Goal: Task Accomplishment & Management: Use online tool/utility

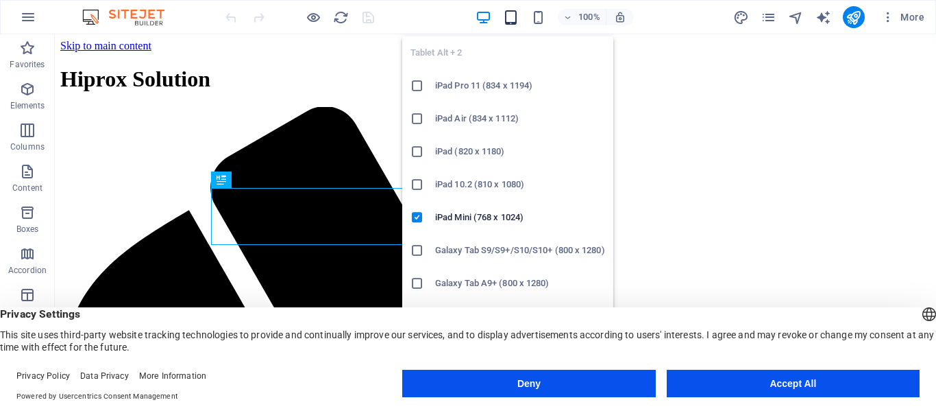
click at [515, 17] on icon "button" at bounding box center [511, 18] width 16 height 16
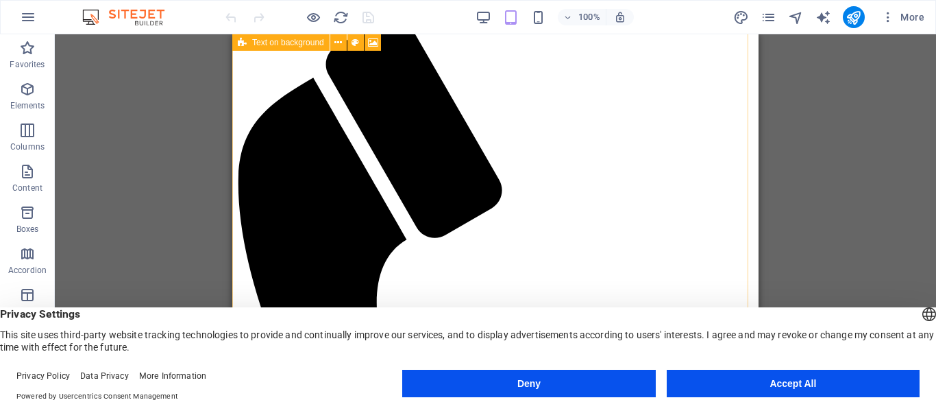
scroll to position [69, 0]
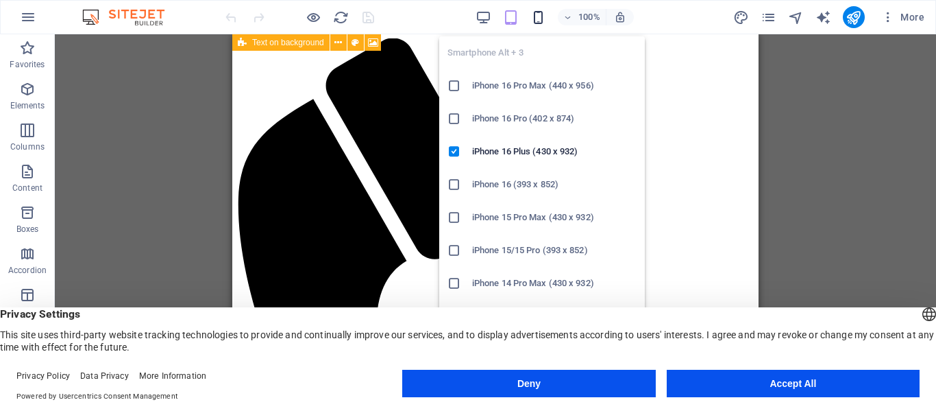
click at [537, 23] on icon "button" at bounding box center [538, 18] width 16 height 16
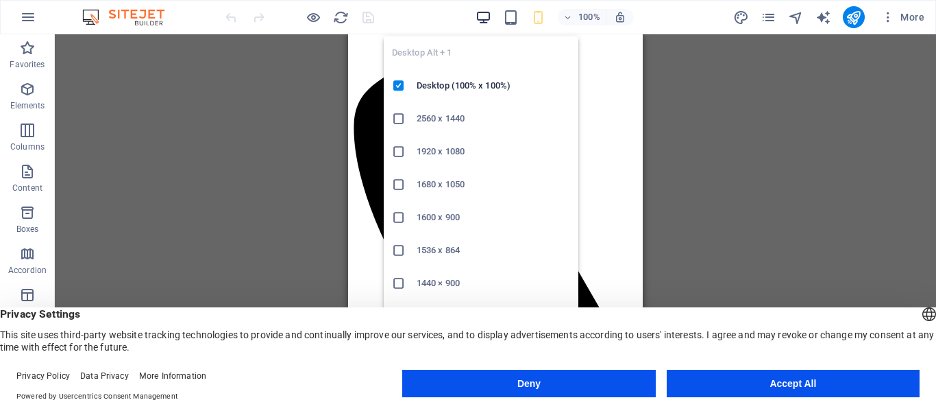
click at [479, 14] on icon "button" at bounding box center [484, 18] width 16 height 16
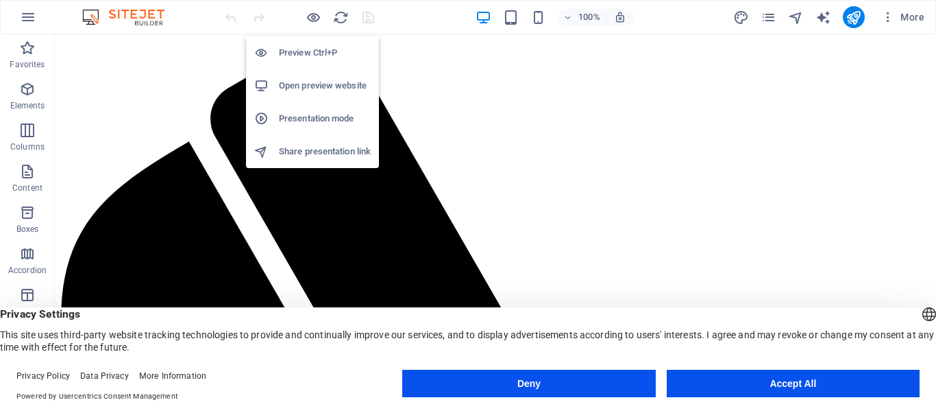
click at [314, 54] on h6 "Preview Ctrl+P" at bounding box center [325, 53] width 92 height 16
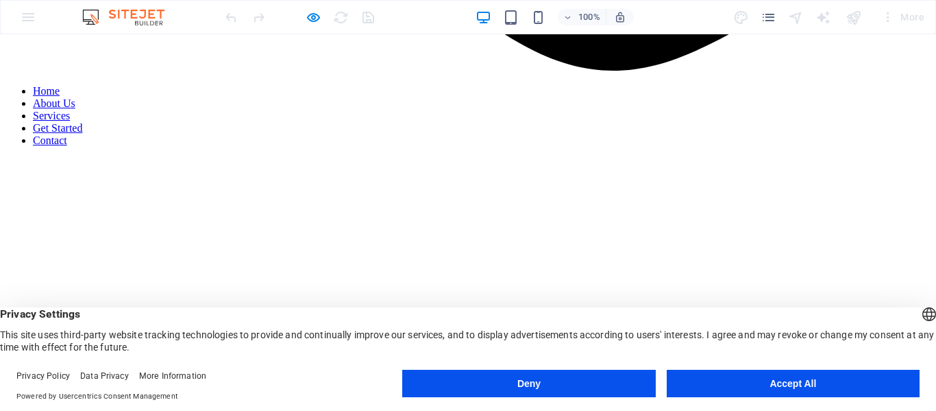
scroll to position [1316, 0]
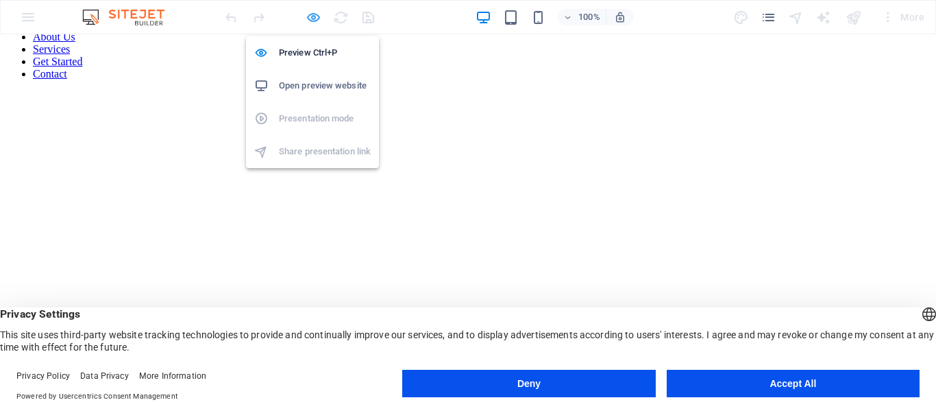
click at [317, 16] on icon "button" at bounding box center [314, 18] width 16 height 16
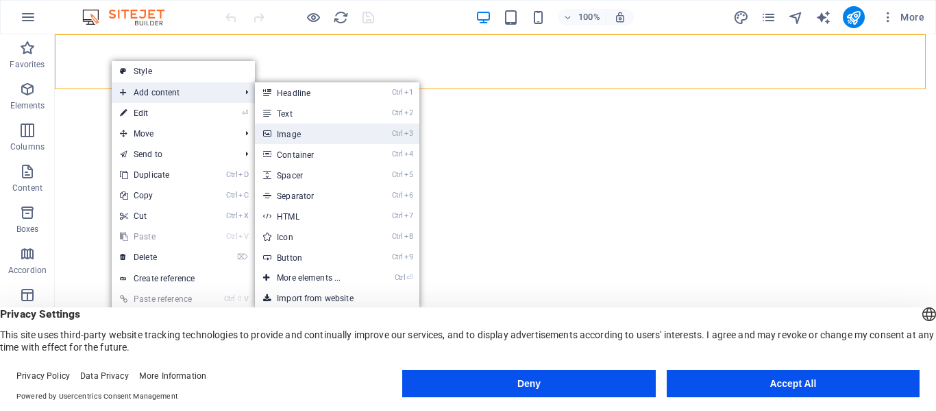
click at [303, 137] on link "Ctrl 3 Image" at bounding box center [311, 133] width 113 height 21
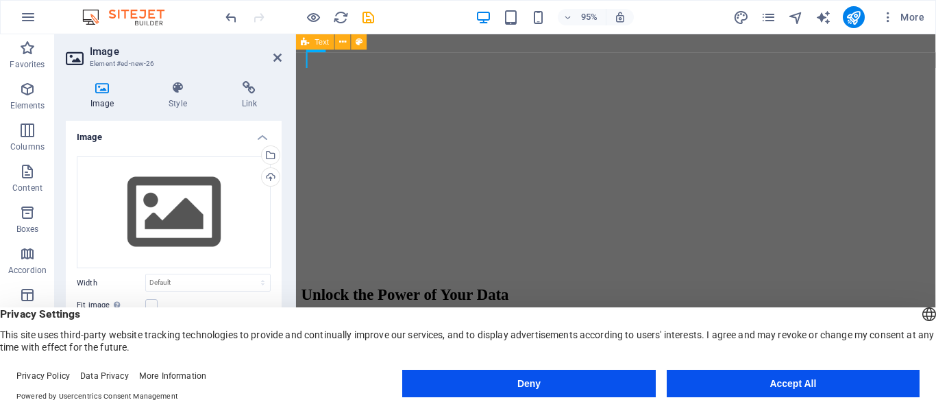
scroll to position [1297, 0]
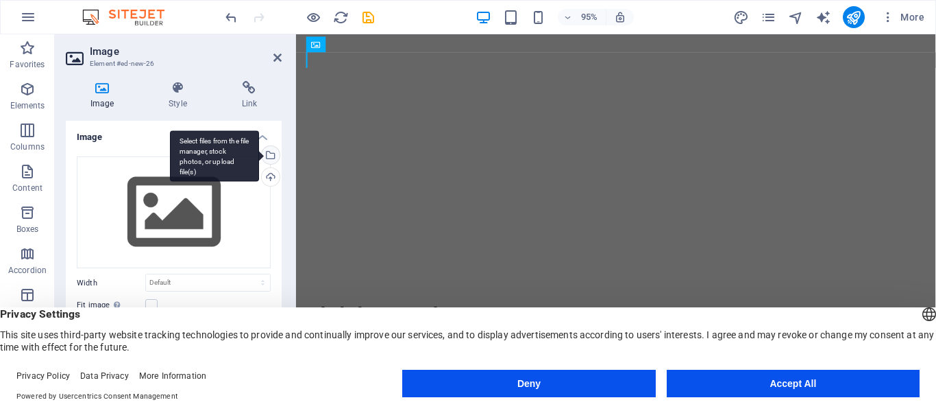
click at [269, 156] on div "Select files from the file manager, stock photos, or upload file(s)" at bounding box center [269, 156] width 21 height 21
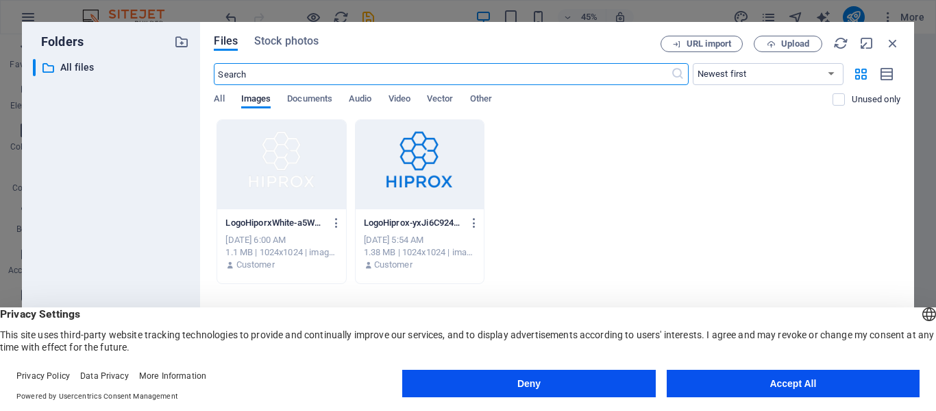
scroll to position [1036, 0]
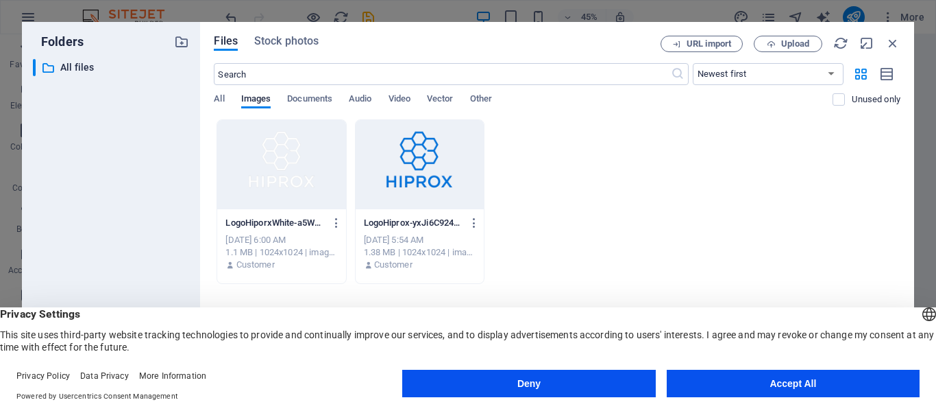
click at [308, 184] on div at bounding box center [281, 164] width 128 height 89
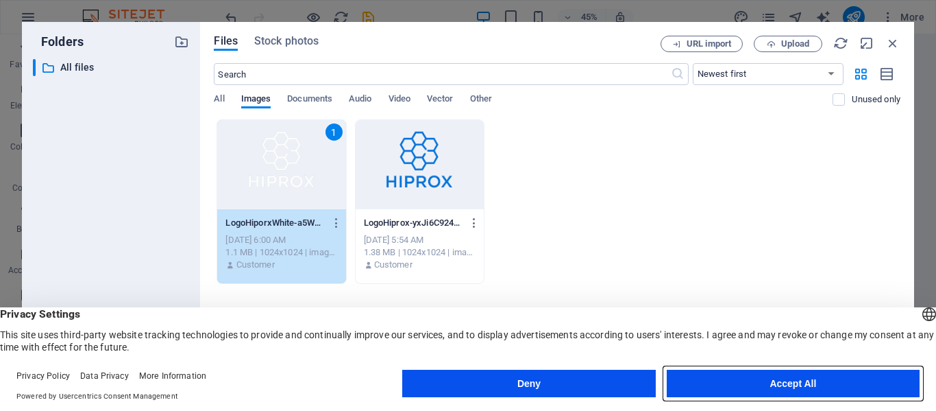
click at [827, 389] on button "Accept All" at bounding box center [793, 382] width 253 height 27
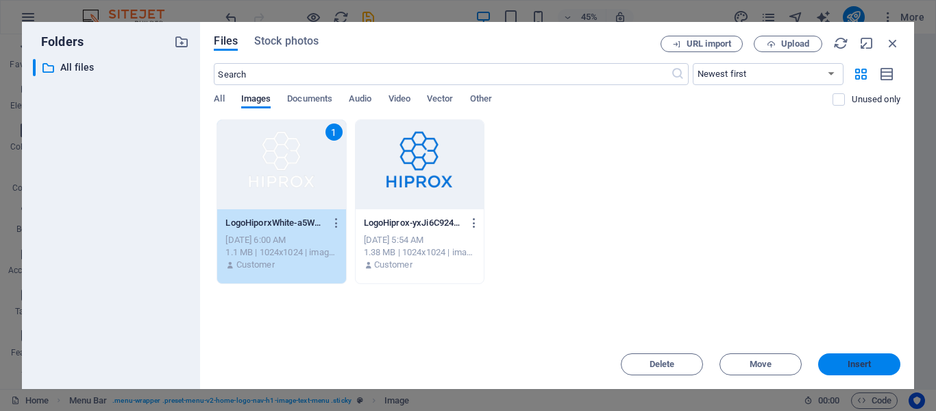
click at [864, 366] on span "Insert" at bounding box center [860, 364] width 24 height 8
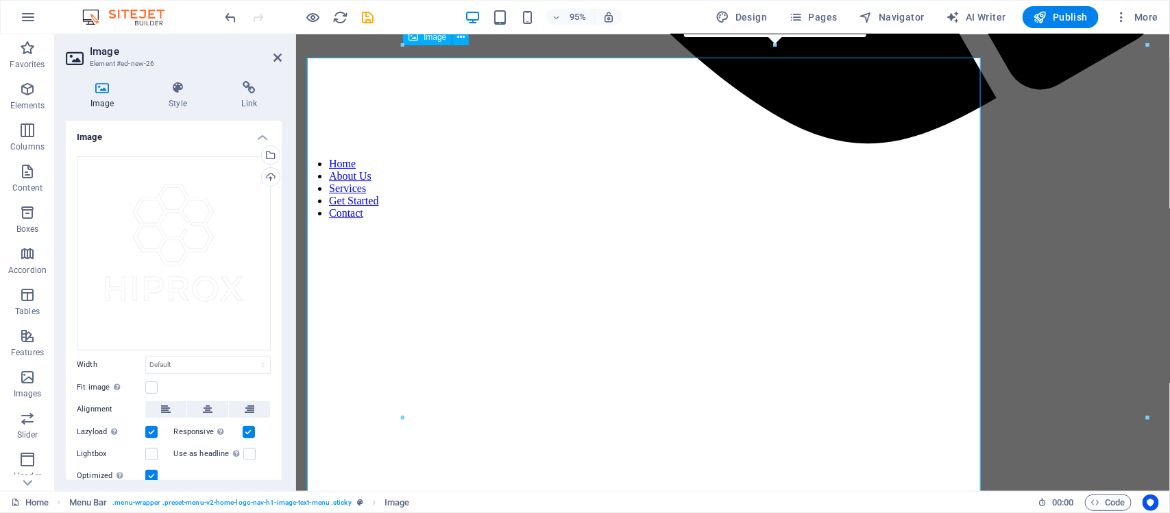
scroll to position [2088, 0]
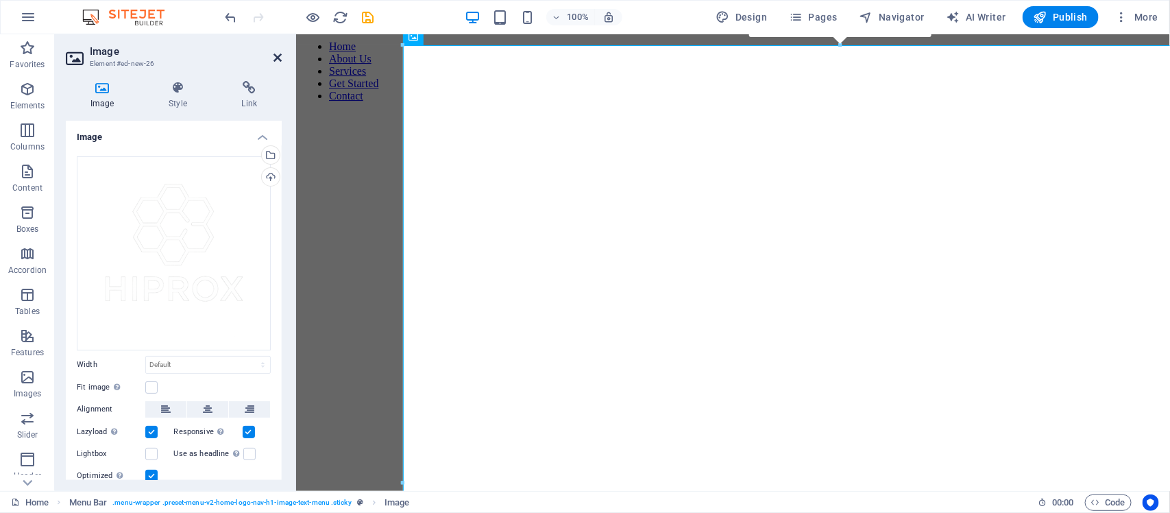
click at [278, 53] on icon at bounding box center [277, 57] width 8 height 11
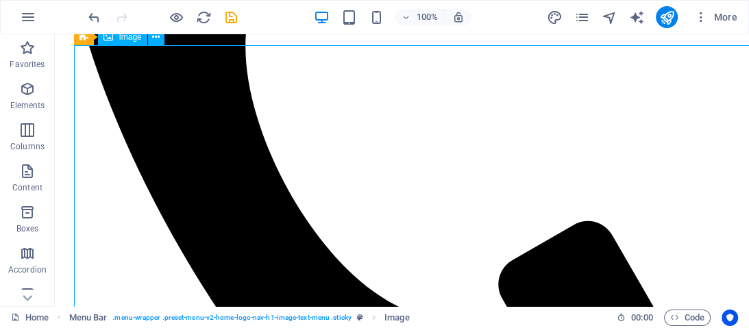
scroll to position [1357, 0]
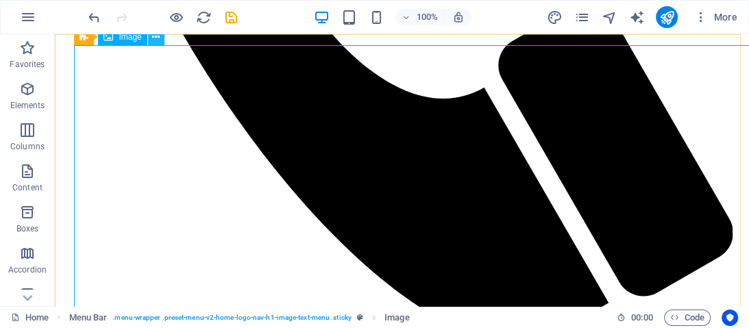
click at [155, 40] on icon at bounding box center [156, 37] width 8 height 14
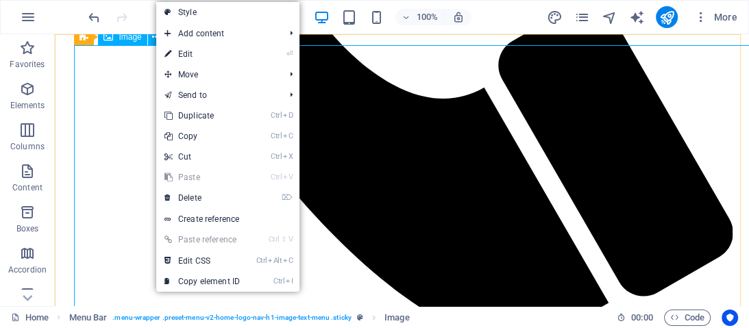
click at [128, 41] on span "Image" at bounding box center [130, 37] width 23 height 8
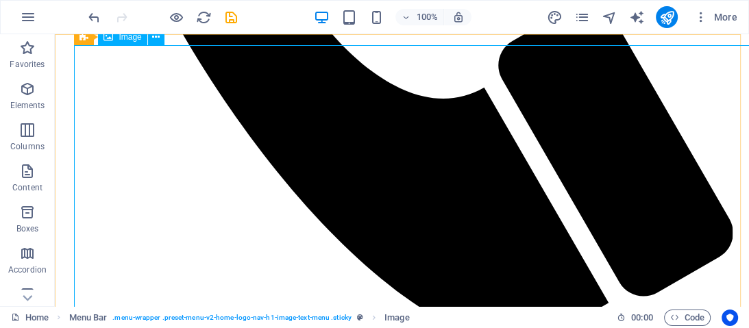
click at [131, 41] on span "Image" at bounding box center [130, 37] width 23 height 8
click at [158, 40] on icon at bounding box center [156, 37] width 8 height 14
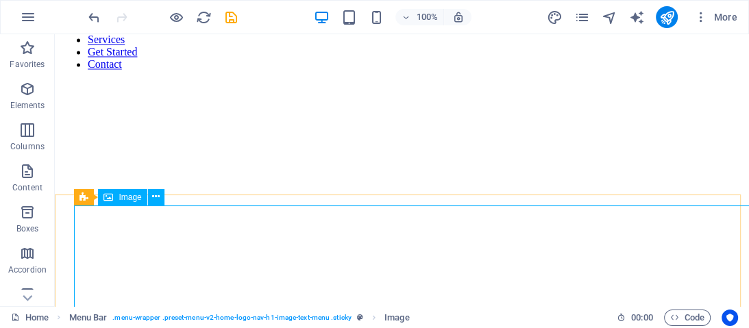
scroll to position [1653, 0]
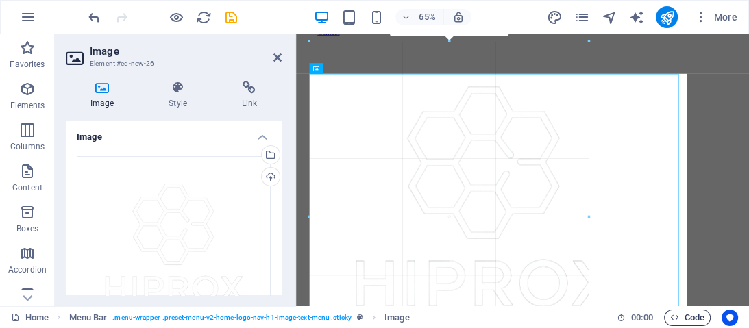
scroll to position [1387, 0]
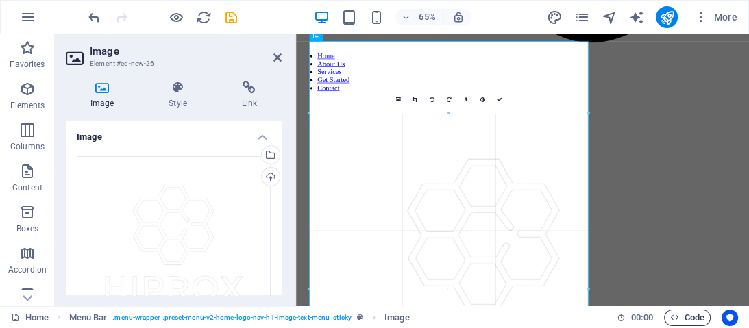
drag, startPoint x: 308, startPoint y: 42, endPoint x: 539, endPoint y: 405, distance: 430.4
type input "626"
select select "px"
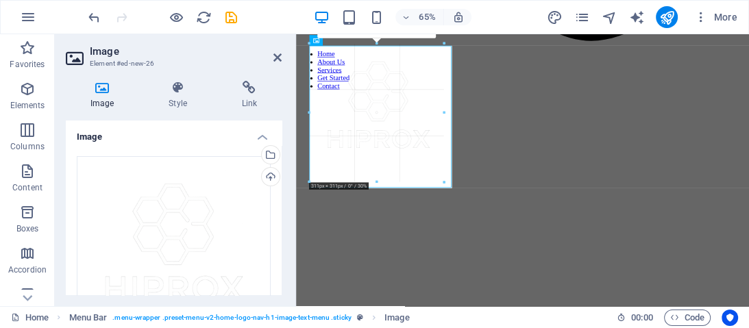
scroll to position [1165, 0]
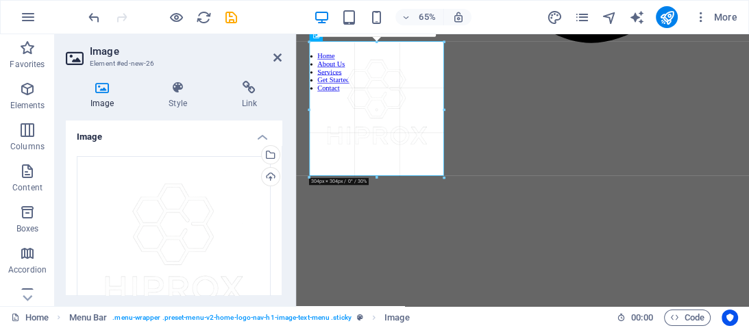
drag, startPoint x: 309, startPoint y: 41, endPoint x: 537, endPoint y: 263, distance: 318.4
drag, startPoint x: 606, startPoint y: 75, endPoint x: 363, endPoint y: 121, distance: 246.9
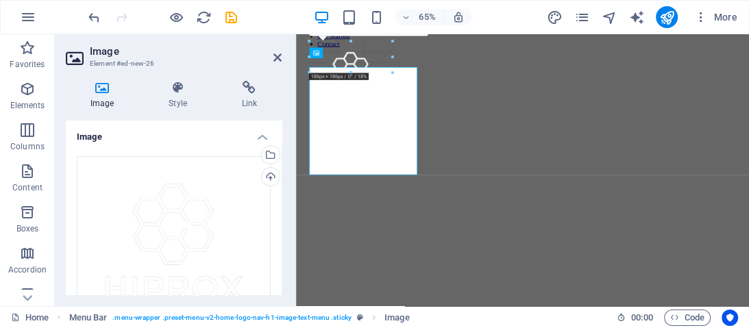
scroll to position [974, 0]
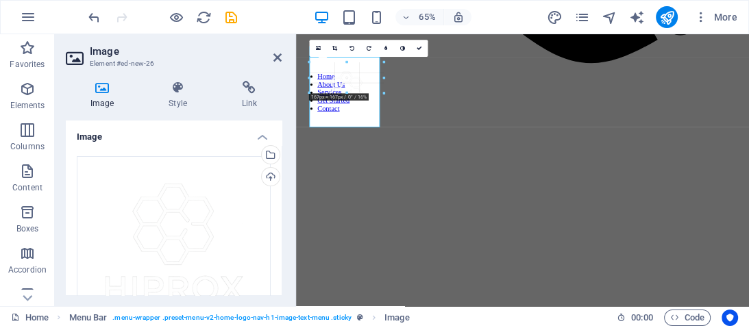
drag, startPoint x: 310, startPoint y: 42, endPoint x: 469, endPoint y: 240, distance: 254.4
type input "71"
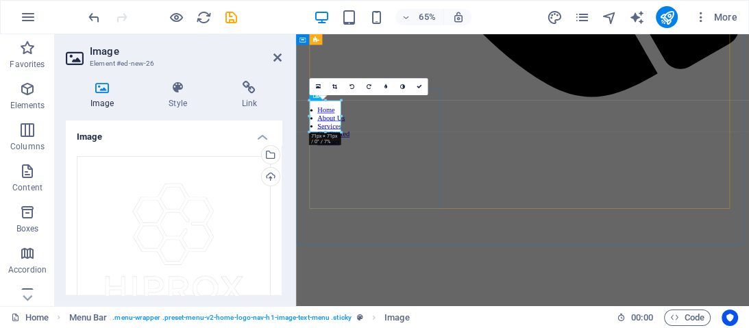
scroll to position [864, 0]
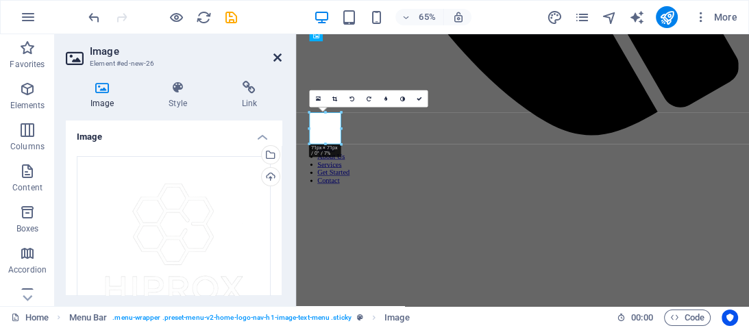
click at [275, 58] on icon at bounding box center [277, 57] width 8 height 11
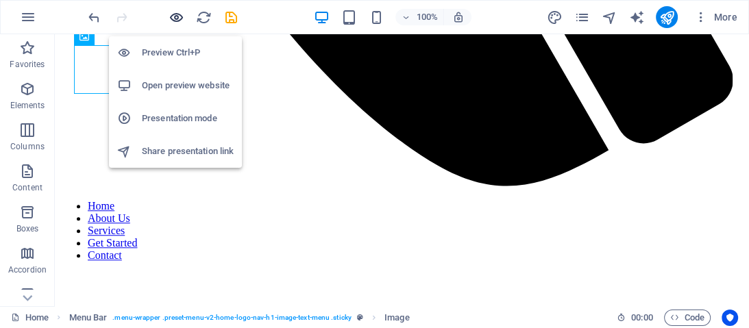
click at [178, 21] on icon "button" at bounding box center [177, 18] width 16 height 16
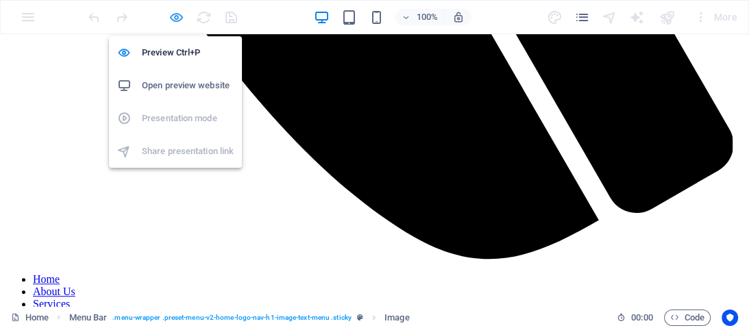
click at [183, 22] on icon "button" at bounding box center [177, 18] width 16 height 16
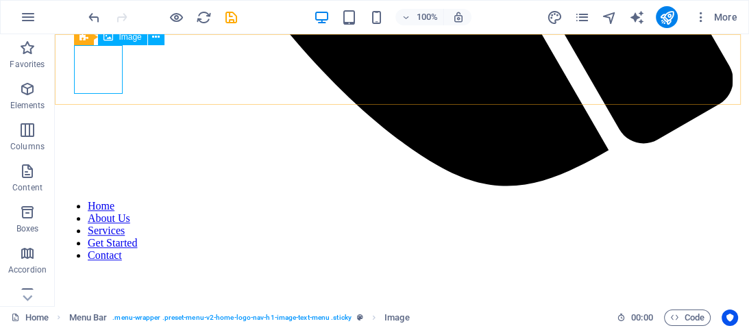
click at [123, 39] on span "Image" at bounding box center [130, 37] width 23 height 8
click at [114, 38] on div "Image" at bounding box center [122, 37] width 49 height 16
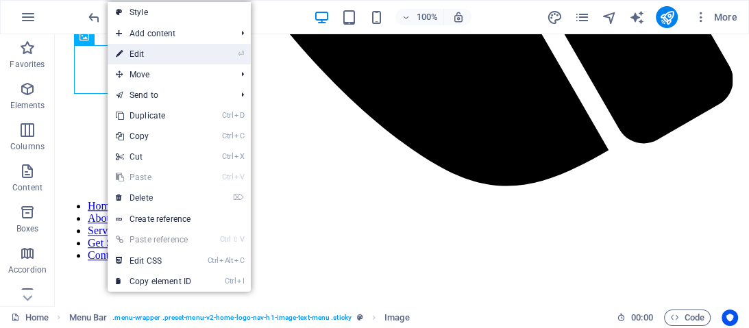
click at [117, 55] on icon at bounding box center [119, 54] width 7 height 21
select select "px"
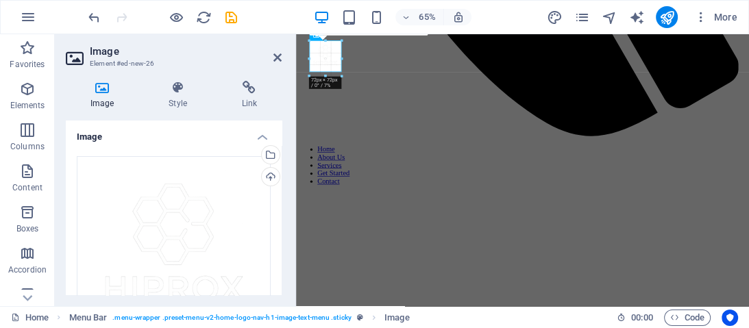
scroll to position [870, 0]
drag, startPoint x: 310, startPoint y: 71, endPoint x: 304, endPoint y: 76, distance: 7.3
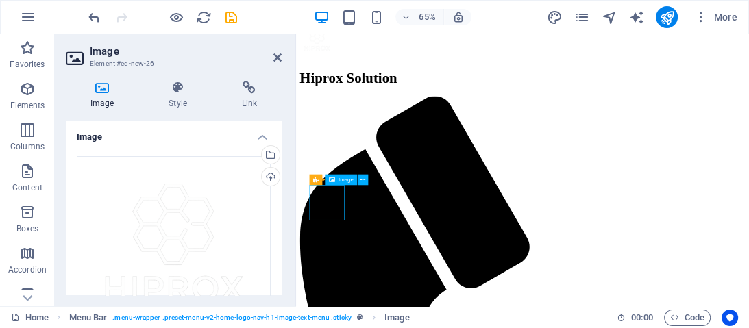
drag, startPoint x: 347, startPoint y: 75, endPoint x: 338, endPoint y: 83, distance: 12.6
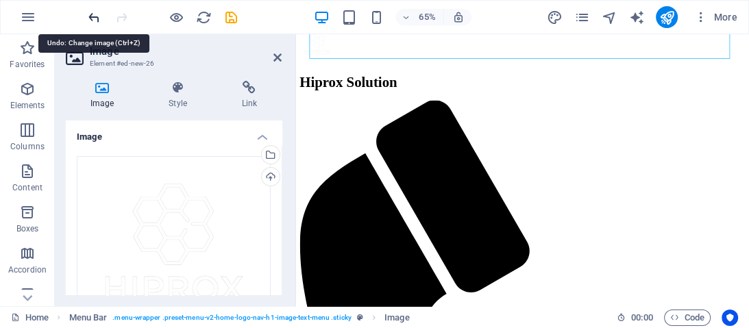
click at [99, 20] on icon "undo" at bounding box center [94, 18] width 16 height 16
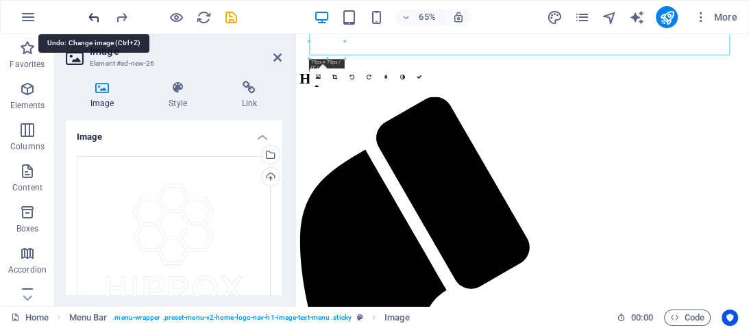
click at [94, 18] on icon "undo" at bounding box center [94, 18] width 16 height 16
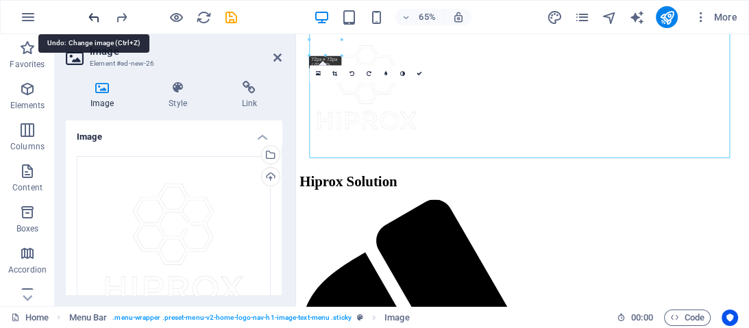
click at [94, 18] on icon "undo" at bounding box center [94, 18] width 16 height 16
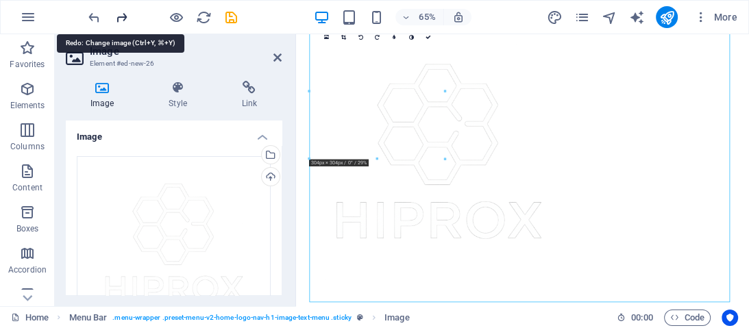
click at [114, 19] on icon "redo" at bounding box center [122, 18] width 16 height 16
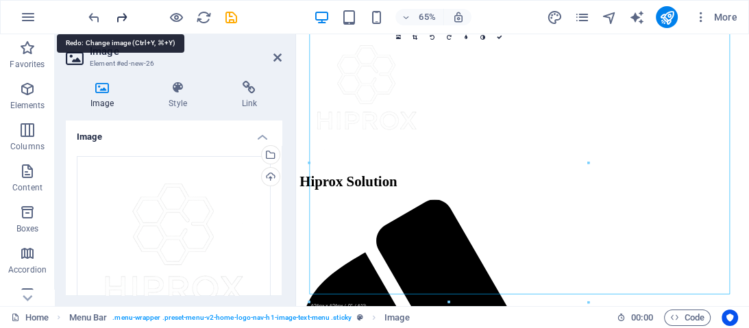
click at [114, 19] on icon "redo" at bounding box center [122, 18] width 16 height 16
type input "71"
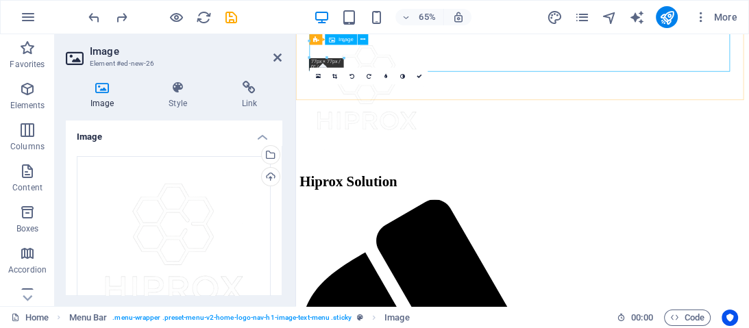
type input "626"
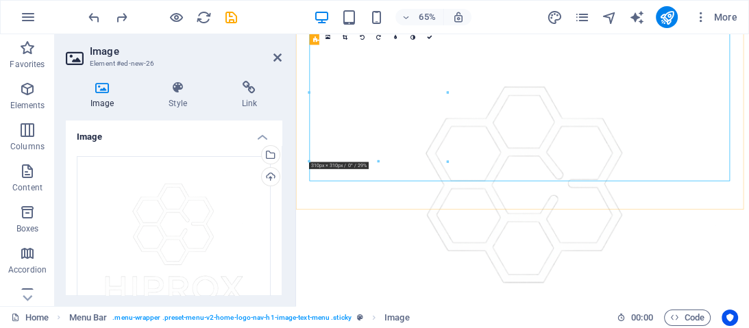
select select "DISABLED_OPTION_VALUE"
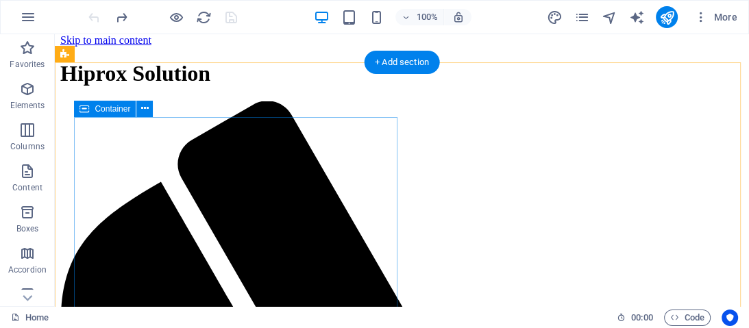
scroll to position [0, 0]
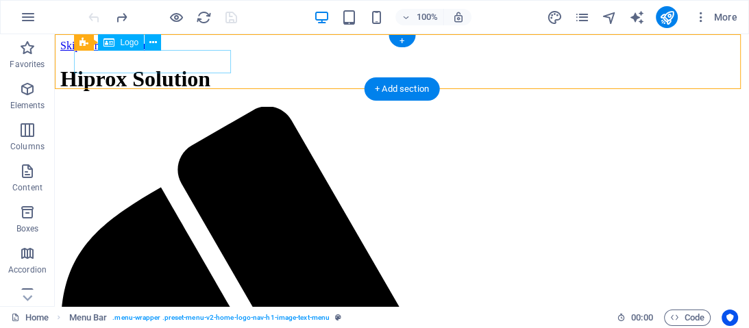
click at [75, 66] on div "Hiprox Solution" at bounding box center [401, 78] width 683 height 25
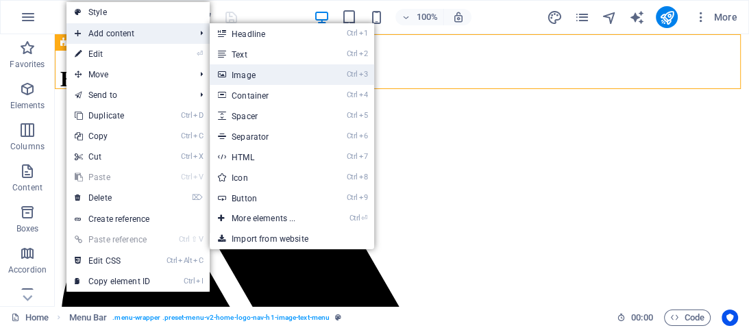
click at [249, 79] on link "Ctrl 3 Image" at bounding box center [266, 74] width 113 height 21
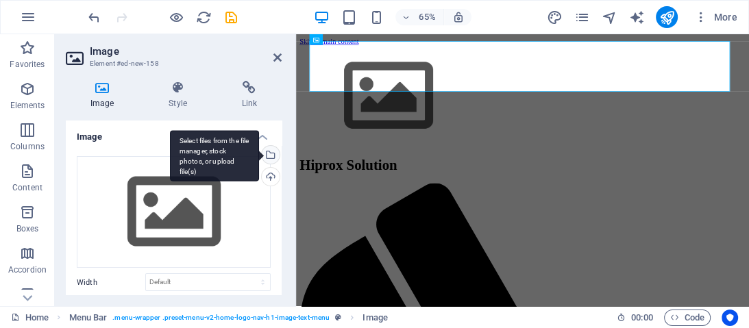
click at [259, 154] on div "Select files from the file manager, stock photos, or upload file(s)" at bounding box center [214, 155] width 89 height 51
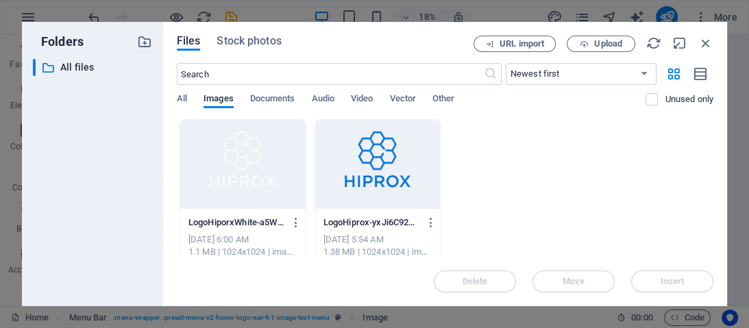
click at [273, 162] on div at bounding box center [242, 164] width 125 height 89
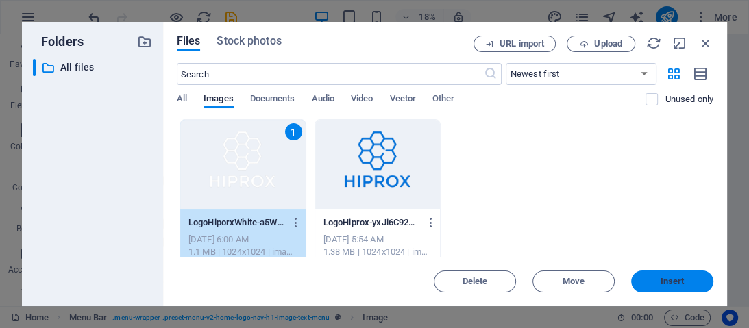
click at [678, 288] on button "Insert" at bounding box center [672, 282] width 82 height 22
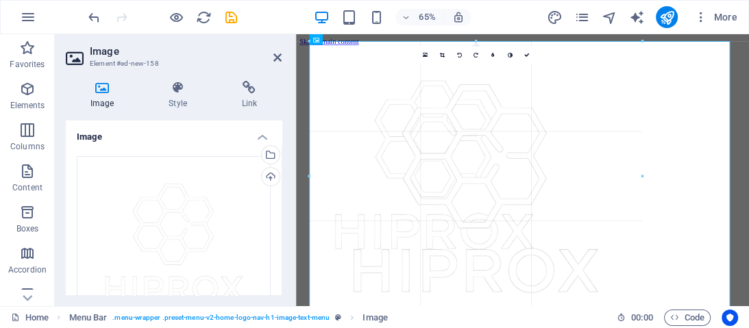
drag, startPoint x: 308, startPoint y: 43, endPoint x: 540, endPoint y: 313, distance: 355.7
type input "605"
select select "px"
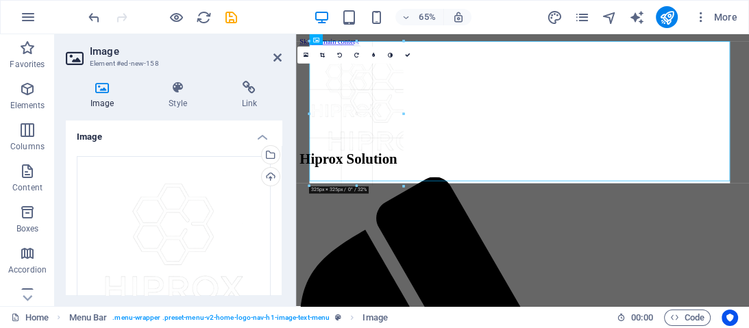
drag, startPoint x: 310, startPoint y: 41, endPoint x: 535, endPoint y: 408, distance: 430.1
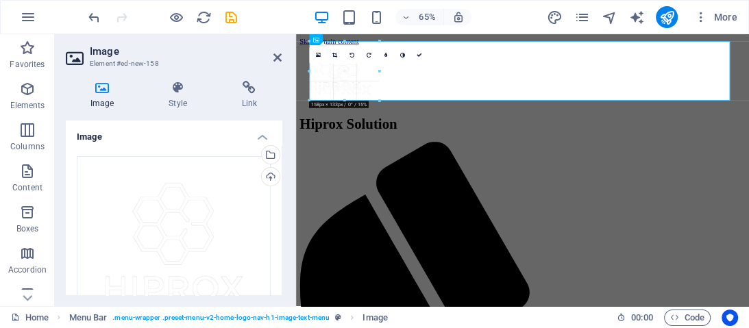
drag, startPoint x: 309, startPoint y: 40, endPoint x: 393, endPoint y: 118, distance: 114.9
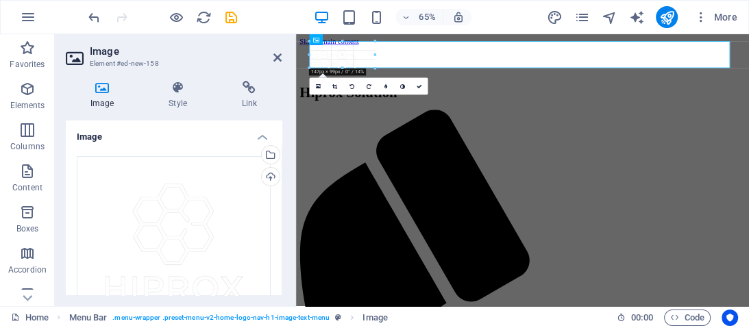
drag, startPoint x: 310, startPoint y: 41, endPoint x: 356, endPoint y: 107, distance: 80.2
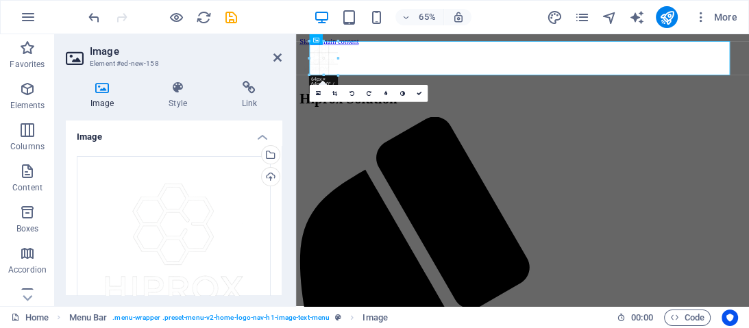
drag, startPoint x: 349, startPoint y: 83, endPoint x: 116, endPoint y: 55, distance: 234.7
type input "76"
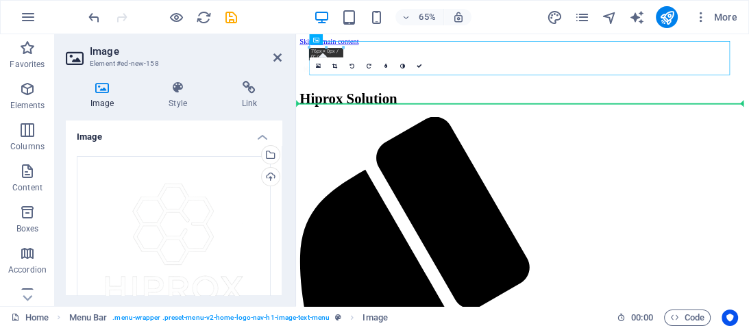
drag, startPoint x: 344, startPoint y: 66, endPoint x: 302, endPoint y: 114, distance: 64.2
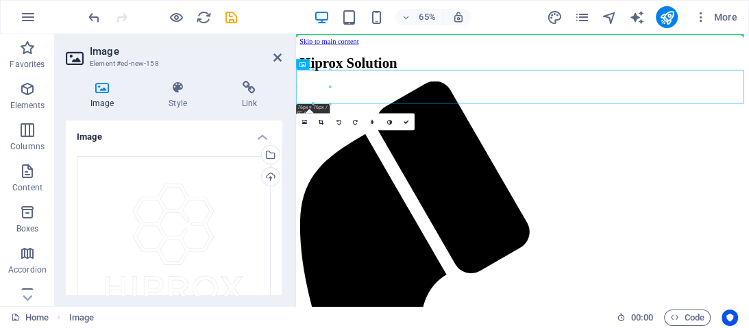
drag, startPoint x: 320, startPoint y: 115, endPoint x: 312, endPoint y: 50, distance: 65.6
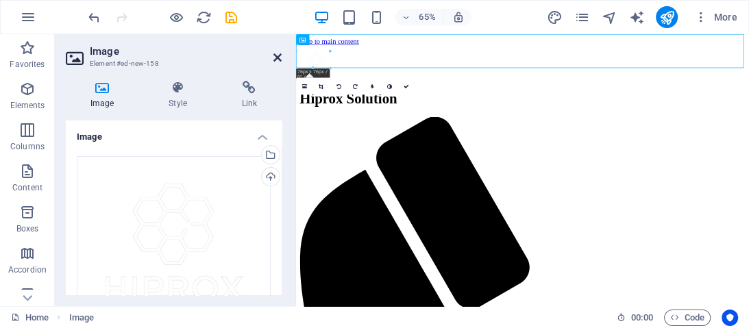
click at [277, 56] on icon at bounding box center [277, 57] width 8 height 11
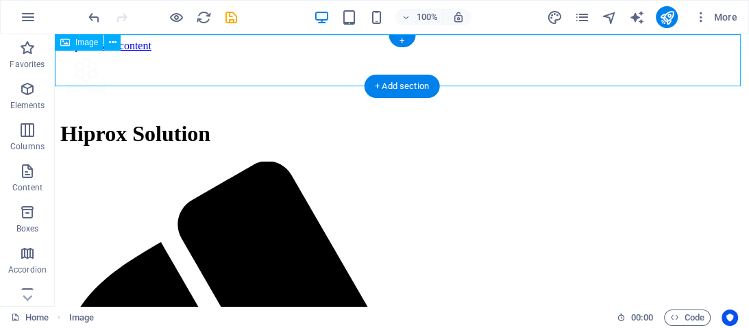
click at [118, 60] on figure at bounding box center [401, 79] width 683 height 55
click at [75, 62] on figure at bounding box center [401, 79] width 683 height 55
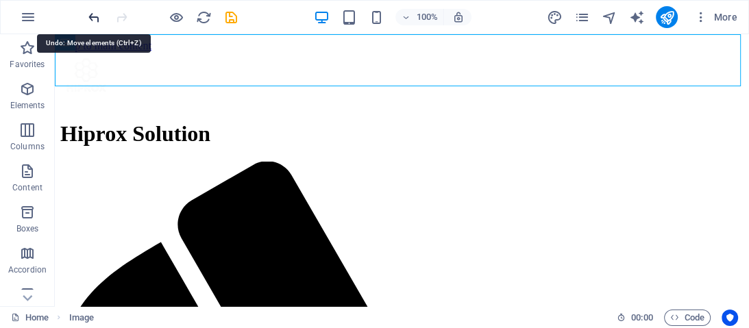
click at [97, 17] on icon "undo" at bounding box center [94, 18] width 16 height 16
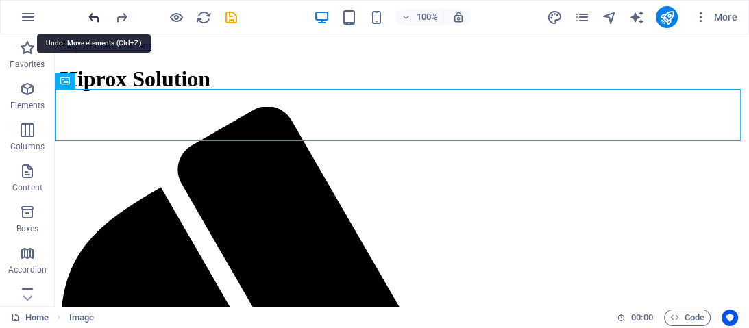
click at [97, 17] on icon "undo" at bounding box center [94, 18] width 16 height 16
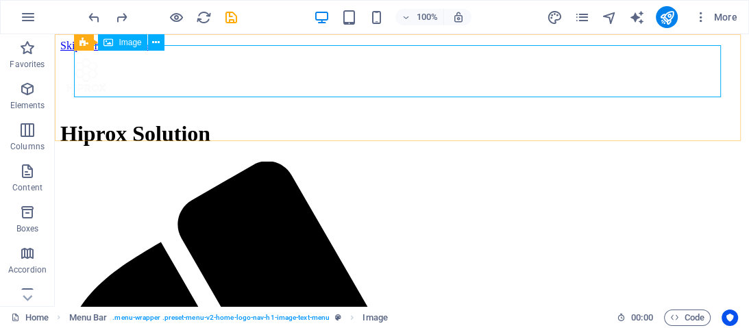
click at [128, 45] on span "Image" at bounding box center [130, 42] width 23 height 8
click at [161, 47] on button at bounding box center [156, 42] width 16 height 16
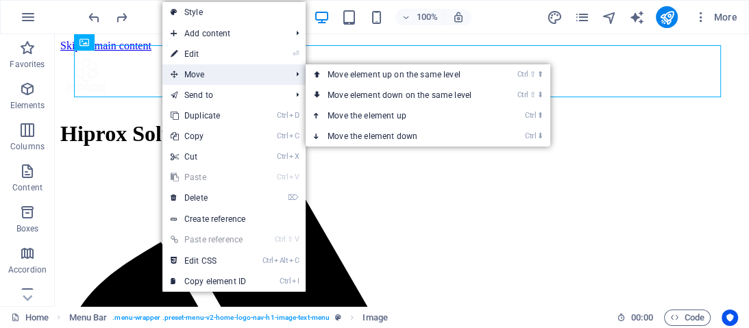
click at [203, 76] on span "Move" at bounding box center [223, 74] width 123 height 21
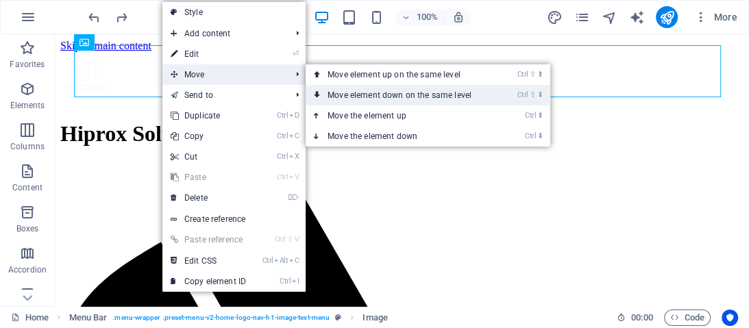
click at [351, 97] on link "Ctrl ⇧ ⬇ Move element down on the same level" at bounding box center [402, 95] width 193 height 21
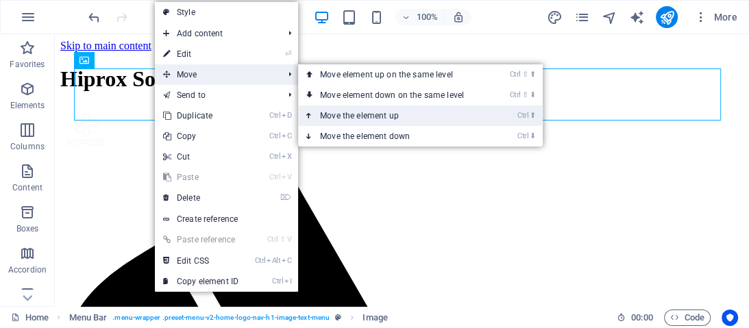
click at [337, 114] on link "Ctrl ⬆ Move the element up" at bounding box center [394, 116] width 193 height 21
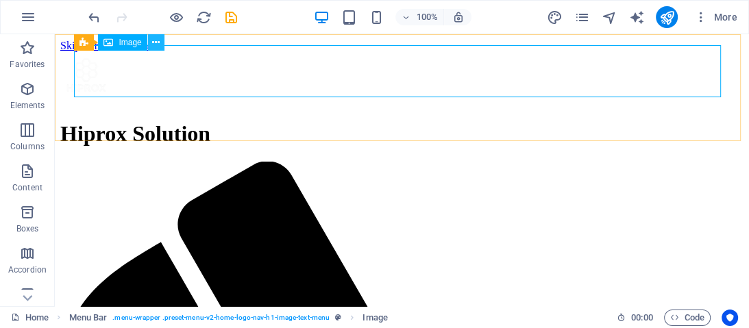
click at [155, 42] on icon at bounding box center [156, 43] width 8 height 14
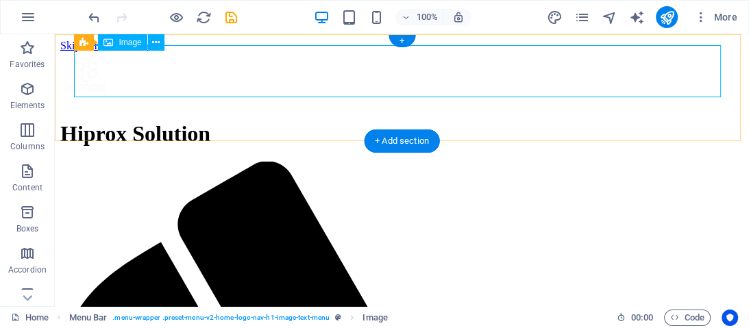
click at [719, 76] on figure at bounding box center [401, 79] width 683 height 55
click at [99, 66] on figure at bounding box center [401, 79] width 683 height 55
select select "px"
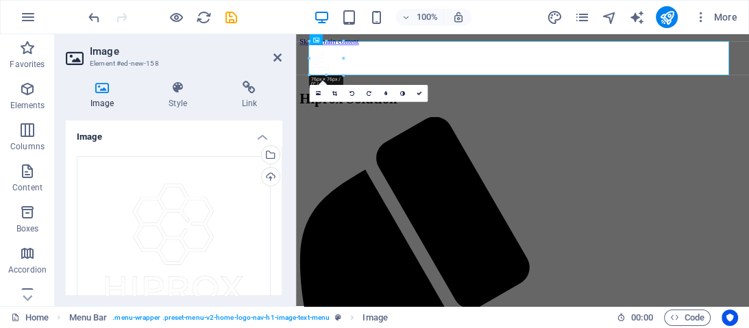
click at [99, 66] on h3 "Element #ed-new-158" at bounding box center [172, 64] width 164 height 12
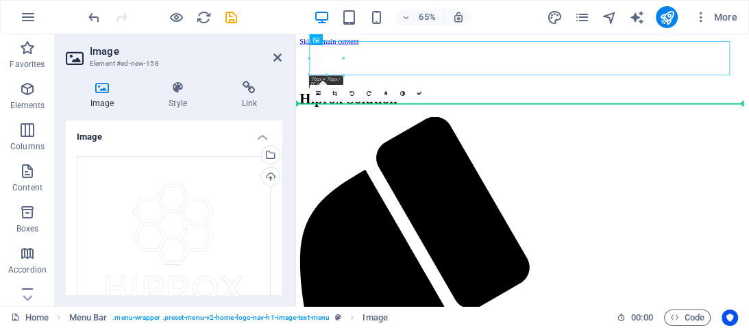
drag, startPoint x: 343, startPoint y: 71, endPoint x: 305, endPoint y: 92, distance: 42.9
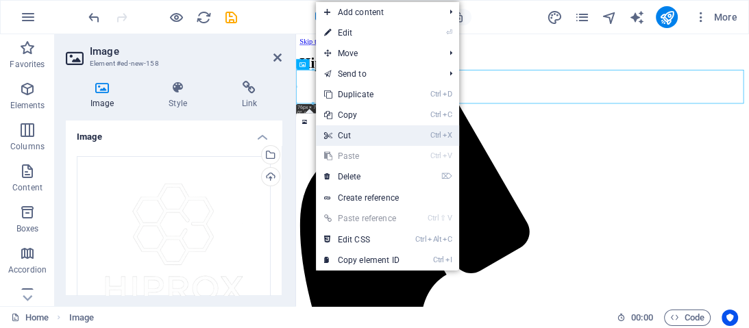
click at [345, 134] on link "Ctrl X Cut" at bounding box center [362, 135] width 92 height 21
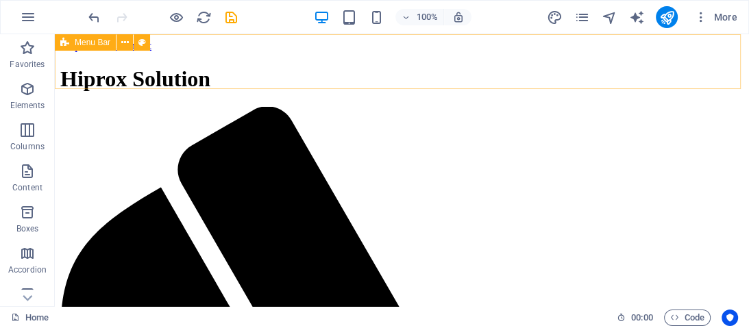
click at [78, 41] on span "Menu Bar" at bounding box center [93, 42] width 36 height 8
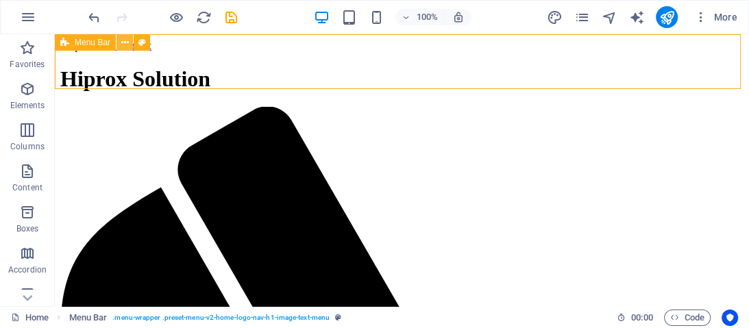
click at [123, 43] on icon at bounding box center [125, 43] width 8 height 14
click at [125, 45] on icon at bounding box center [125, 43] width 8 height 14
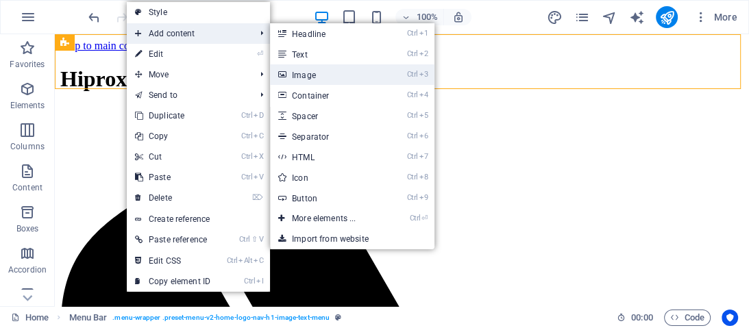
click at [302, 69] on link "Ctrl 3 Image" at bounding box center [326, 74] width 113 height 21
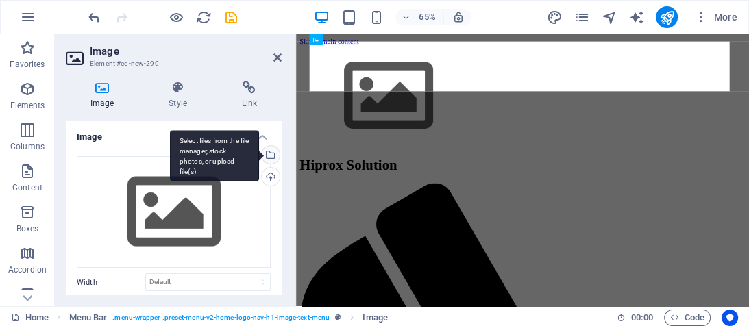
click at [271, 157] on div "Select files from the file manager, stock photos, or upload file(s)" at bounding box center [269, 156] width 21 height 21
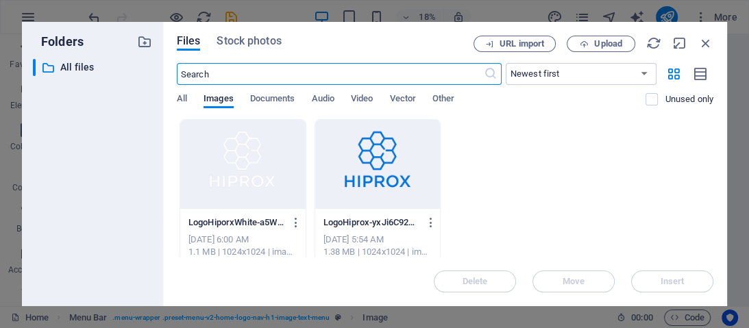
click at [269, 159] on div at bounding box center [242, 164] width 125 height 89
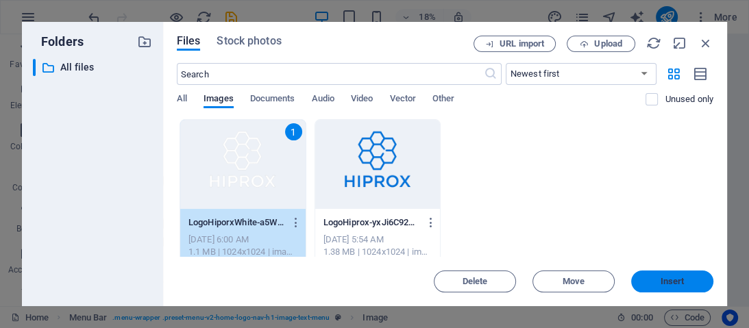
click at [658, 285] on span "Insert" at bounding box center [672, 282] width 71 height 8
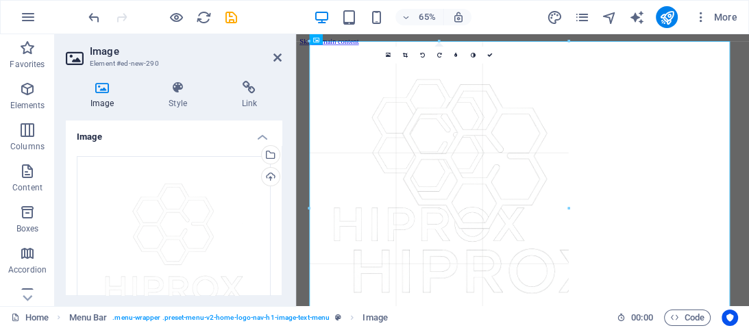
drag, startPoint x: 308, startPoint y: 41, endPoint x: 469, endPoint y: 376, distance: 371.2
type input "608"
select select "px"
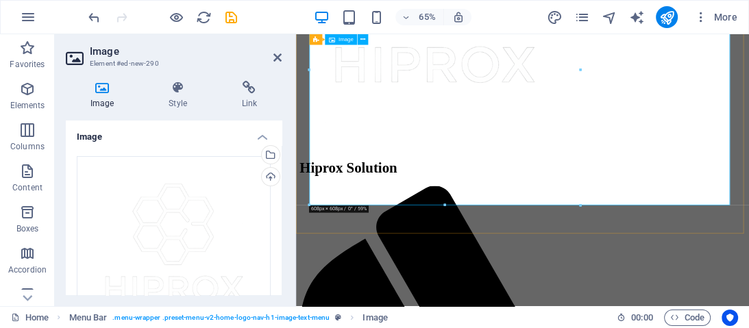
scroll to position [164, 0]
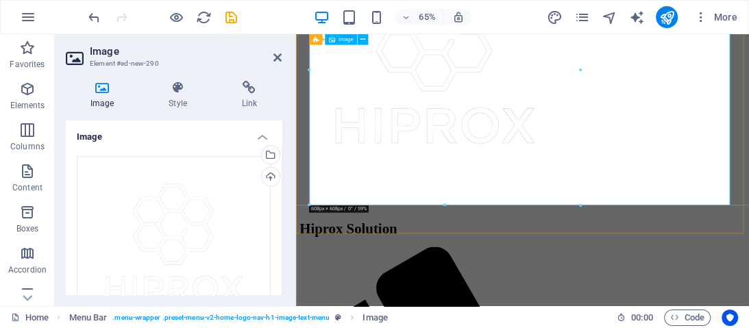
click at [936, 287] on figure at bounding box center [645, 97] width 686 height 419
click at [359, 40] on button at bounding box center [363, 39] width 11 height 11
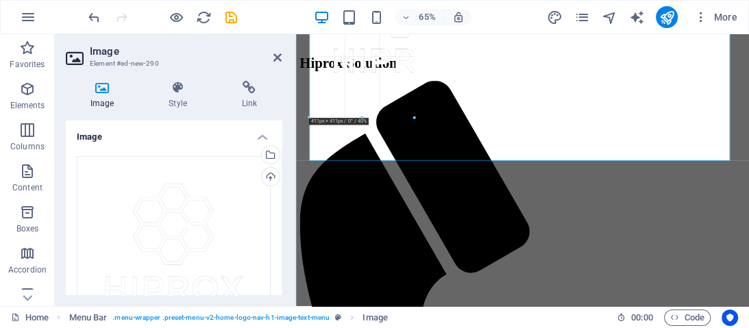
drag, startPoint x: 309, startPoint y: 204, endPoint x: 647, endPoint y: -52, distance: 423.7
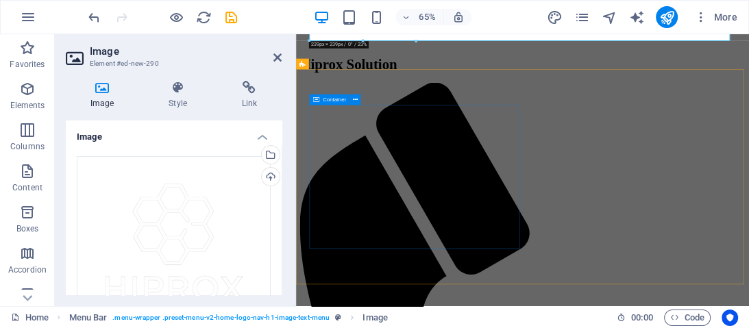
scroll to position [0, 0]
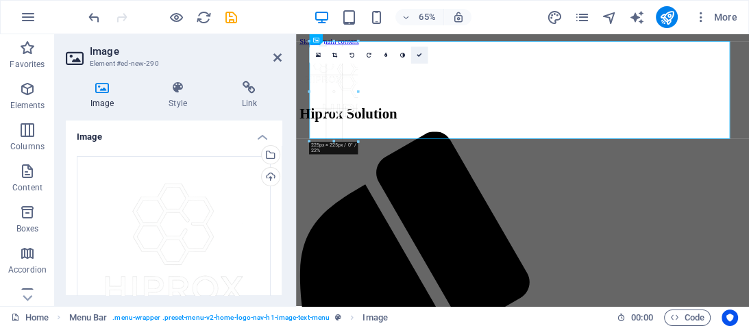
drag, startPoint x: 308, startPoint y: 147, endPoint x: 418, endPoint y: 58, distance: 141.3
type input "110"
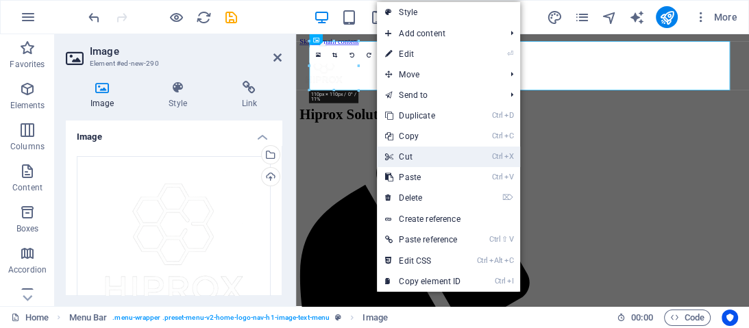
click at [415, 150] on link "Ctrl X Cut" at bounding box center [423, 157] width 92 height 21
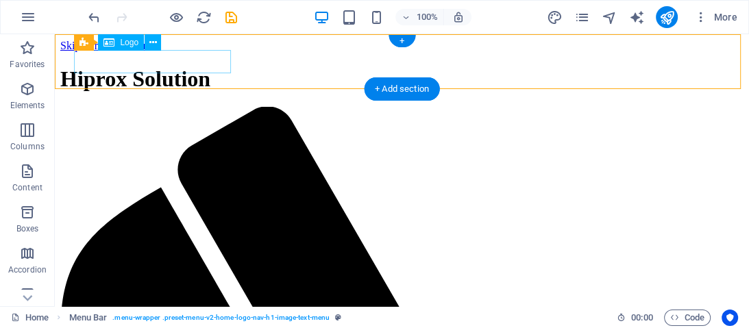
click at [74, 66] on div "Hiprox Solution" at bounding box center [401, 78] width 683 height 25
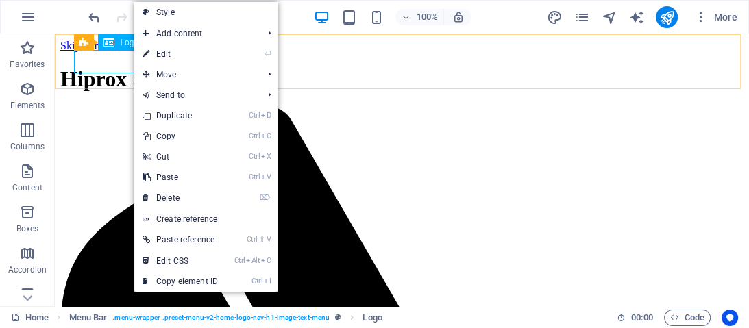
click at [109, 43] on icon at bounding box center [108, 42] width 11 height 16
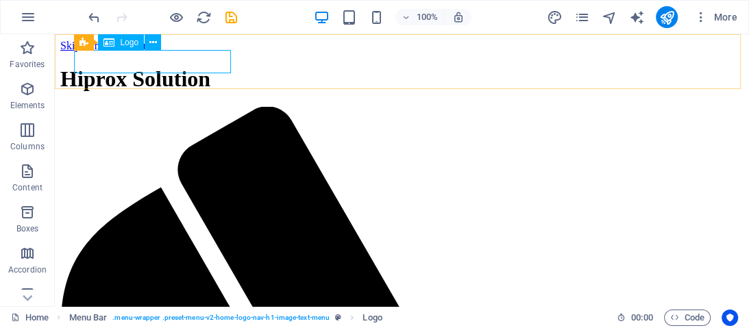
click at [125, 40] on span "Logo" at bounding box center [129, 42] width 19 height 8
click at [151, 42] on icon at bounding box center [153, 43] width 8 height 14
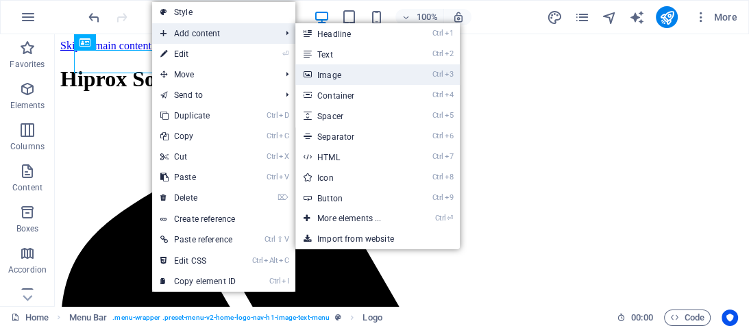
click at [321, 75] on link "Ctrl 3 Image" at bounding box center [351, 74] width 113 height 21
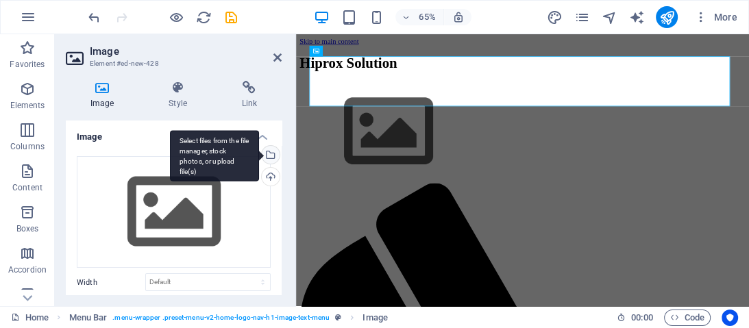
click at [269, 152] on div "Select files from the file manager, stock photos, or upload file(s)" at bounding box center [269, 156] width 21 height 21
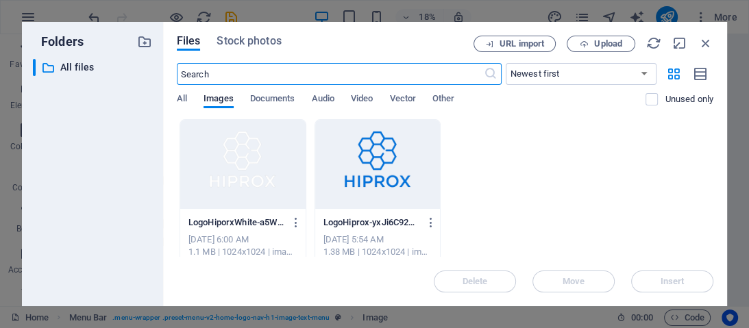
click at [269, 152] on div at bounding box center [242, 164] width 125 height 89
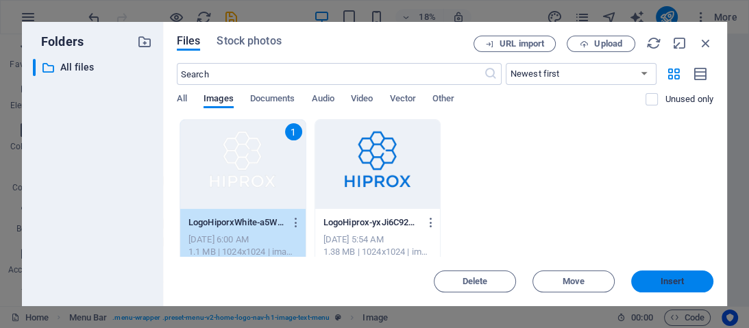
click at [662, 288] on button "Insert" at bounding box center [672, 282] width 82 height 22
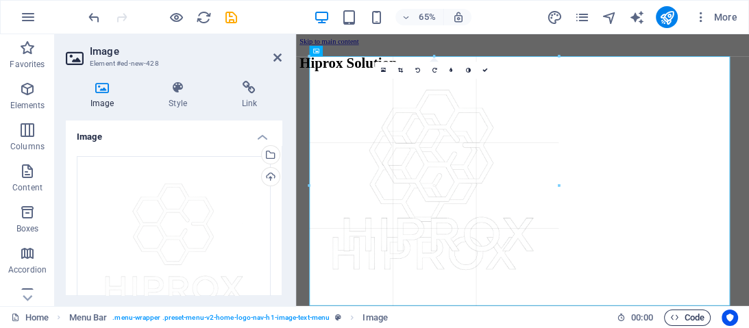
drag, startPoint x: 309, startPoint y: 55, endPoint x: 671, endPoint y: 318, distance: 447.4
type input "560"
select select "px"
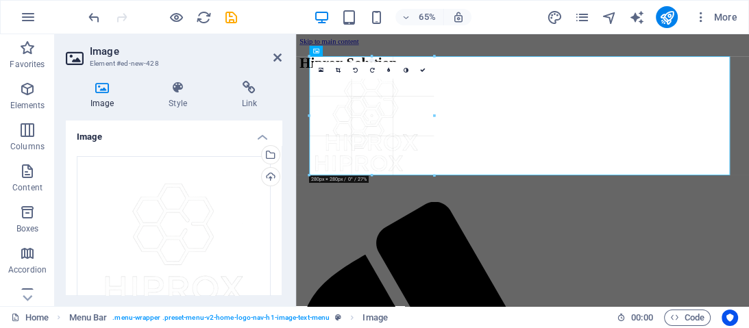
drag, startPoint x: 308, startPoint y: 58, endPoint x: 317, endPoint y: 231, distance: 173.7
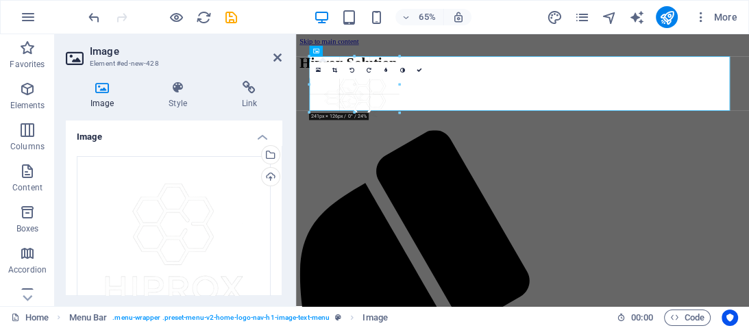
drag, startPoint x: 310, startPoint y: 56, endPoint x: 180, endPoint y: 204, distance: 196.6
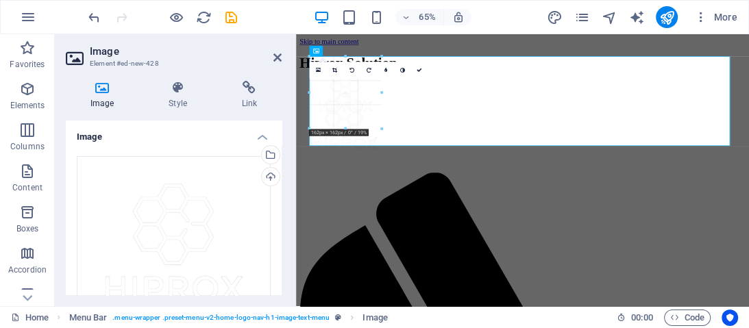
drag, startPoint x: 307, startPoint y: 56, endPoint x: 249, endPoint y: 200, distance: 155.0
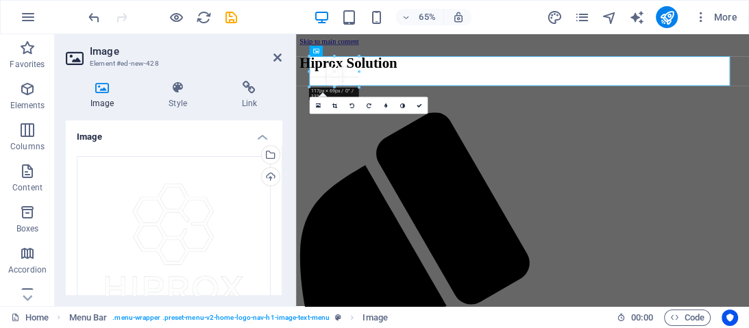
drag, startPoint x: 398, startPoint y: 143, endPoint x: 286, endPoint y: 52, distance: 143.2
type input "111"
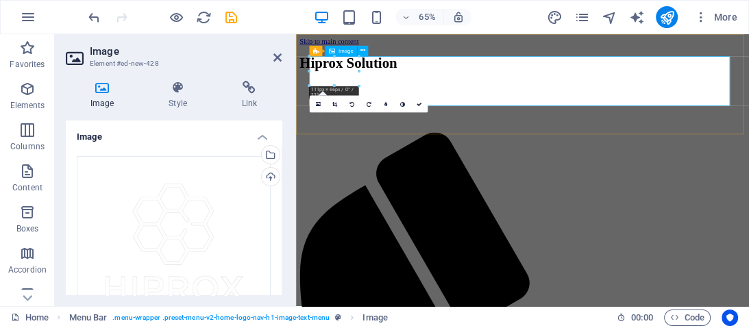
click at [483, 116] on figure at bounding box center [645, 146] width 686 height 79
click at [459, 107] on figure at bounding box center [645, 146] width 686 height 79
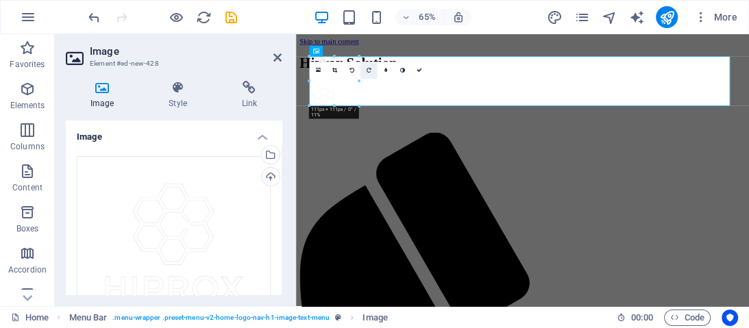
click at [376, 68] on link at bounding box center [368, 70] width 17 height 17
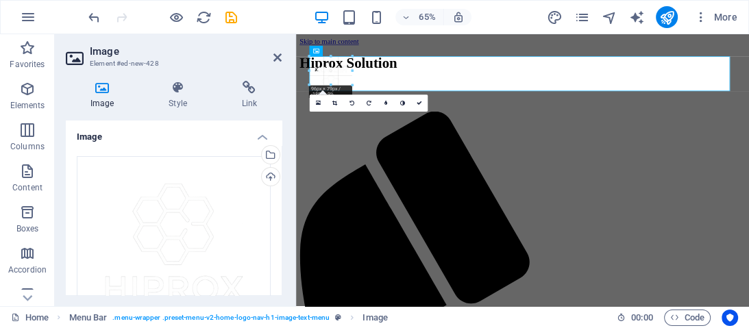
drag, startPoint x: 360, startPoint y: 104, endPoint x: 63, endPoint y: 69, distance: 298.9
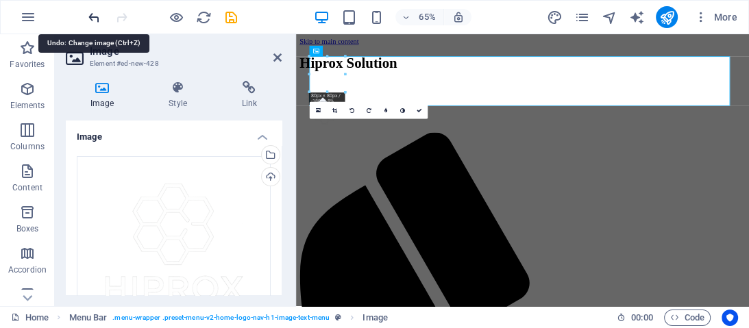
drag, startPoint x: 93, startPoint y: 16, endPoint x: 25, endPoint y: 117, distance: 121.8
click at [93, 16] on icon "undo" at bounding box center [94, 18] width 16 height 16
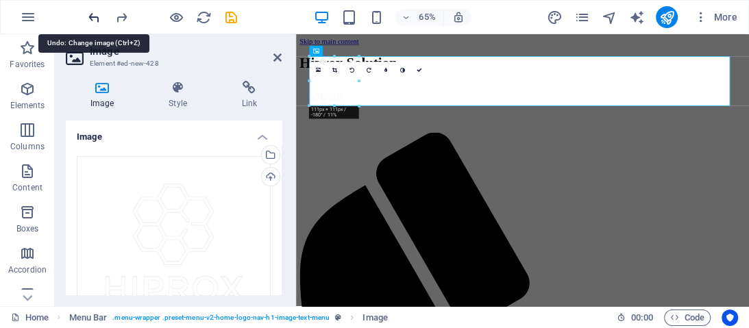
click at [96, 22] on icon "undo" at bounding box center [94, 18] width 16 height 16
click at [95, 19] on icon "undo" at bounding box center [94, 18] width 16 height 16
click at [278, 58] on icon at bounding box center [277, 57] width 8 height 11
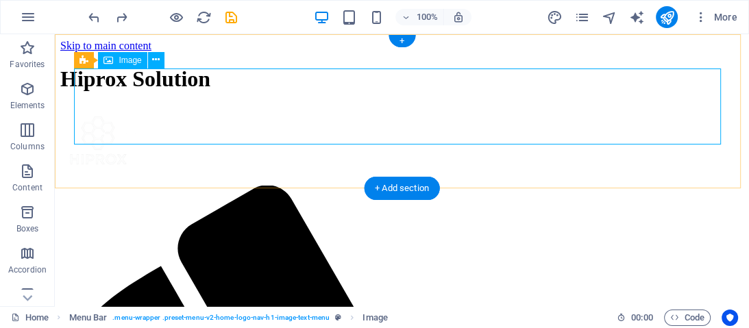
click at [716, 107] on figure at bounding box center [401, 146] width 683 height 79
click at [717, 107] on figure at bounding box center [401, 146] width 683 height 79
select select "px"
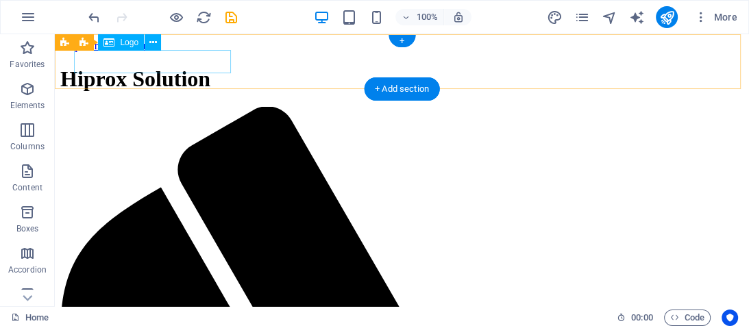
click at [81, 71] on div "Hiprox Solution" at bounding box center [401, 78] width 683 height 25
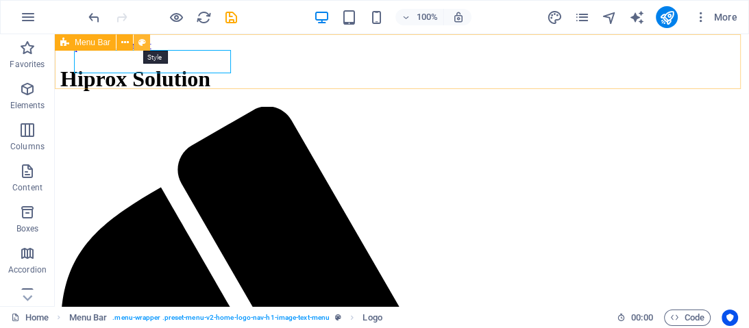
click at [146, 44] on button at bounding box center [142, 42] width 16 height 16
select select "rem"
select select "preset-menu-v2-home-logo-nav-h1-image-text-menu"
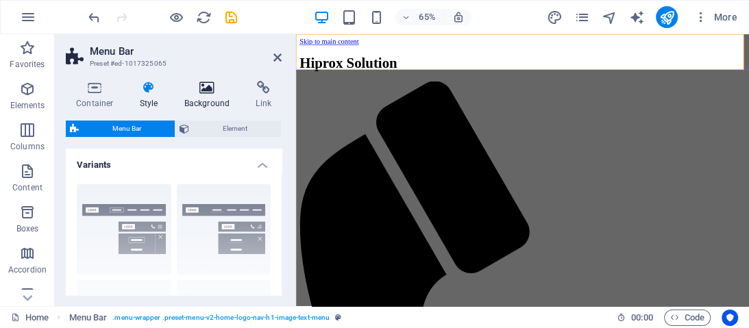
click at [210, 93] on icon at bounding box center [207, 88] width 66 height 14
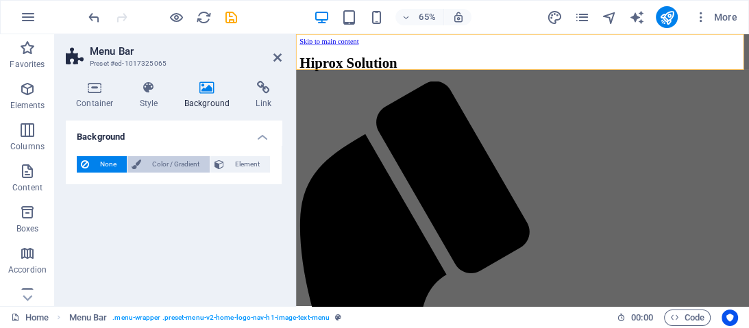
click at [184, 167] on span "Color / Gradient" at bounding box center [175, 164] width 60 height 16
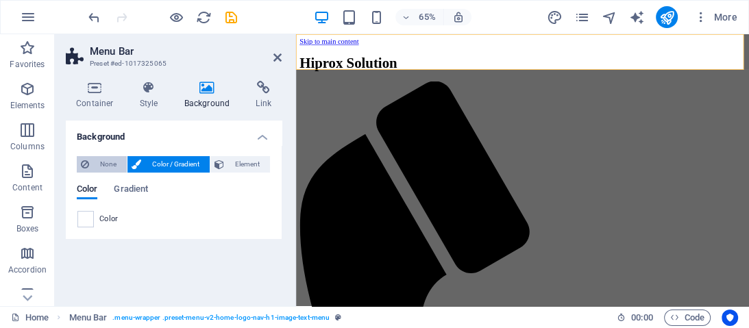
click at [110, 164] on span "None" at bounding box center [107, 164] width 29 height 16
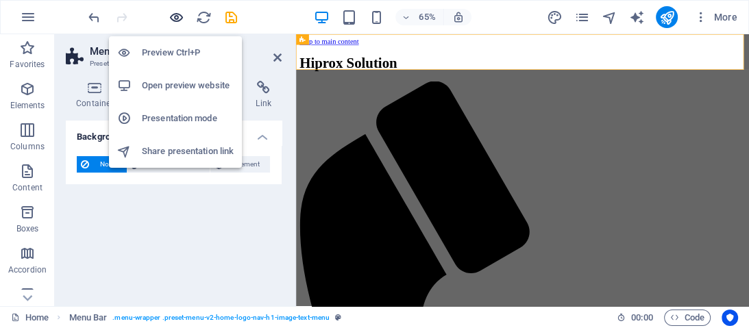
click at [172, 16] on icon "button" at bounding box center [177, 18] width 16 height 16
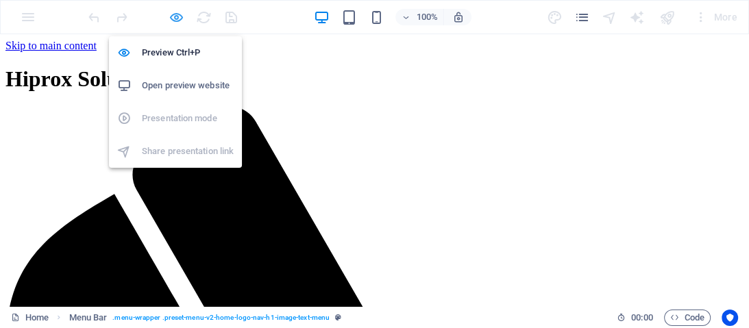
click at [175, 21] on icon "button" at bounding box center [177, 18] width 16 height 16
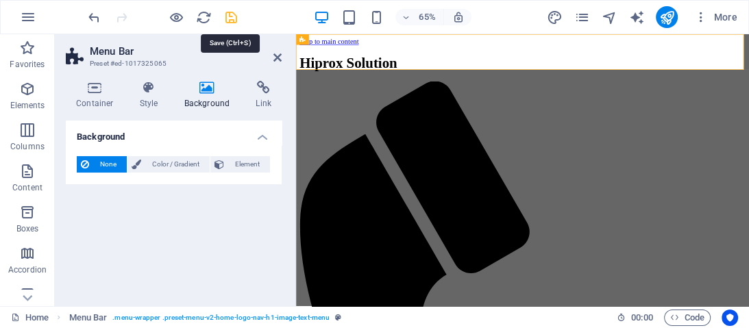
drag, startPoint x: 225, startPoint y: 19, endPoint x: 51, endPoint y: 60, distance: 178.9
click at [225, 19] on icon "save" at bounding box center [231, 18] width 16 height 16
click at [279, 62] on icon at bounding box center [277, 57] width 8 height 11
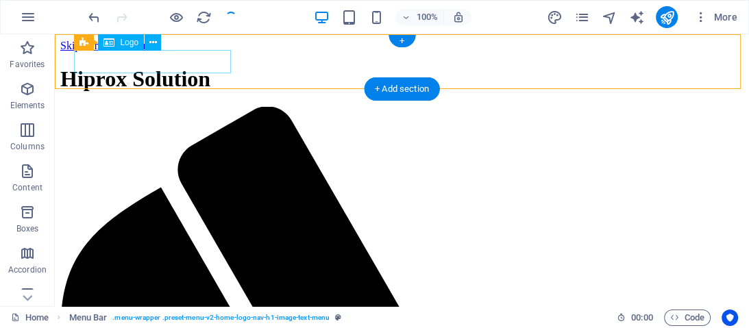
click at [107, 66] on div "Hiprox Solution" at bounding box center [401, 78] width 683 height 25
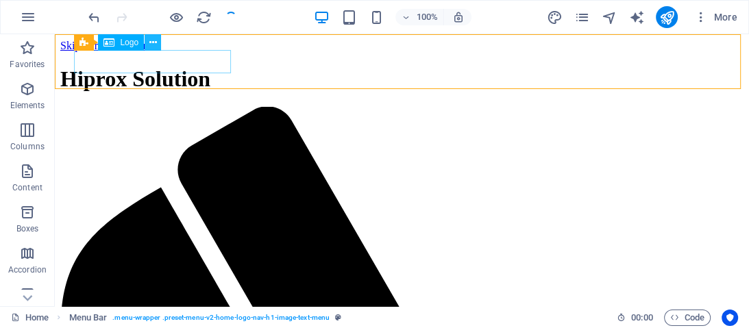
click at [153, 44] on icon at bounding box center [153, 43] width 8 height 14
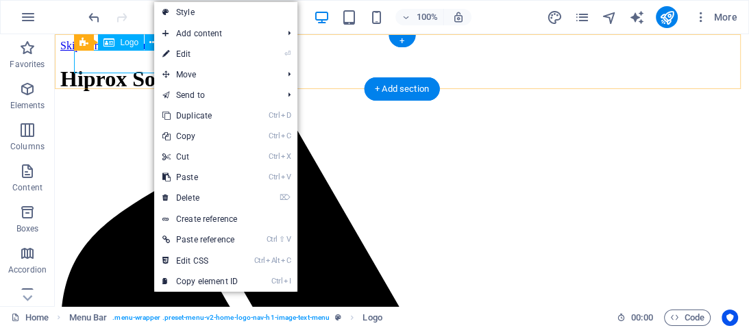
click at [77, 66] on div "Hiprox Solution" at bounding box center [401, 78] width 683 height 25
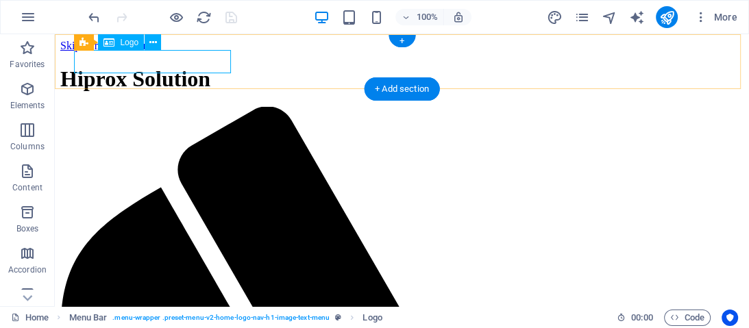
click at [80, 66] on div "Hiprox Solution" at bounding box center [401, 78] width 683 height 25
click at [80, 60] on div "H2 Text on background Container Menu Bar Menu Text H2 Container Text Icon Foote…" at bounding box center [402, 170] width 694 height 272
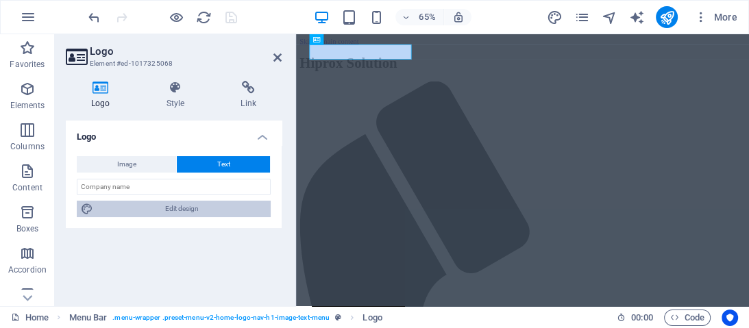
click at [155, 211] on span "Edit design" at bounding box center [181, 209] width 169 height 16
select select "px"
select select "200"
select select "px"
select select "rem"
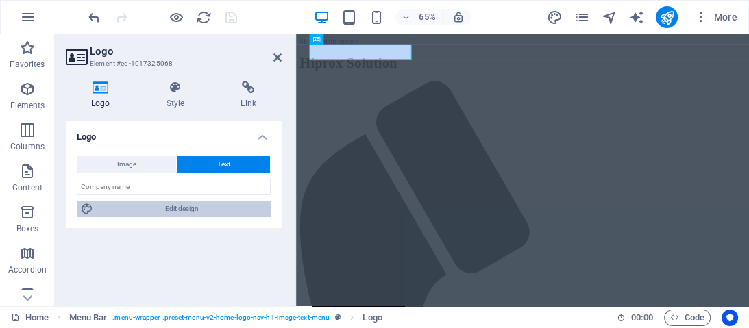
select select "700"
select select "px"
select select "rem"
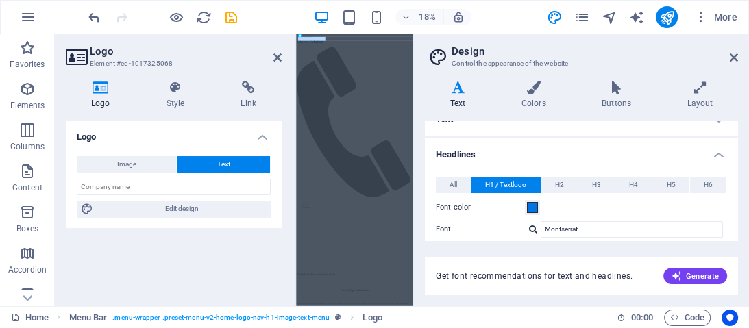
scroll to position [127, 0]
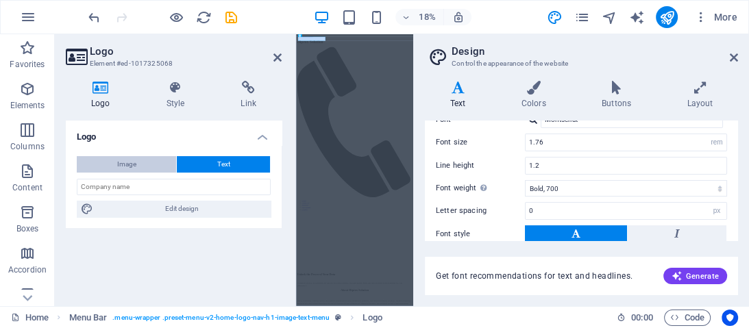
click at [123, 164] on span "Image" at bounding box center [126, 164] width 19 height 16
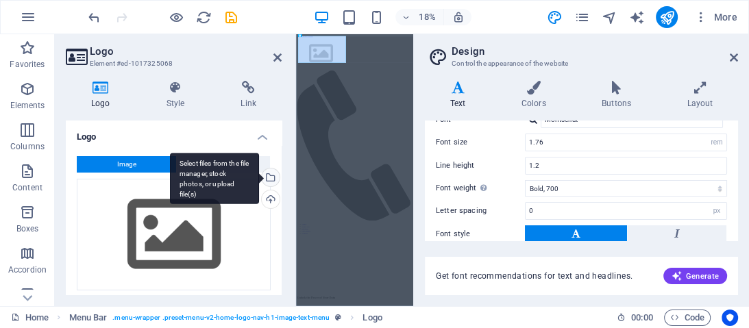
click at [268, 178] on div "Select files from the file manager, stock photos, or upload file(s)" at bounding box center [269, 179] width 21 height 21
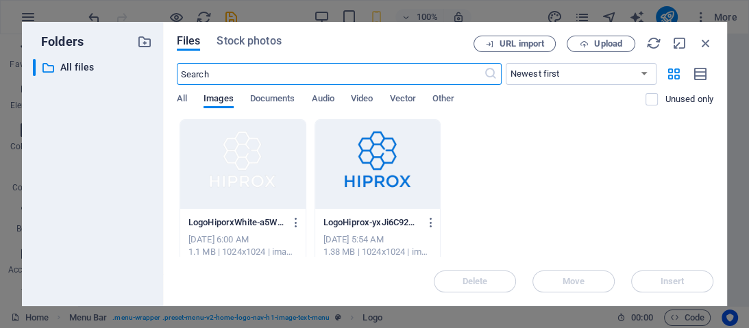
click at [274, 173] on div at bounding box center [242, 164] width 125 height 89
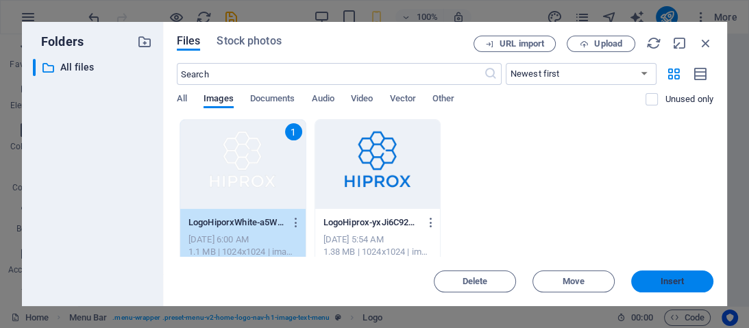
click at [672, 280] on span "Insert" at bounding box center [673, 282] width 24 height 8
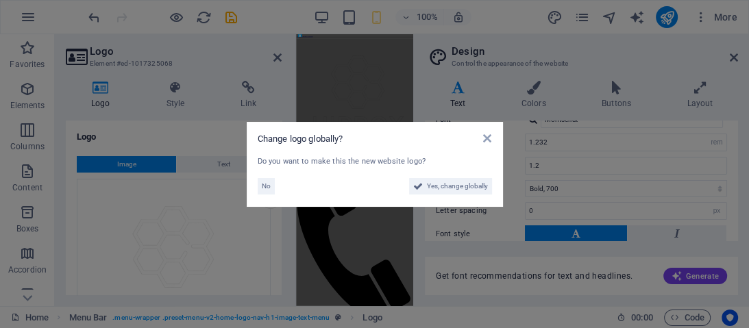
type input "1.76"
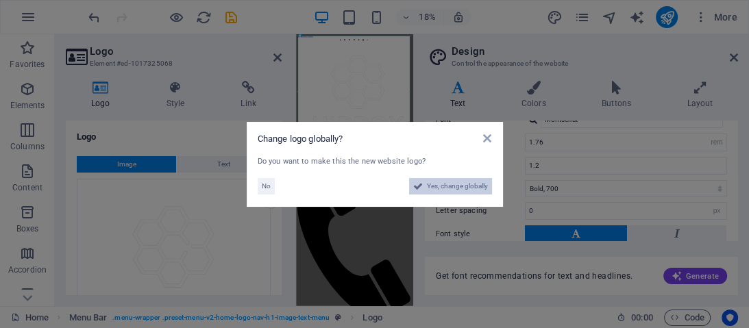
click at [435, 188] on span "Yes, change globally" at bounding box center [457, 186] width 61 height 16
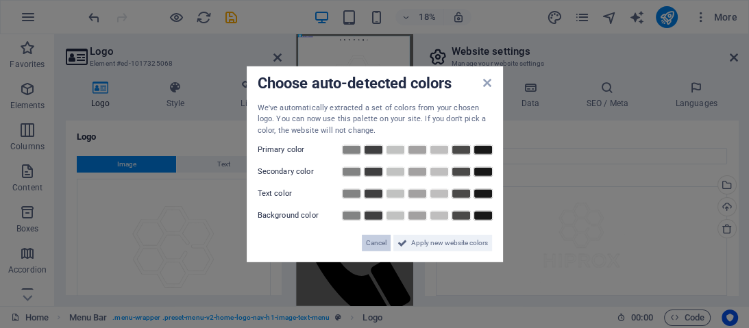
click at [383, 246] on span "Cancel" at bounding box center [376, 243] width 21 height 16
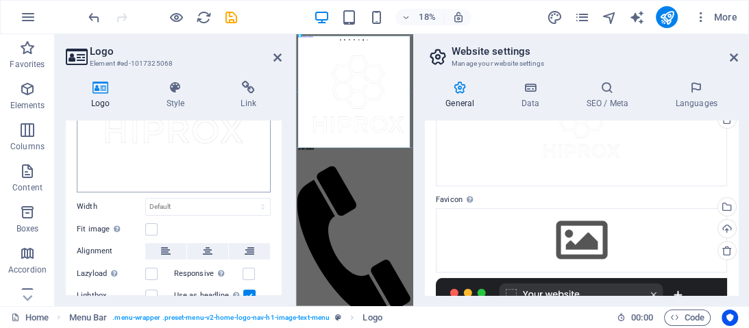
scroll to position [164, 0]
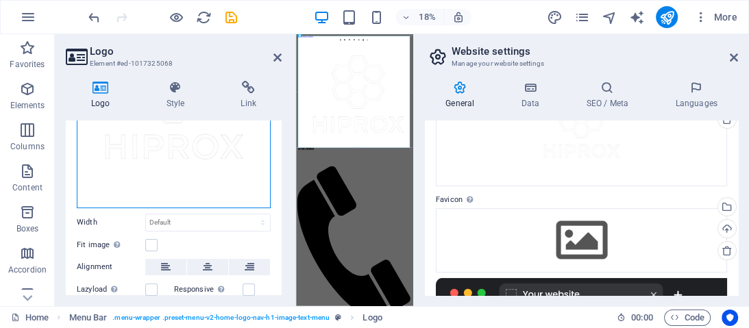
drag, startPoint x: 201, startPoint y: 148, endPoint x: 162, endPoint y: 186, distance: 54.8
click at [162, 186] on div "Drag files here, click to choose files or select files from Files or our free s…" at bounding box center [174, 111] width 194 height 194
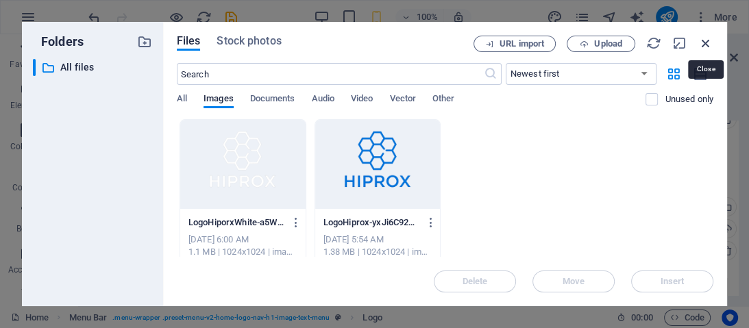
click at [705, 43] on icon "button" at bounding box center [705, 43] width 15 height 15
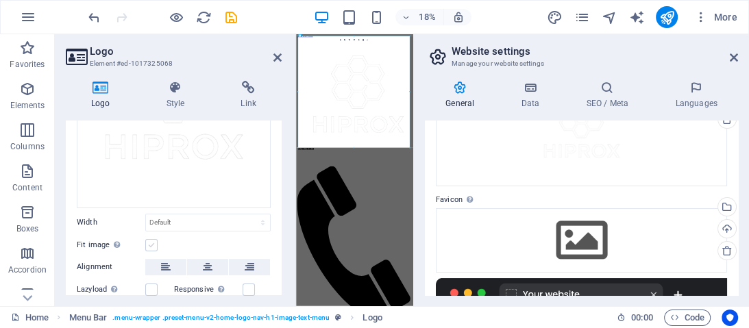
click at [155, 243] on label at bounding box center [151, 245] width 12 height 12
click at [0, 0] on input "Fit image Automatically fit image to a fixed width and height" at bounding box center [0, 0] width 0 height 0
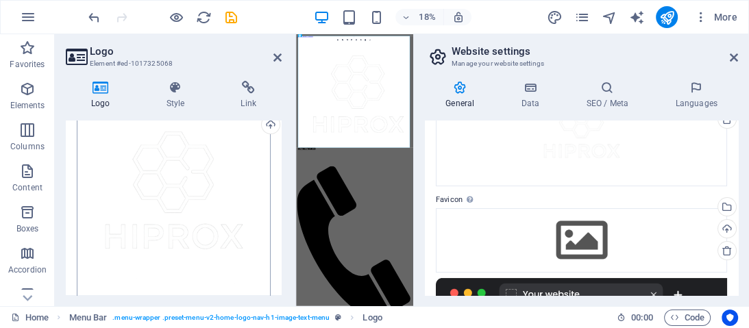
scroll to position [14, 0]
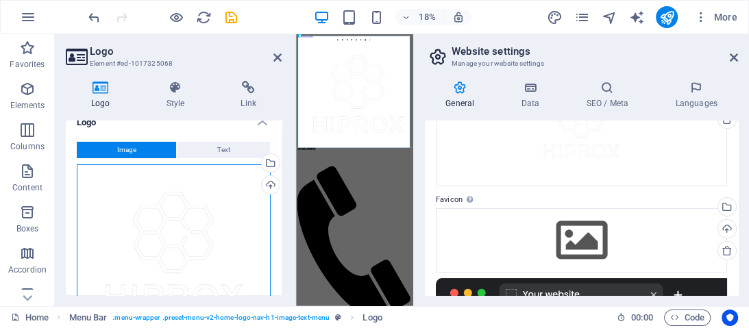
click at [145, 207] on div "Drag files here, click to choose files or select files from Files or our free s…" at bounding box center [174, 261] width 194 height 194
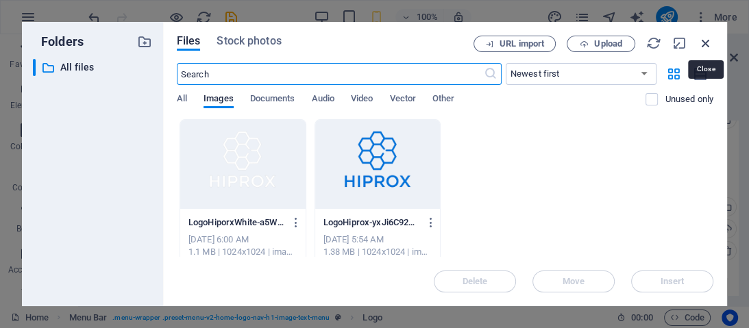
click at [703, 40] on icon "button" at bounding box center [705, 43] width 15 height 15
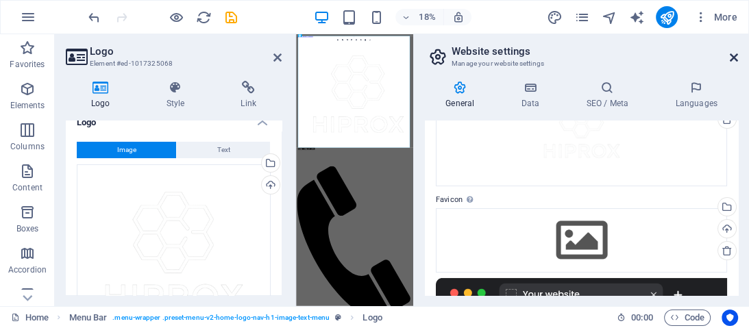
click at [732, 58] on icon at bounding box center [734, 57] width 8 height 11
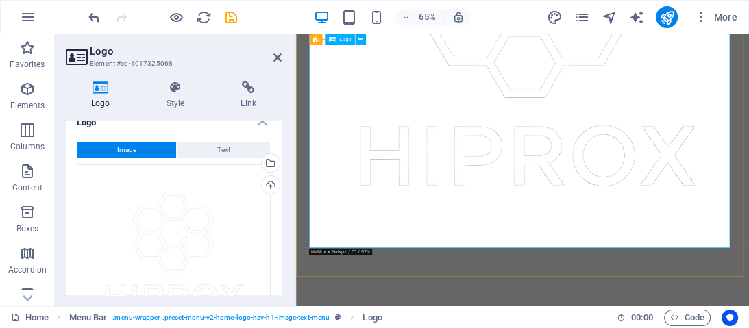
scroll to position [384, 0]
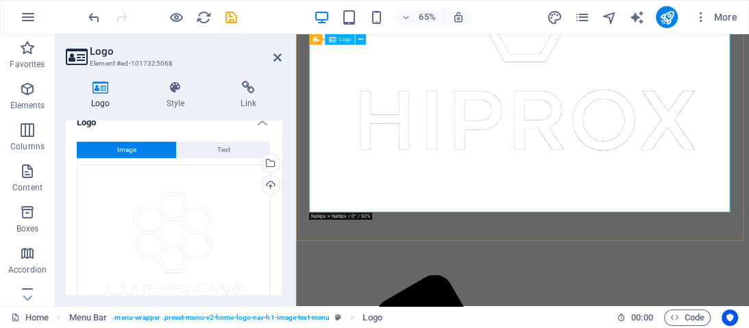
click at [593, 268] on div at bounding box center [645, 36] width 686 height 707
click at [101, 14] on div at bounding box center [163, 17] width 154 height 22
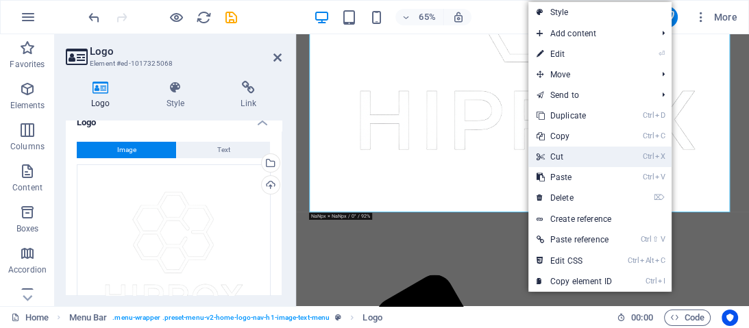
click at [569, 154] on link "Ctrl X Cut" at bounding box center [574, 157] width 92 height 21
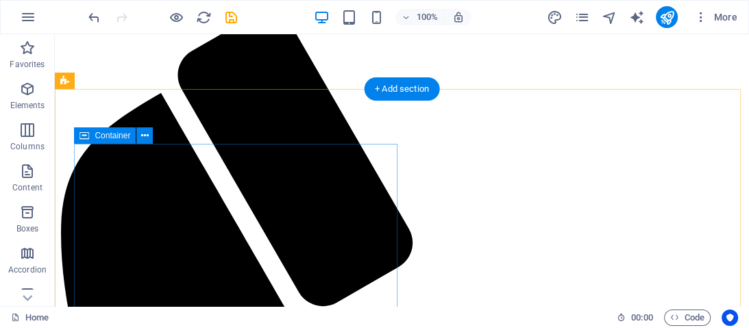
scroll to position [0, 0]
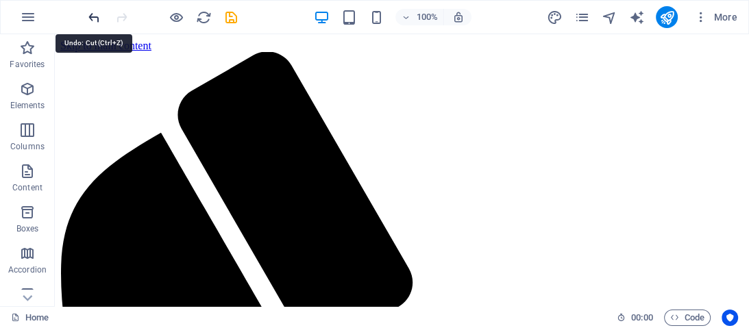
click at [92, 18] on icon "undo" at bounding box center [94, 18] width 16 height 16
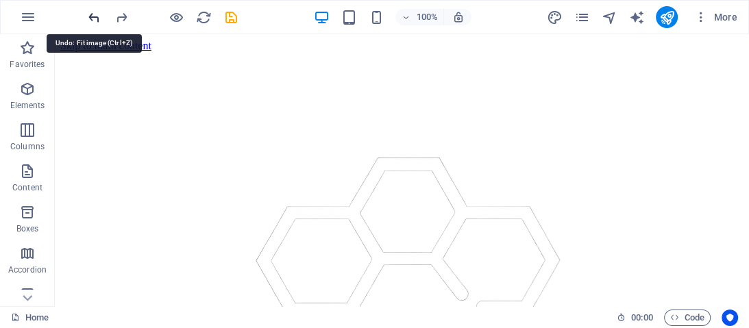
click at [92, 18] on icon "undo" at bounding box center [94, 18] width 16 height 16
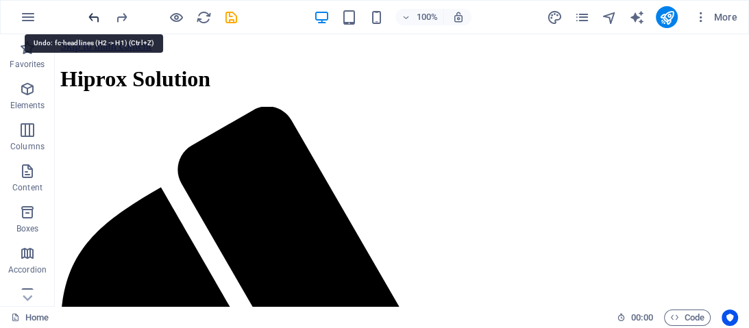
click at [92, 18] on icon "undo" at bounding box center [94, 18] width 16 height 16
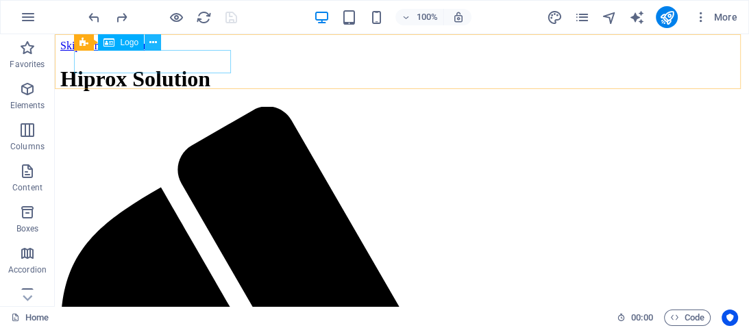
click at [156, 41] on button at bounding box center [153, 42] width 16 height 16
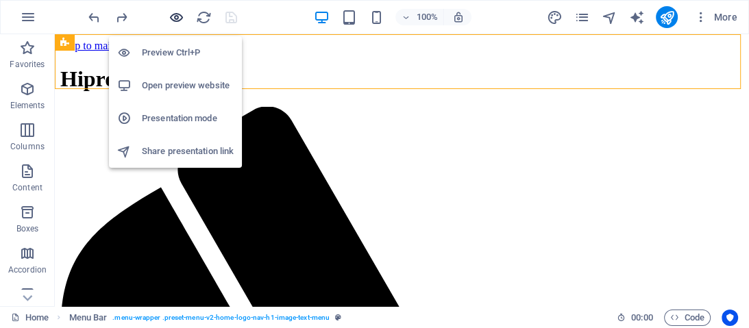
click at [173, 17] on icon "button" at bounding box center [177, 18] width 16 height 16
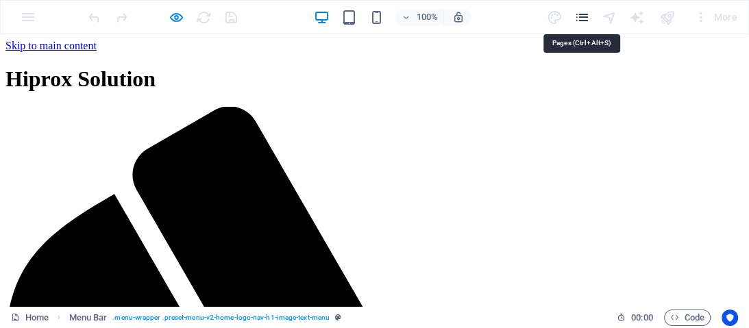
click at [581, 19] on icon "pages" at bounding box center [582, 18] width 16 height 16
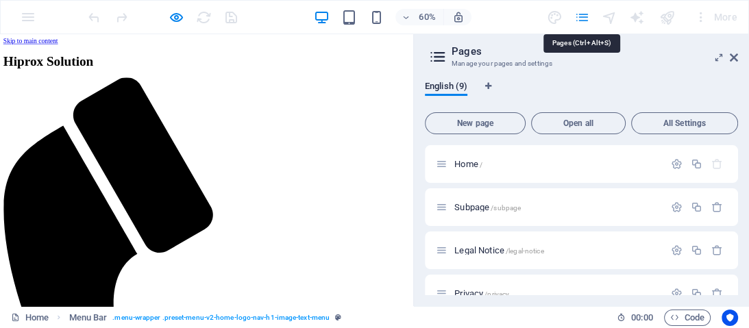
click at [578, 16] on icon "pages" at bounding box center [582, 18] width 16 height 16
drag, startPoint x: 734, startPoint y: 58, endPoint x: 734, endPoint y: 23, distance: 35.0
click at [734, 58] on icon at bounding box center [734, 57] width 8 height 11
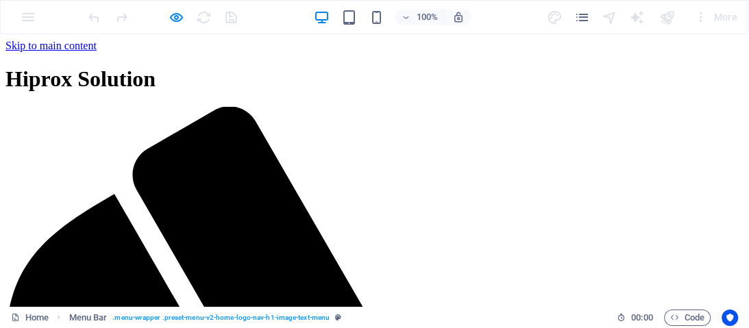
click at [48, 66] on span "Hiprox Solution" at bounding box center [80, 78] width 150 height 25
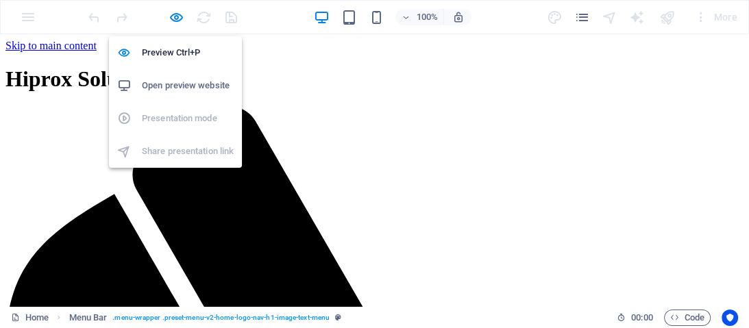
click at [169, 86] on h6 "Open preview website" at bounding box center [188, 85] width 92 height 16
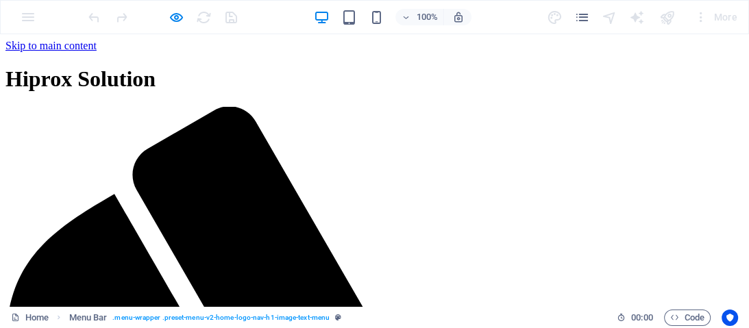
click at [49, 66] on span "Hiprox Solution" at bounding box center [80, 78] width 150 height 25
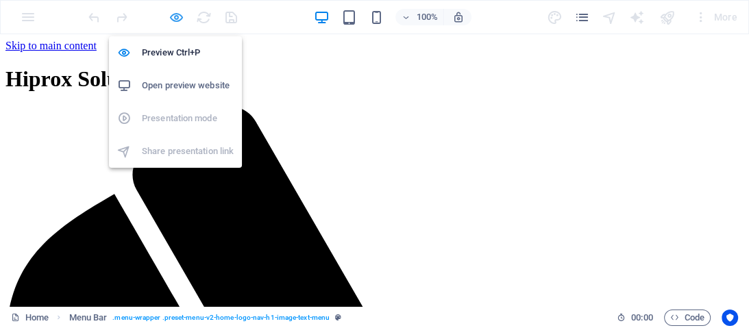
click at [173, 15] on icon "button" at bounding box center [177, 18] width 16 height 16
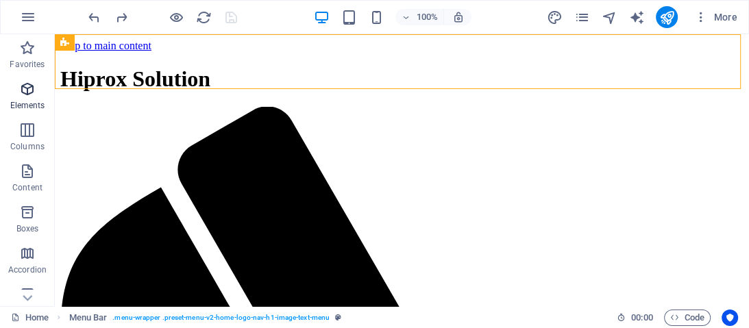
click at [33, 96] on icon "button" at bounding box center [27, 89] width 16 height 16
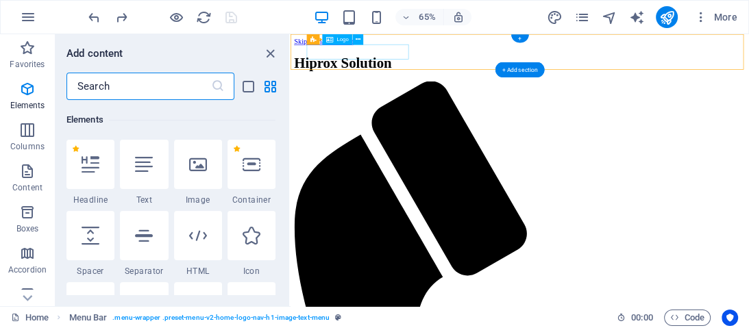
click at [315, 66] on div "Hiprox Solution" at bounding box center [643, 78] width 694 height 25
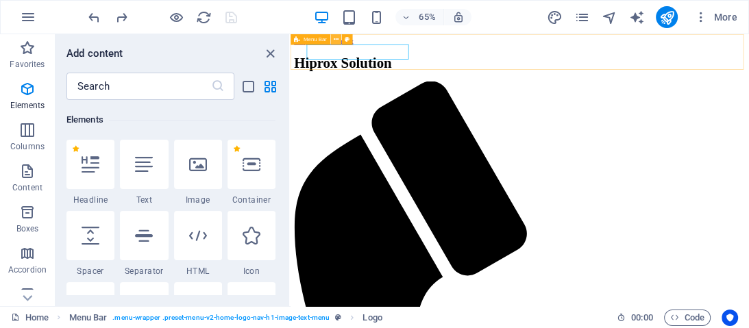
click at [337, 41] on icon at bounding box center [336, 40] width 5 height 10
click at [269, 52] on icon "close panel" at bounding box center [270, 54] width 16 height 16
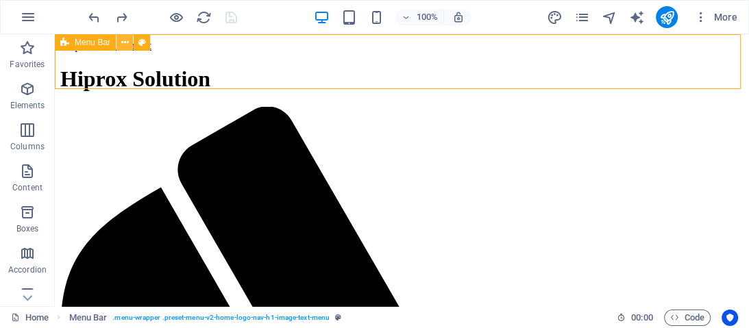
click at [126, 41] on icon at bounding box center [125, 43] width 8 height 14
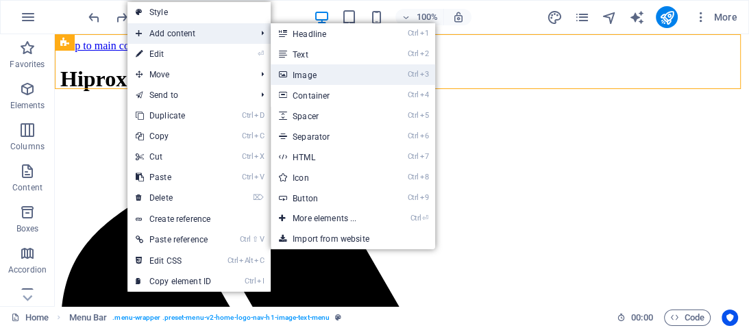
click at [318, 71] on link "Ctrl 3 Image" at bounding box center [327, 74] width 113 height 21
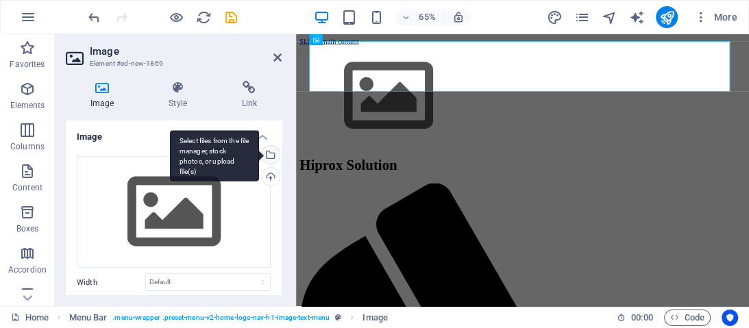
click at [267, 156] on div "Select files from the file manager, stock photos, or upload file(s)" at bounding box center [269, 156] width 21 height 21
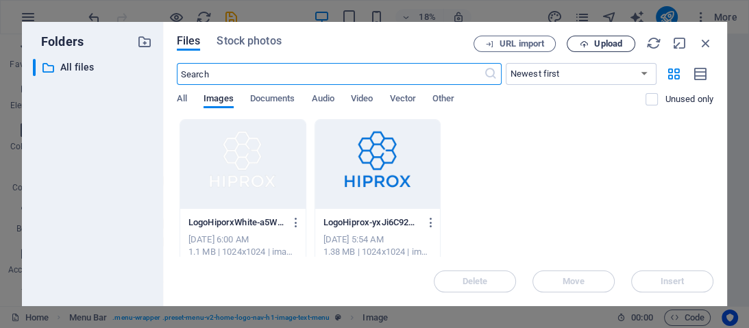
click at [605, 41] on span "Upload" at bounding box center [608, 44] width 28 height 8
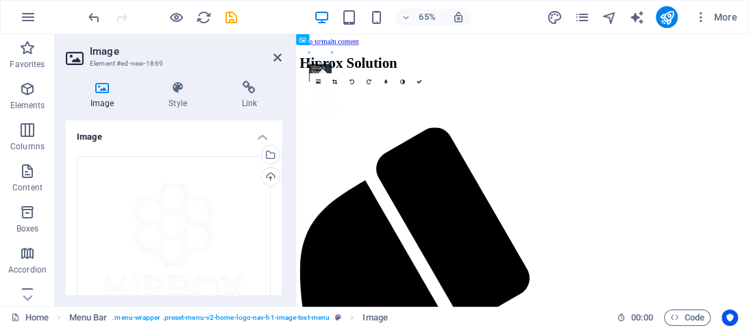
drag, startPoint x: 337, startPoint y: 63, endPoint x: 359, endPoint y: 81, distance: 28.8
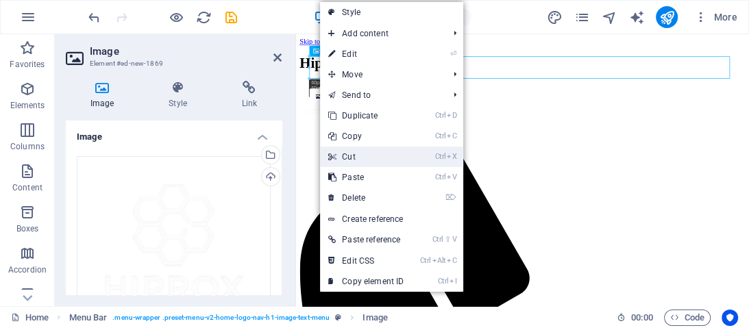
click at [351, 154] on link "Ctrl X Cut" at bounding box center [366, 157] width 92 height 21
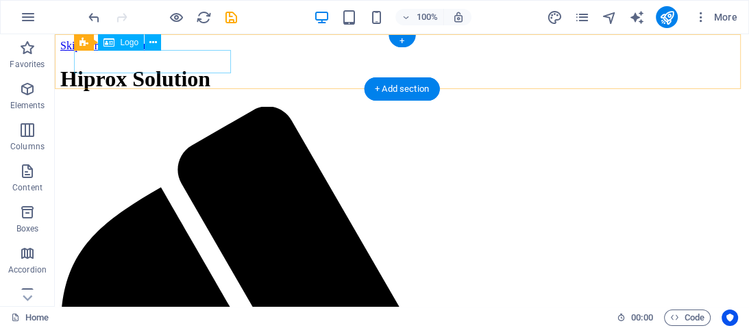
click at [88, 66] on div "Hiprox Solution" at bounding box center [401, 78] width 683 height 25
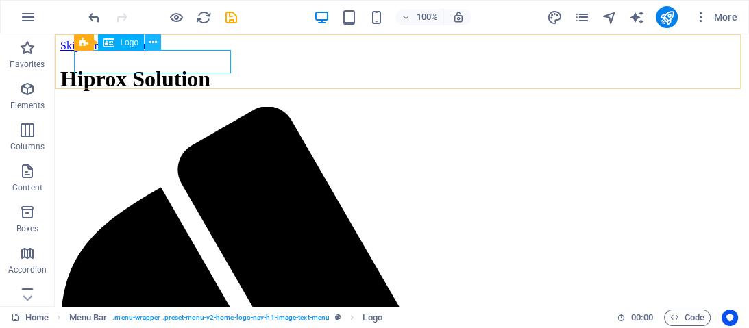
click at [156, 46] on button at bounding box center [153, 42] width 16 height 16
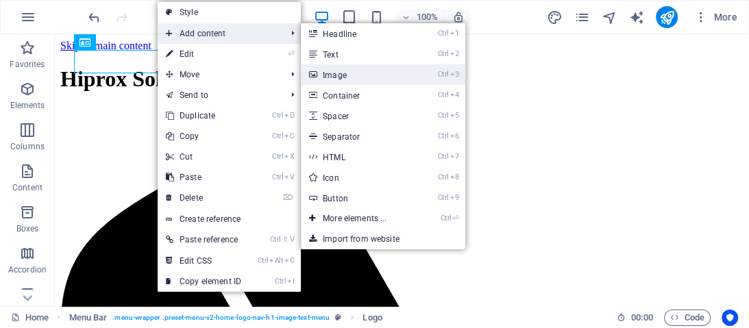
click at [340, 74] on link "Ctrl 3 Image" at bounding box center [357, 74] width 113 height 21
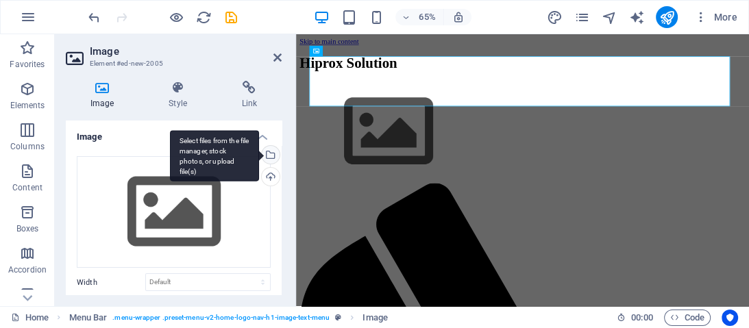
click at [271, 154] on div "Select files from the file manager, stock photos, or upload file(s)" at bounding box center [269, 156] width 21 height 21
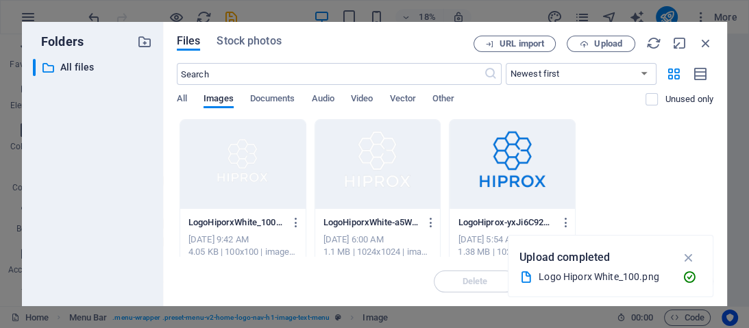
click at [247, 172] on div at bounding box center [242, 164] width 125 height 89
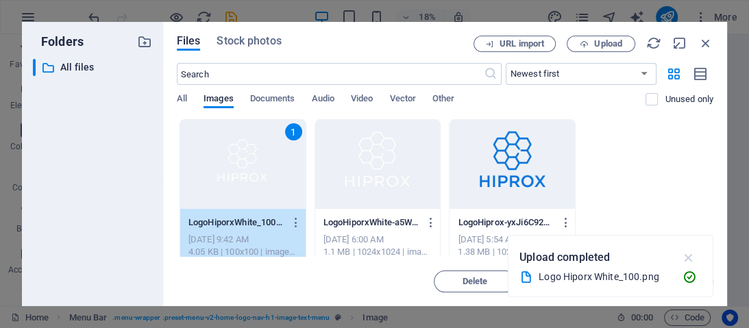
click at [690, 256] on icon "button" at bounding box center [689, 257] width 16 height 15
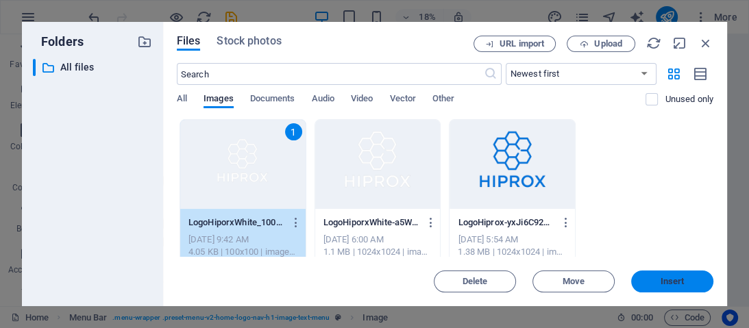
click at [668, 280] on span "Insert" at bounding box center [673, 282] width 24 height 8
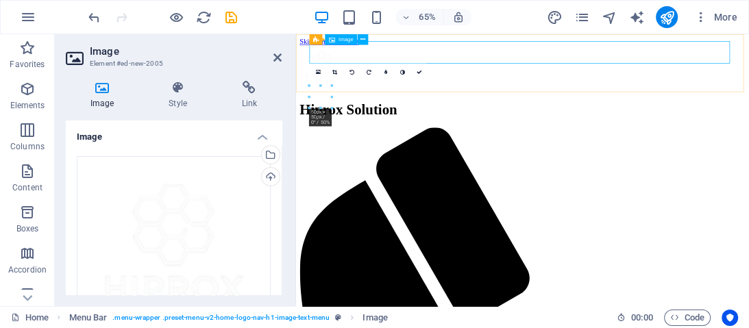
click at [335, 60] on figure at bounding box center [645, 87] width 686 height 71
click at [339, 71] on figure at bounding box center [645, 87] width 686 height 71
click at [334, 73] on icon at bounding box center [334, 71] width 5 height 5
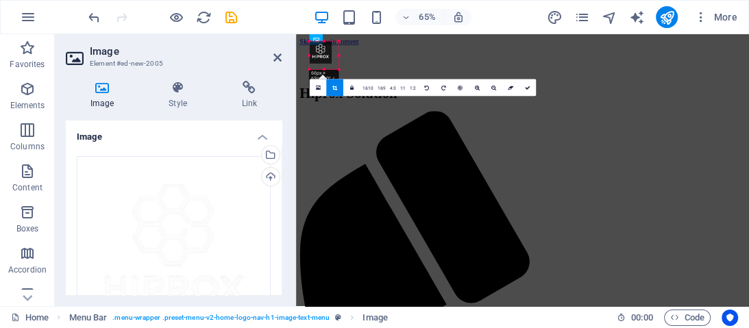
drag, startPoint x: 332, startPoint y: 66, endPoint x: 343, endPoint y: 75, distance: 14.1
click at [343, 75] on div "H2 Text on background Container Menu Bar Menu Text H2 Container Text Icon Foote…" at bounding box center [522, 170] width 453 height 272
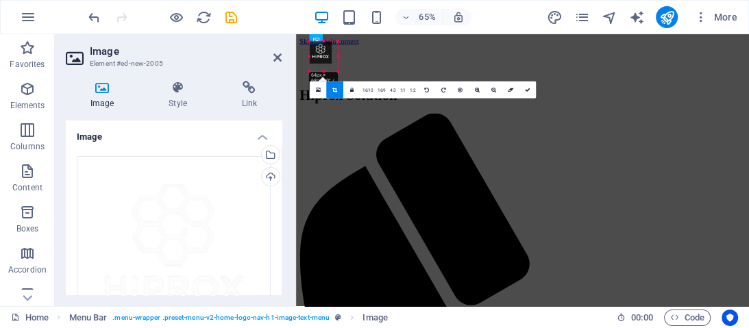
drag, startPoint x: 332, startPoint y: 64, endPoint x: 342, endPoint y: 76, distance: 15.6
click at [342, 76] on div "H2 Text on background Container Menu Bar Menu Text H2 Container Text Icon Foote…" at bounding box center [522, 170] width 453 height 272
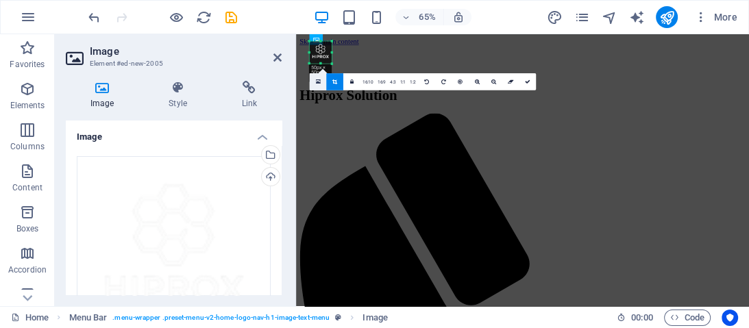
click at [319, 84] on icon at bounding box center [317, 82] width 5 height 6
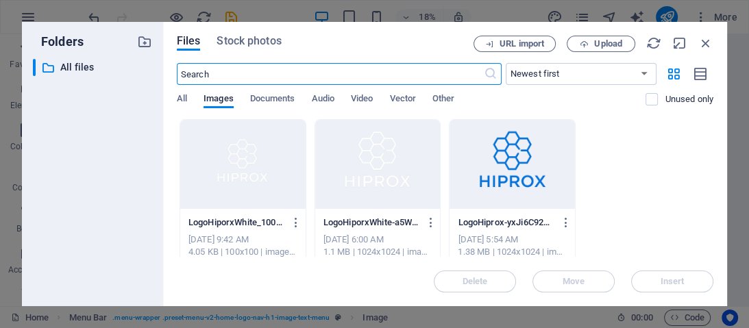
click at [387, 159] on div at bounding box center [377, 164] width 125 height 89
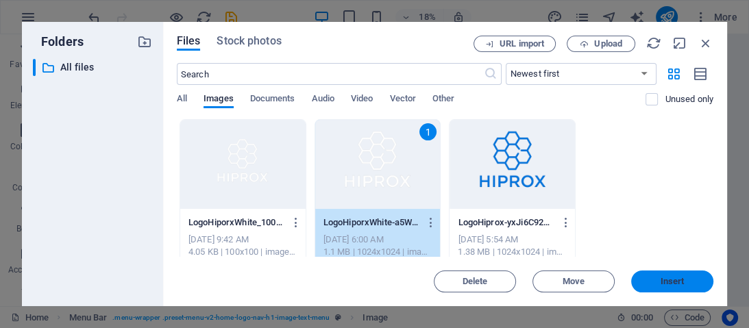
click at [665, 280] on span "Insert" at bounding box center [673, 282] width 24 height 8
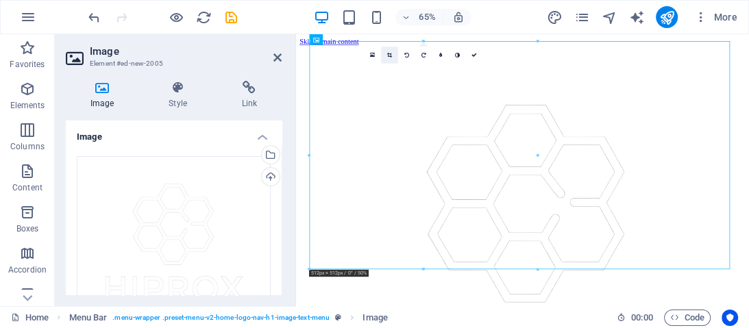
click at [389, 53] on icon at bounding box center [389, 55] width 5 height 5
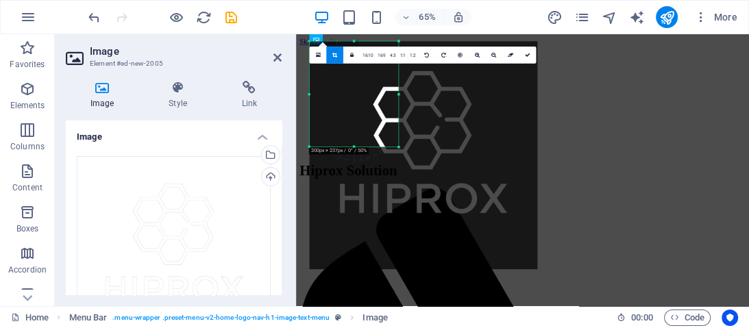
drag, startPoint x: 539, startPoint y: 271, endPoint x: 325, endPoint y: 83, distance: 285.0
click at [325, 83] on div "180 170 160 150 140 130 120 110 100 90 80 70 60 50 40 30 20 10 0 -10 -20 -30 -4…" at bounding box center [354, 94] width 89 height 106
click at [725, 162] on figure at bounding box center [645, 134] width 686 height 165
click at [526, 245] on div at bounding box center [424, 155] width 228 height 228
click at [328, 54] on link at bounding box center [334, 55] width 17 height 17
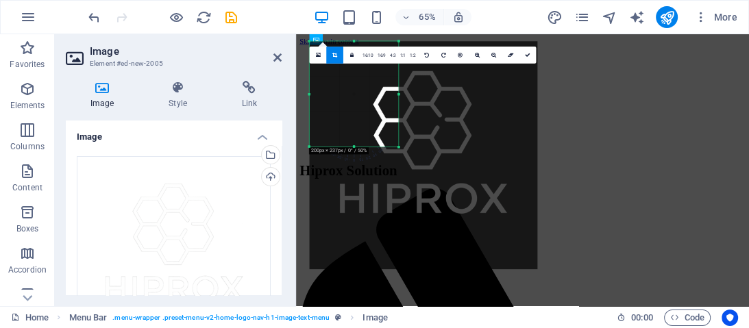
type input "200"
select select "px"
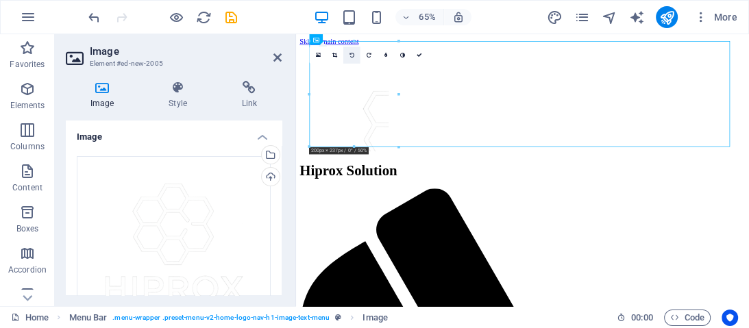
click at [350, 51] on link at bounding box center [351, 55] width 17 height 17
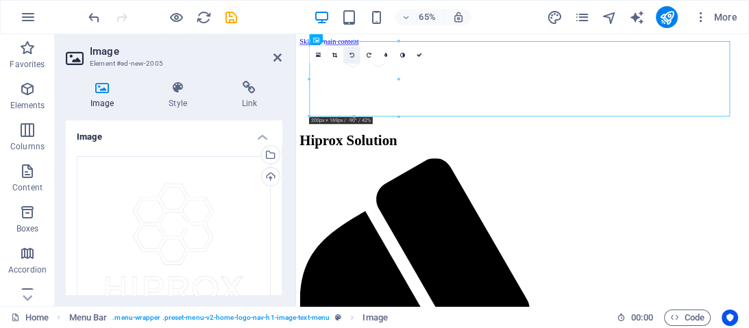
click at [352, 55] on icon at bounding box center [352, 55] width 5 height 5
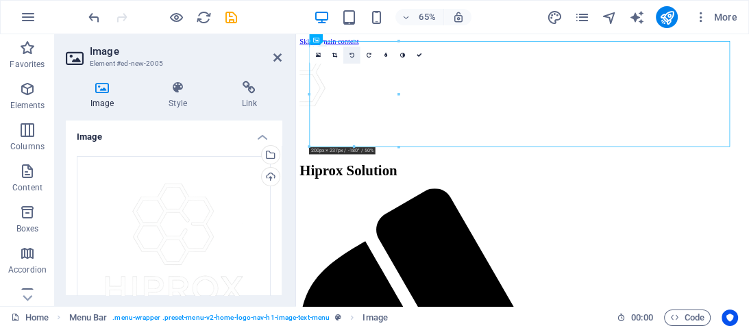
click at [352, 56] on icon at bounding box center [352, 55] width 5 height 5
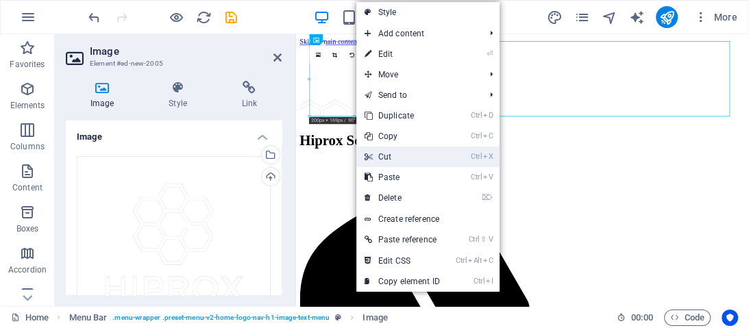
click at [400, 156] on link "Ctrl X Cut" at bounding box center [402, 157] width 92 height 21
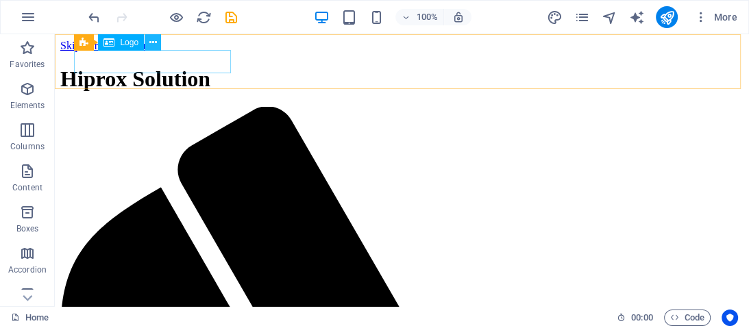
click at [152, 45] on icon at bounding box center [153, 43] width 8 height 14
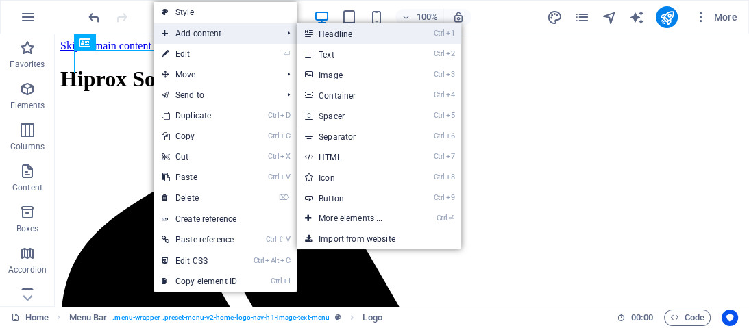
click at [339, 36] on link "Ctrl 1 Headline" at bounding box center [353, 33] width 113 height 21
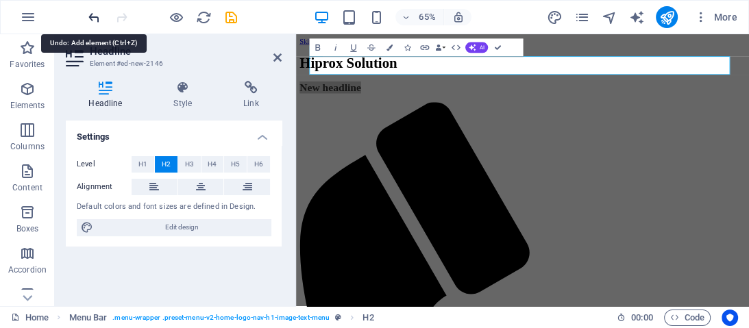
click at [88, 17] on icon "undo" at bounding box center [94, 18] width 16 height 16
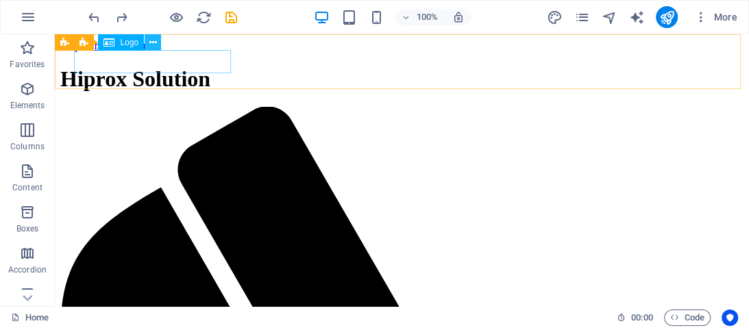
click at [154, 46] on icon at bounding box center [153, 43] width 8 height 14
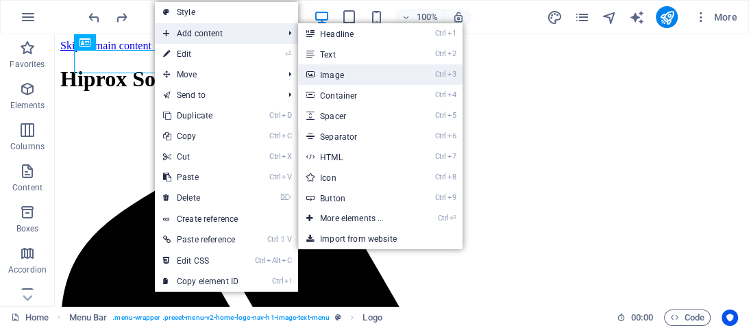
click at [344, 78] on link "Ctrl 3 Image" at bounding box center [354, 74] width 113 height 21
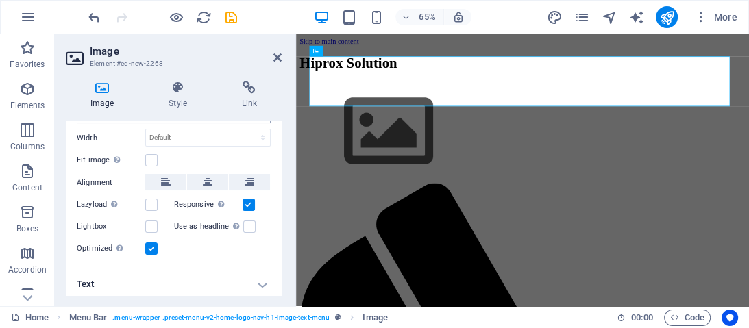
scroll to position [148, 0]
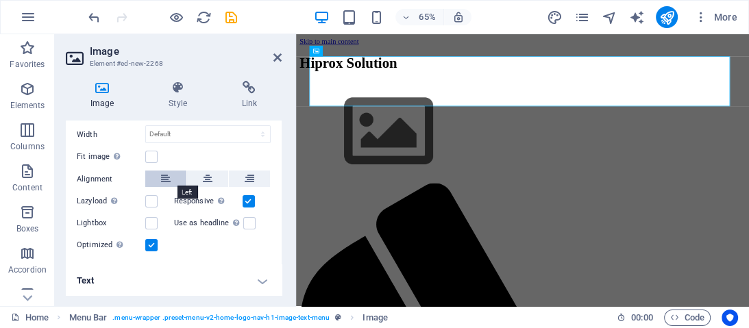
click at [161, 180] on icon at bounding box center [166, 179] width 10 height 16
click at [246, 200] on label at bounding box center [249, 201] width 12 height 12
click at [0, 0] on input "Responsive Automatically load retina image and smartphone optimized sizes." at bounding box center [0, 0] width 0 height 0
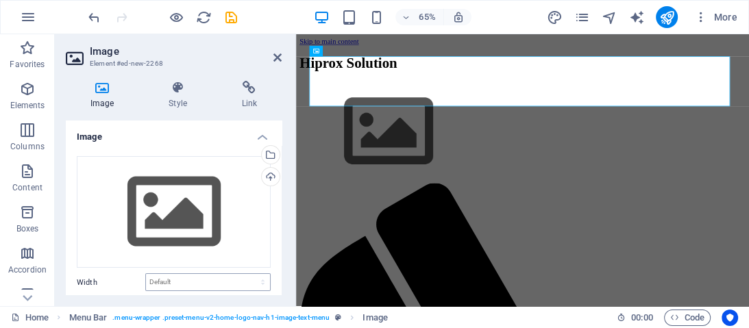
scroll to position [55, 0]
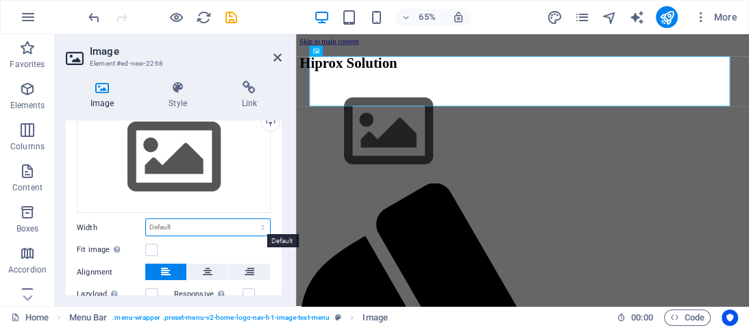
click at [173, 225] on select "Default auto px rem % em vh vw" at bounding box center [208, 227] width 124 height 16
click at [146, 219] on select "Default auto px rem % em vh vw" at bounding box center [208, 227] width 124 height 16
select select "DISABLED_OPTION_VALUE"
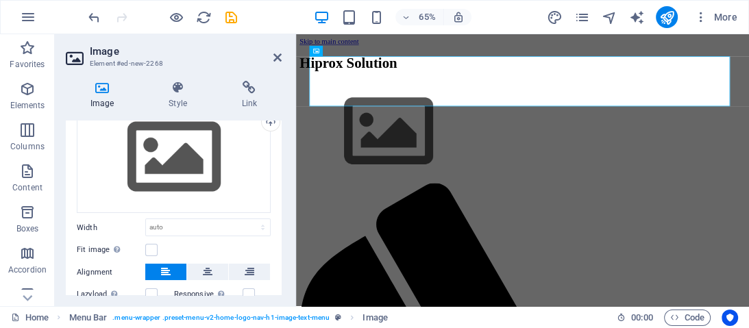
click at [239, 249] on div "Fit image Automatically fit image to a fixed width and height" at bounding box center [174, 250] width 194 height 16
click at [911, 107] on figure at bounding box center [645, 185] width 686 height 157
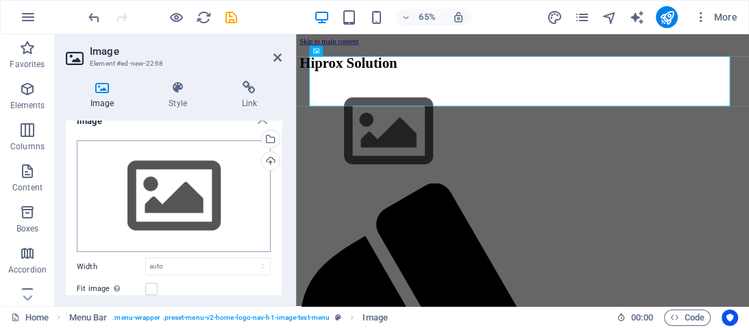
scroll to position [0, 0]
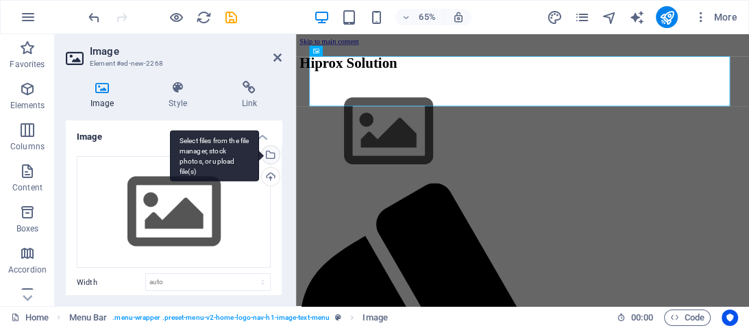
click at [269, 154] on div "Select files from the file manager, stock photos, or upload file(s)" at bounding box center [269, 156] width 21 height 21
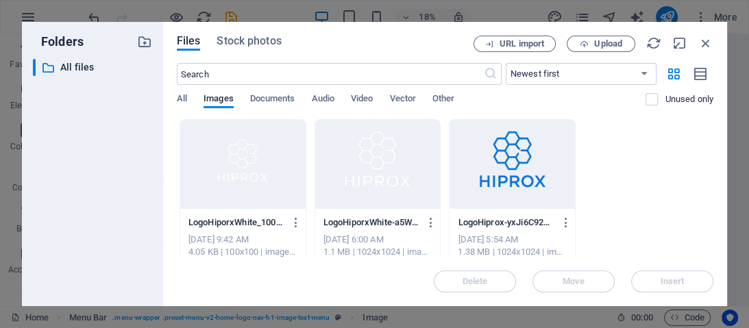
click at [249, 165] on div at bounding box center [242, 164] width 125 height 89
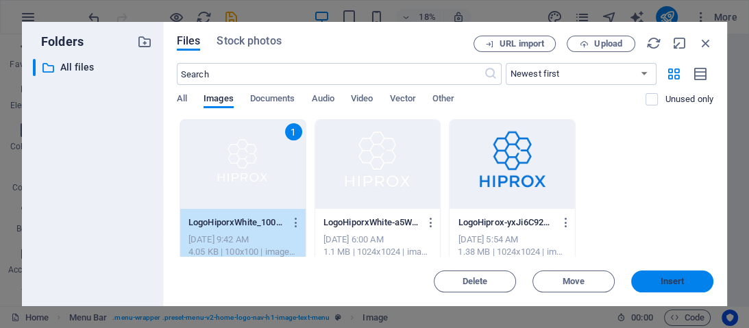
drag, startPoint x: 658, startPoint y: 281, endPoint x: 556, endPoint y: 380, distance: 142.0
click at [658, 281] on span "Insert" at bounding box center [672, 282] width 71 height 8
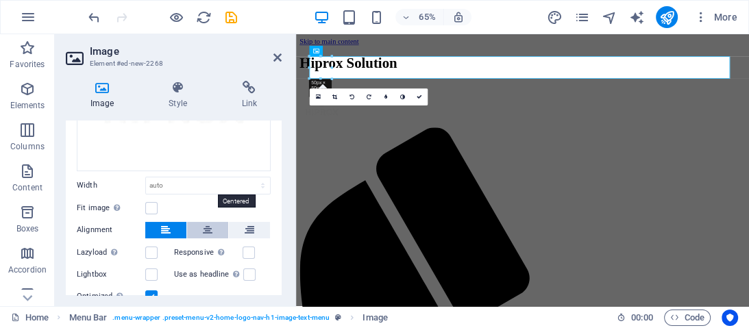
scroll to position [164, 0]
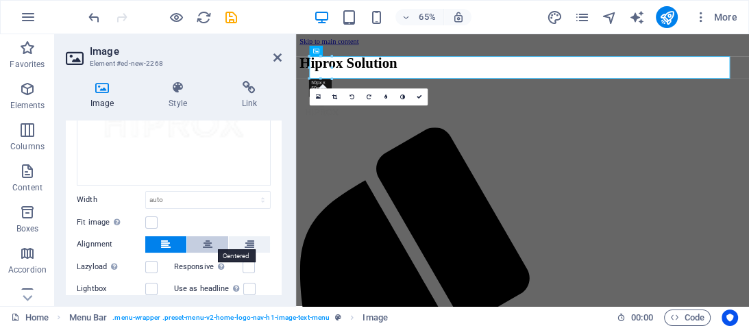
click at [204, 244] on icon at bounding box center [208, 244] width 10 height 16
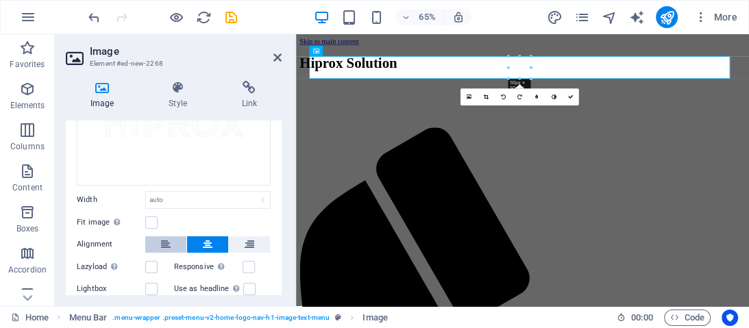
click at [164, 243] on icon at bounding box center [166, 244] width 10 height 16
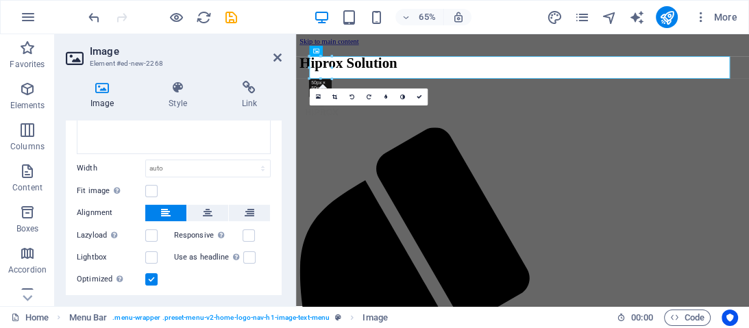
scroll to position [228, 0]
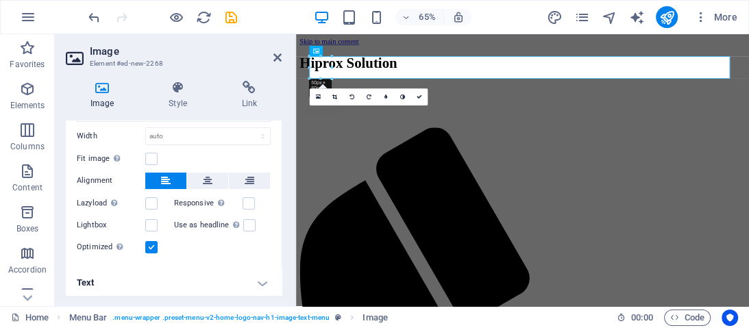
click at [153, 247] on label at bounding box center [151, 247] width 12 height 12
click at [0, 0] on input "Optimized Images are compressed to improve page speed." at bounding box center [0, 0] width 0 height 0
click at [153, 247] on label at bounding box center [151, 247] width 12 height 12
click at [0, 0] on input "Optimized Images are compressed to improve page speed." at bounding box center [0, 0] width 0 height 0
click at [153, 247] on label at bounding box center [151, 247] width 12 height 12
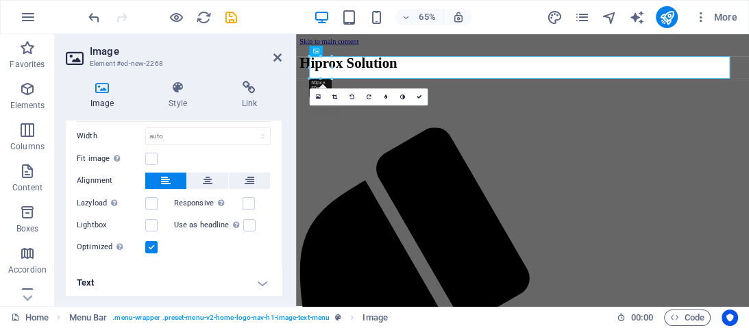
click at [0, 0] on input "Optimized Images are compressed to improve page speed." at bounding box center [0, 0] width 0 height 0
click at [153, 247] on label at bounding box center [151, 247] width 12 height 12
click at [0, 0] on input "Optimized Images are compressed to improve page speed." at bounding box center [0, 0] width 0 height 0
click at [151, 222] on label at bounding box center [151, 225] width 12 height 12
click at [0, 0] on input "Lightbox" at bounding box center [0, 0] width 0 height 0
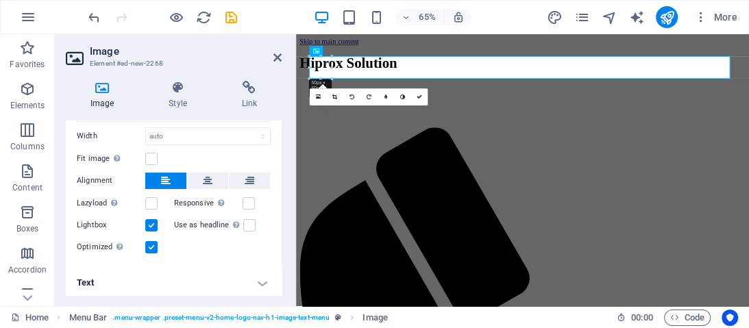
click at [150, 222] on label at bounding box center [151, 225] width 12 height 12
click at [0, 0] on input "Lightbox" at bounding box center [0, 0] width 0 height 0
click at [260, 277] on h4 "Text" at bounding box center [174, 283] width 216 height 33
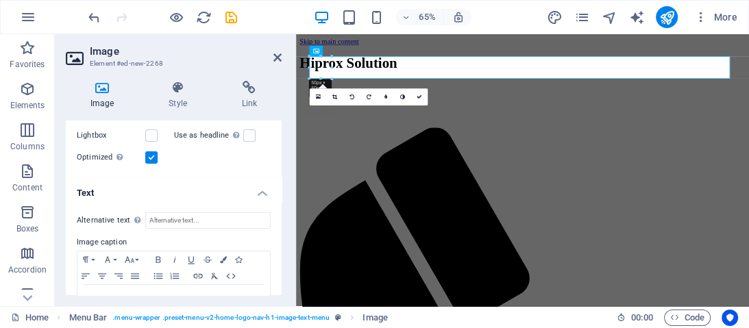
scroll to position [357, 0]
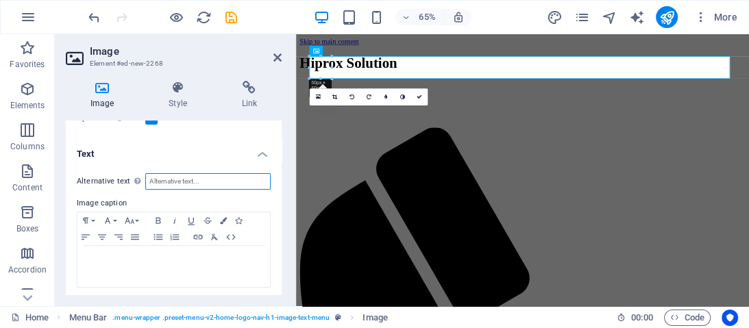
click at [200, 181] on input "Alternative text The alternative text is used by devices that cannot display im…" at bounding box center [207, 181] width 125 height 16
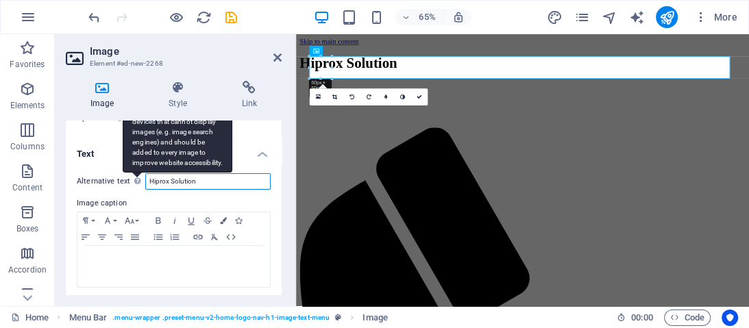
drag, startPoint x: 203, startPoint y: 179, endPoint x: 132, endPoint y: 180, distance: 71.3
click at [132, 180] on div "Alternative text The alternative text is used by devices that cannot display im…" at bounding box center [174, 181] width 194 height 16
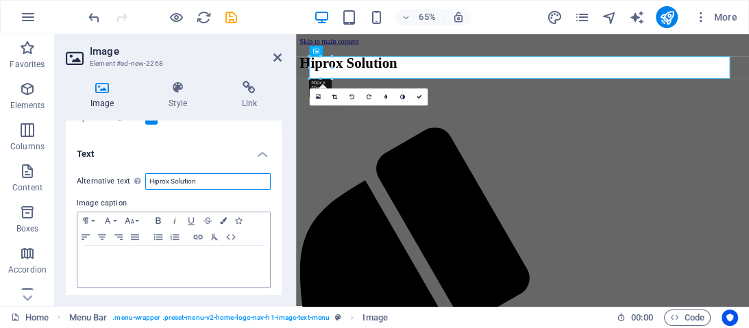
type input "Hiprox Solution"
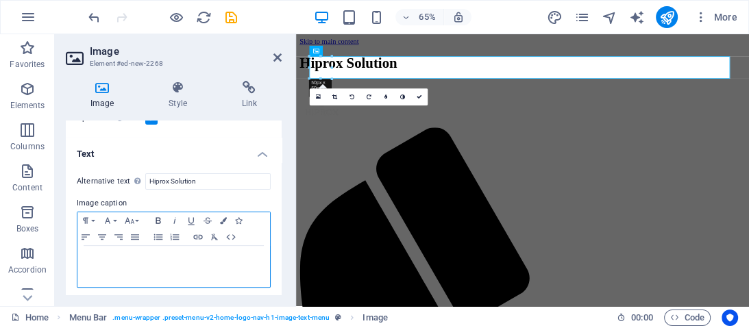
click at [159, 215] on icon "button" at bounding box center [158, 220] width 16 height 11
click at [123, 256] on p "​" at bounding box center [173, 259] width 179 height 12
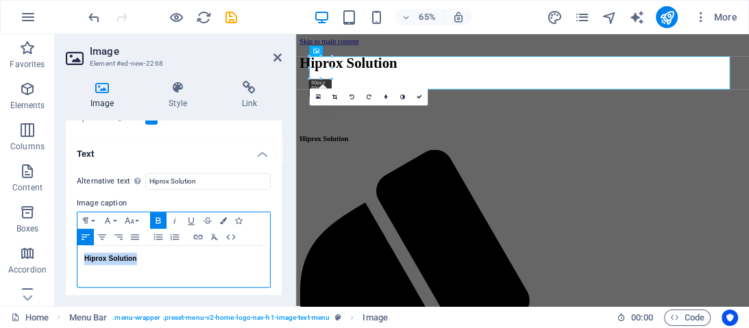
drag, startPoint x: 152, startPoint y: 266, endPoint x: 60, endPoint y: 255, distance: 93.2
click at [58, 260] on div "Image Style Link Image Drag files here, click to choose files or select files f…" at bounding box center [174, 188] width 238 height 236
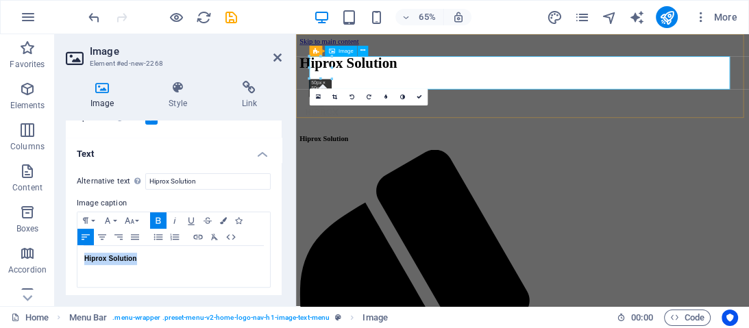
click at [473, 107] on figure "Hiprox Solution" at bounding box center [645, 154] width 686 height 95
click at [377, 107] on figure "Hiprox Solution" at bounding box center [645, 154] width 686 height 95
click at [262, 148] on h4 "Text" at bounding box center [174, 150] width 216 height 25
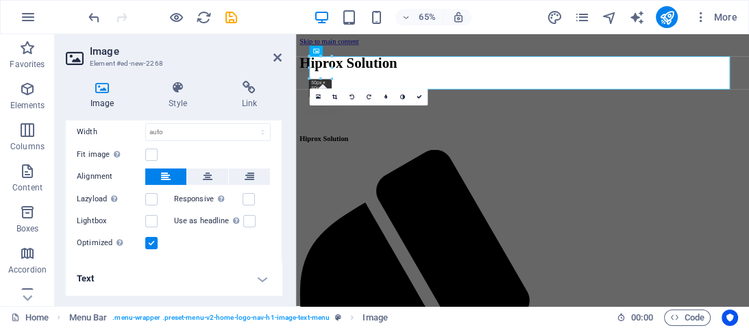
scroll to position [228, 0]
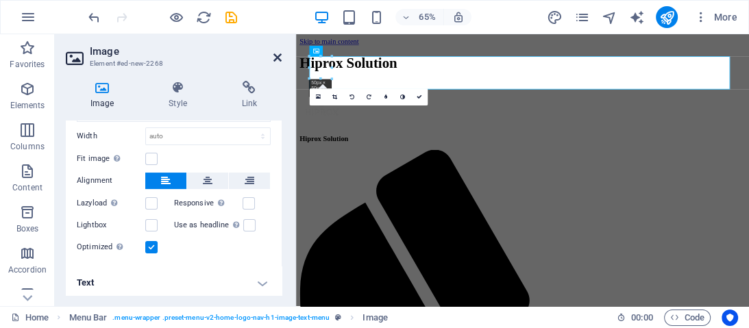
click at [279, 58] on icon at bounding box center [277, 57] width 8 height 11
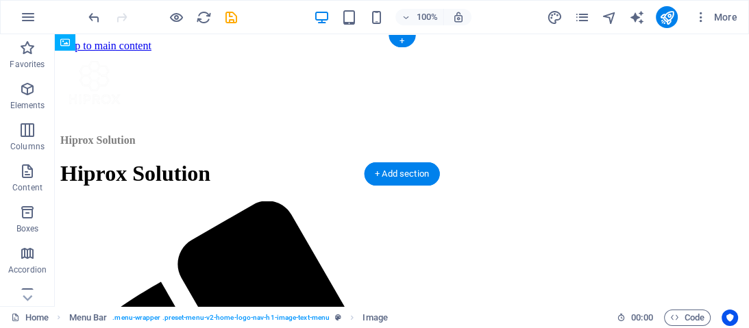
drag, startPoint x: 95, startPoint y: 86, endPoint x: 180, endPoint y: 99, distance: 85.2
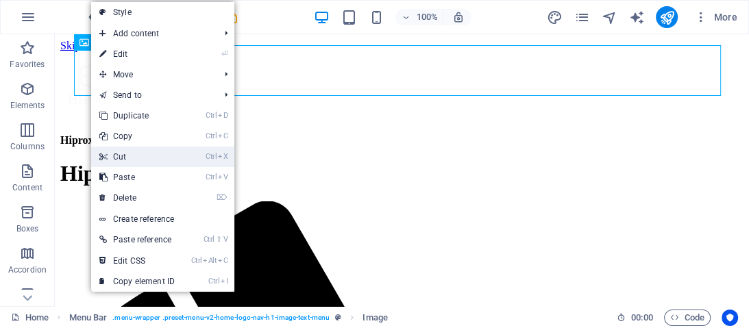
click at [166, 156] on link "Ctrl X Cut" at bounding box center [137, 157] width 92 height 21
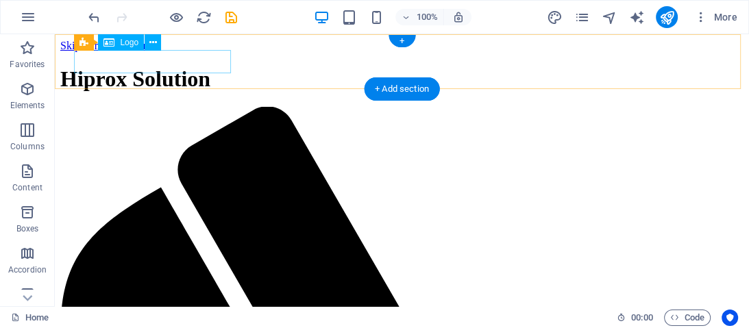
click at [77, 66] on div "Hiprox Solution" at bounding box center [401, 78] width 683 height 25
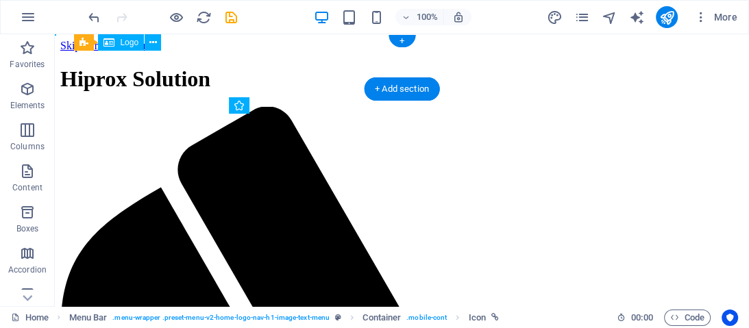
click at [141, 66] on div "Hiprox Solution" at bounding box center [401, 78] width 683 height 25
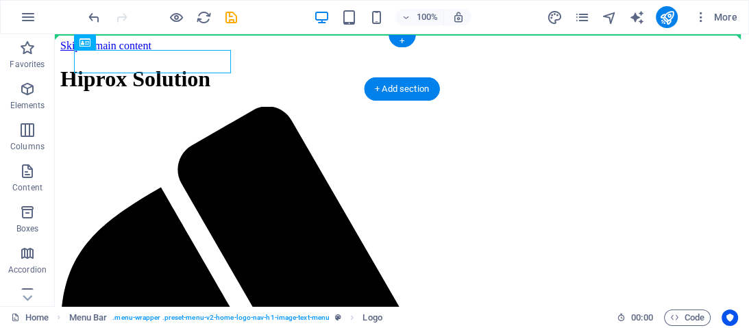
drag, startPoint x: 173, startPoint y: 65, endPoint x: 119, endPoint y: 83, distance: 57.0
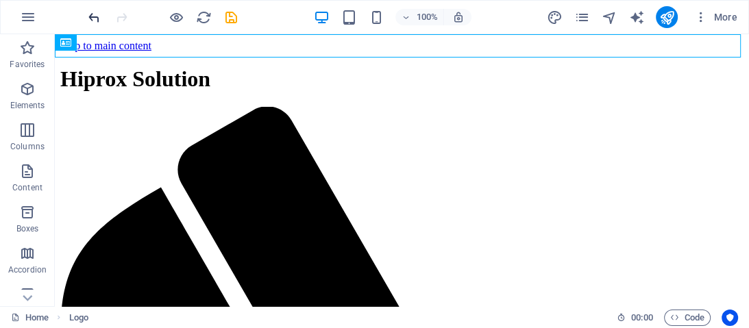
click at [98, 16] on icon "undo" at bounding box center [94, 18] width 16 height 16
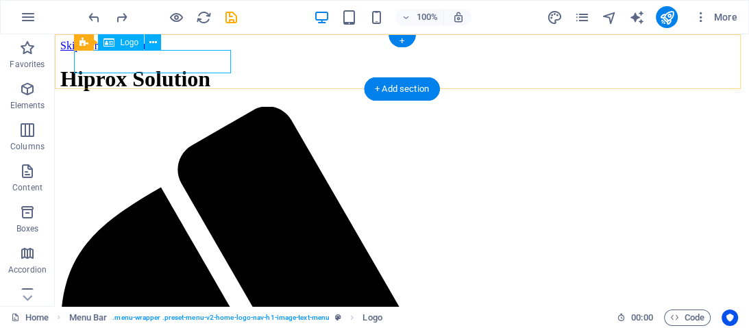
click at [77, 66] on div "Hiprox Solution" at bounding box center [401, 78] width 683 height 25
click at [151, 66] on div "Hiprox Solution" at bounding box center [401, 78] width 683 height 25
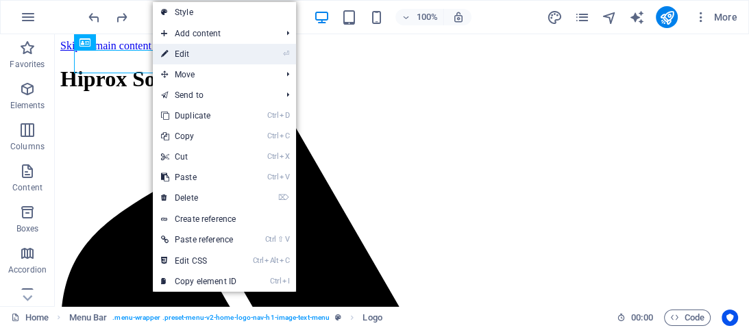
click at [174, 50] on link "⏎ Edit" at bounding box center [199, 54] width 92 height 21
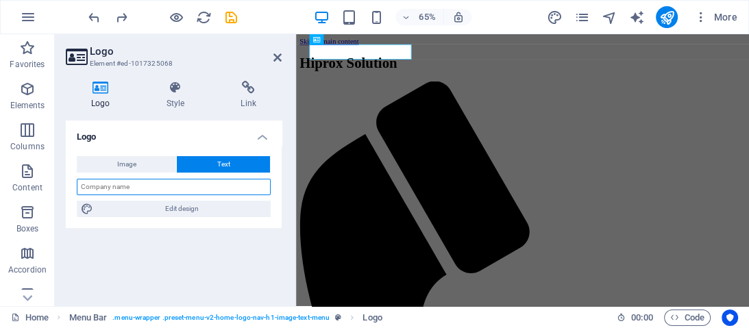
click at [117, 189] on input "text" at bounding box center [174, 187] width 194 height 16
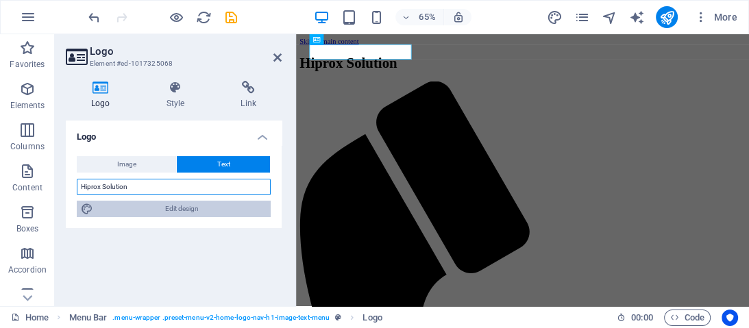
type input "Hiprox Solution"
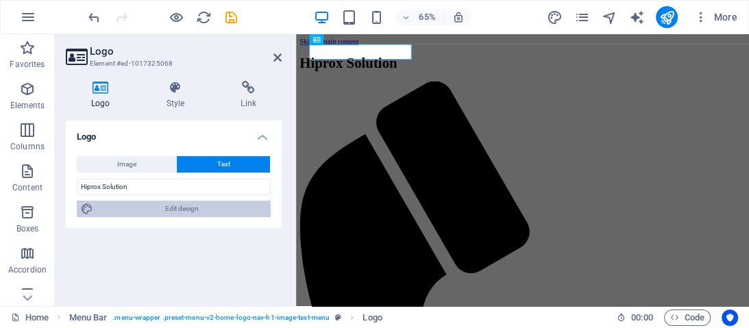
click at [186, 208] on span "Edit design" at bounding box center [181, 209] width 169 height 16
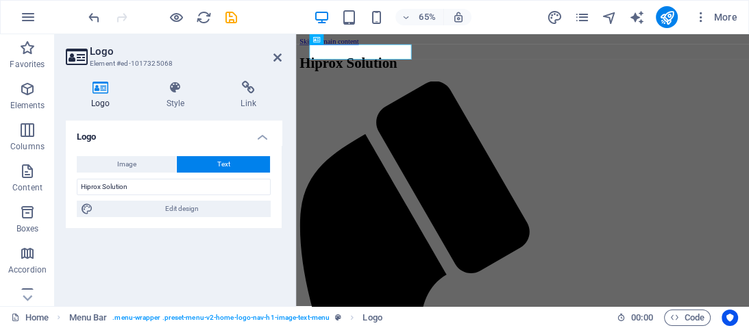
select select "rem"
select select "700"
select select "px"
select select "rem"
select select "px"
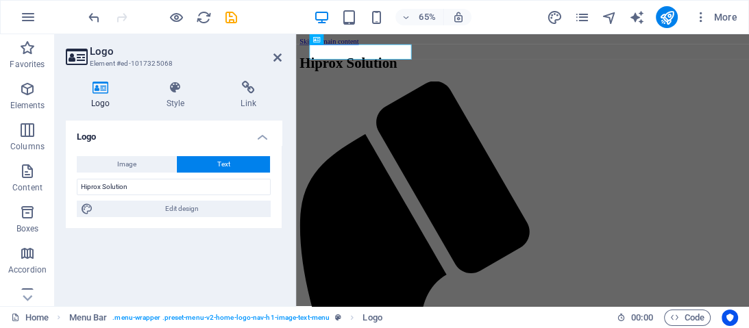
select select "600"
select select "px"
select select "rem"
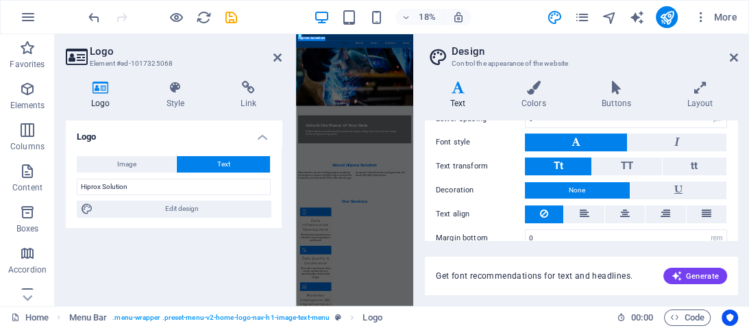
scroll to position [236, 0]
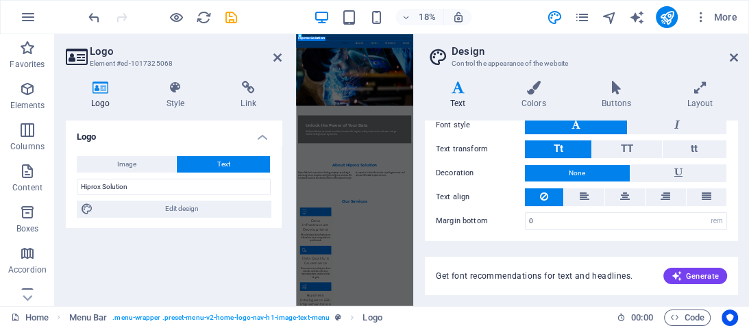
click at [105, 101] on h4 "Logo" at bounding box center [103, 95] width 75 height 29
click at [156, 162] on button "Image" at bounding box center [126, 164] width 99 height 16
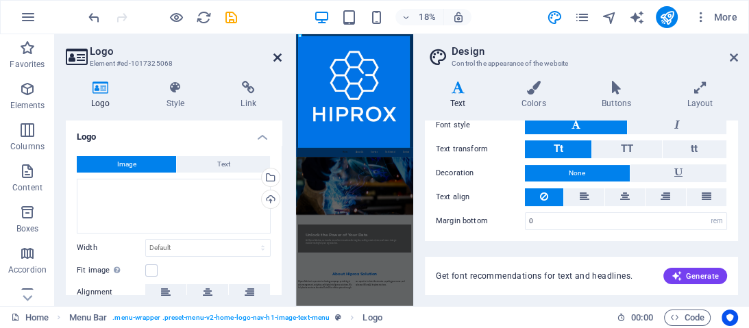
click at [274, 54] on icon at bounding box center [277, 57] width 8 height 11
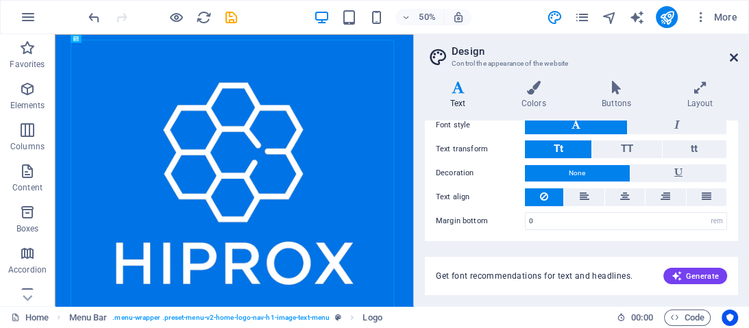
click at [735, 57] on icon at bounding box center [734, 57] width 8 height 11
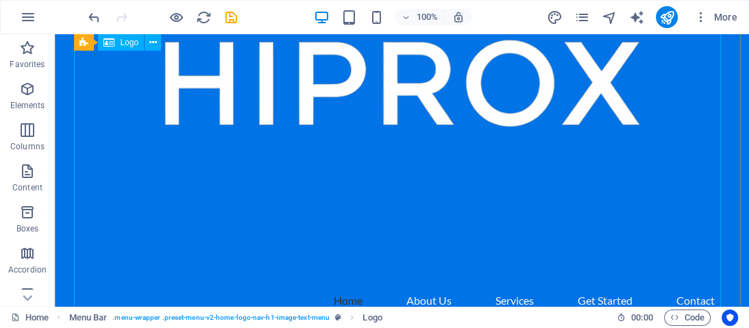
scroll to position [548, 0]
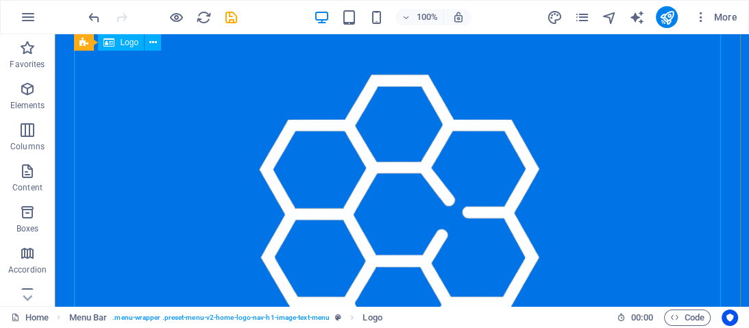
scroll to position [0, 0]
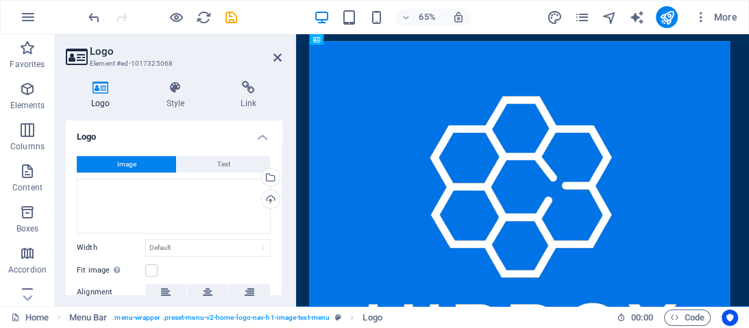
click at [104, 73] on div "Logo Style Link Logo Image Text Drag files here, click to choose files or selec…" at bounding box center [174, 188] width 238 height 236
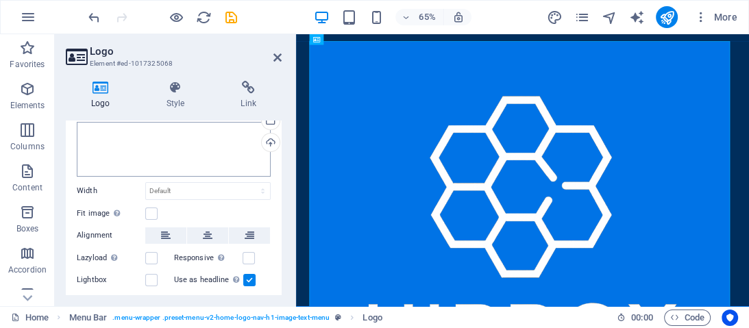
scroll to position [115, 0]
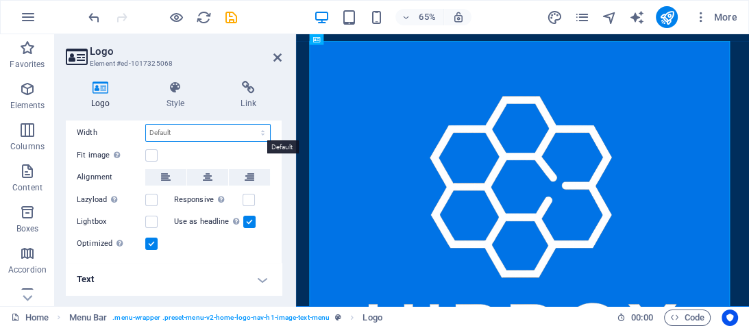
click at [179, 134] on select "Default auto px rem % em vh vw" at bounding box center [208, 133] width 124 height 16
click at [184, 130] on select "Default auto px rem % em vh vw" at bounding box center [208, 133] width 124 height 16
select select "%"
click at [248, 125] on select "Default auto px rem % em vh vw" at bounding box center [208, 133] width 124 height 16
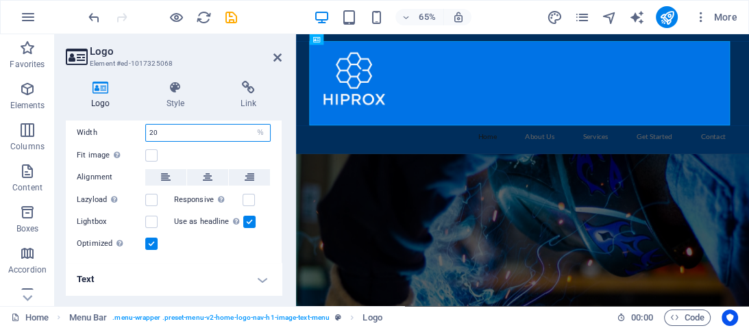
drag, startPoint x: 181, startPoint y: 134, endPoint x: 134, endPoint y: 133, distance: 46.6
click at [134, 133] on div "Width 20 Default auto px rem % em vh vw" at bounding box center [174, 133] width 194 height 18
type input "10"
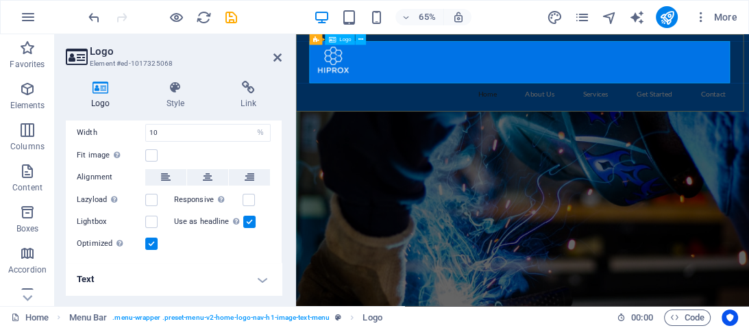
click at [386, 89] on div at bounding box center [644, 77] width 647 height 64
click at [407, 195] on figure at bounding box center [644, 319] width 697 height 331
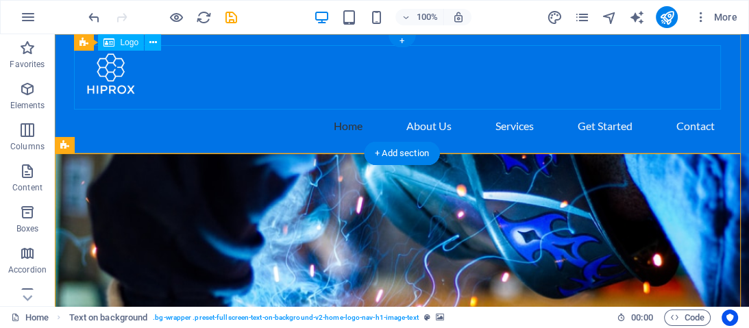
click at [112, 108] on div at bounding box center [402, 77] width 647 height 64
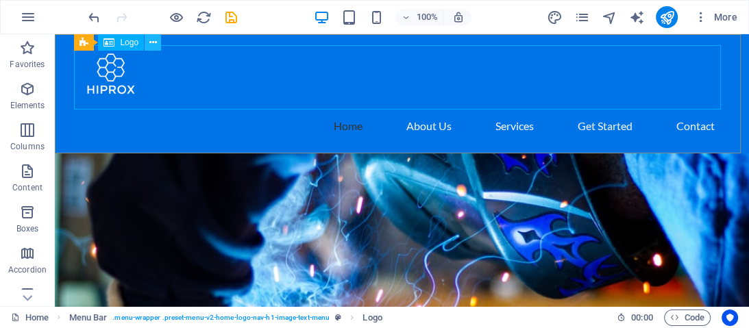
click at [152, 44] on icon at bounding box center [153, 43] width 8 height 14
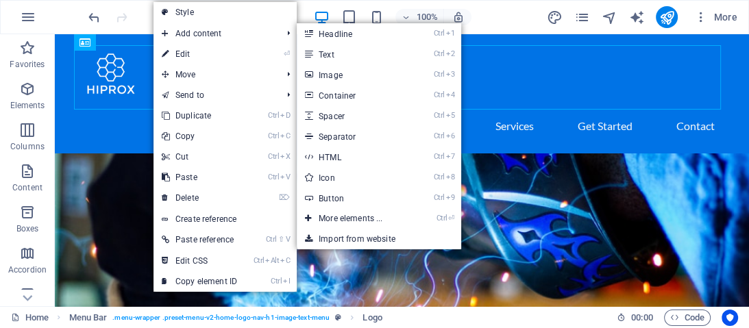
drag, startPoint x: 347, startPoint y: 34, endPoint x: 337, endPoint y: 44, distance: 14.1
click at [347, 34] on link "Ctrl 1 Headline" at bounding box center [353, 33] width 113 height 21
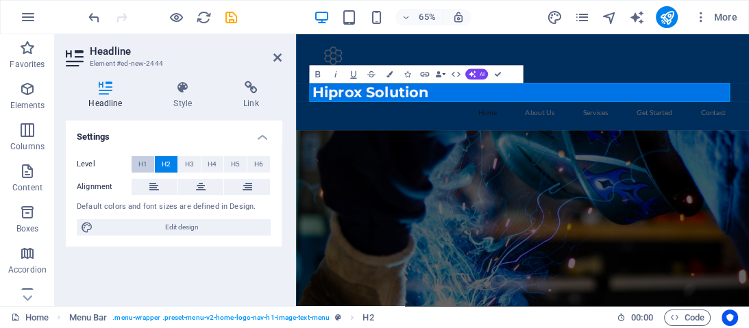
click at [145, 166] on span "H1" at bounding box center [142, 164] width 9 height 16
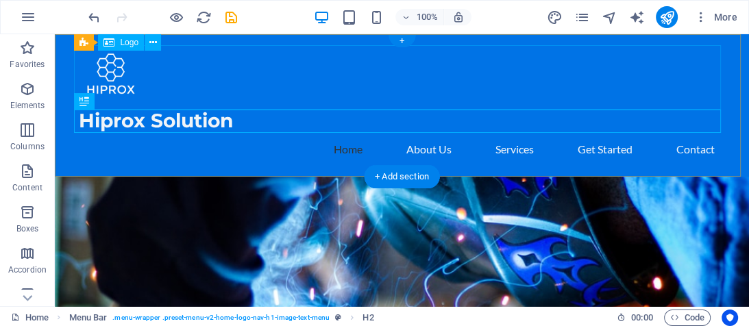
click at [127, 80] on div at bounding box center [402, 77] width 647 height 64
click at [148, 121] on div "Hiprox Solution" at bounding box center [402, 121] width 647 height 23
click at [220, 125] on div "Hiprox Solution" at bounding box center [402, 121] width 647 height 23
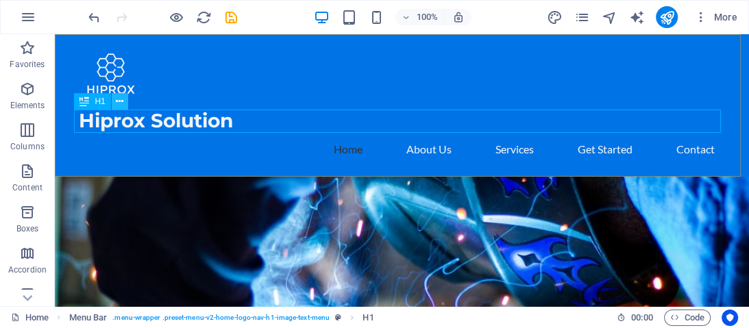
click at [116, 101] on icon at bounding box center [120, 102] width 8 height 14
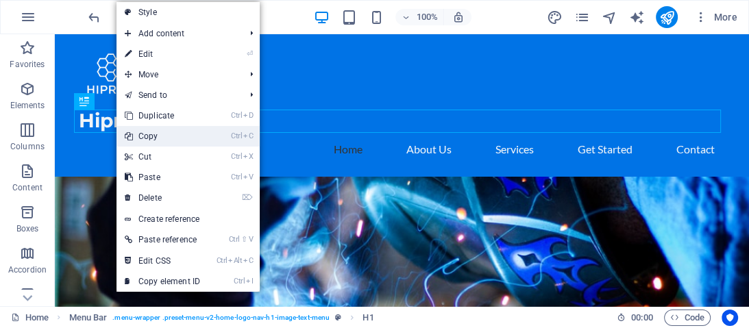
click at [154, 136] on link "Ctrl C Copy" at bounding box center [163, 136] width 92 height 21
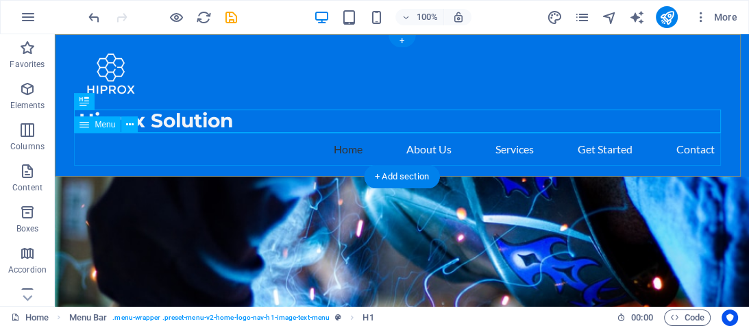
click at [143, 155] on nav "Home About Us Services Get Started Contact" at bounding box center [402, 149] width 647 height 33
click at [644, 131] on div "Hiprox Solution" at bounding box center [402, 121] width 647 height 23
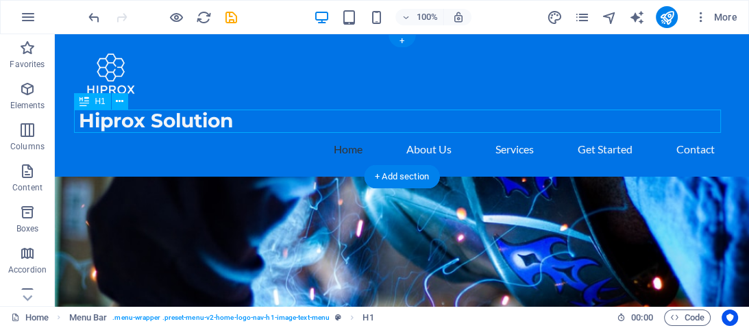
click at [718, 123] on div "Hiprox Solution" at bounding box center [402, 121] width 647 height 23
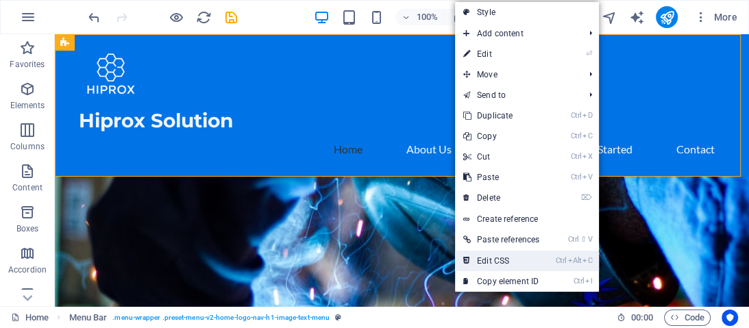
click at [504, 260] on link "Ctrl Alt C Edit CSS" at bounding box center [501, 261] width 93 height 21
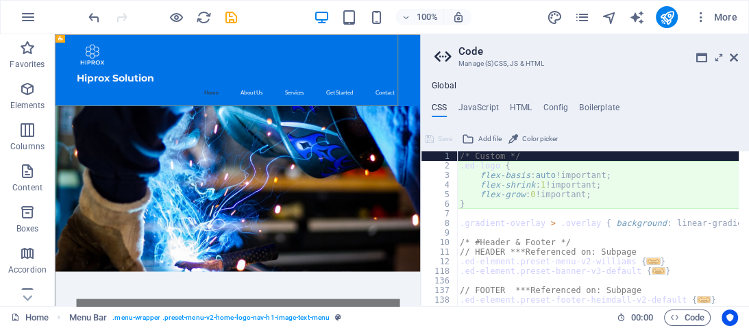
type textarea "@include menu-v2($menu-wrapper-background: $color-primary, $menu-link-tt: none);"
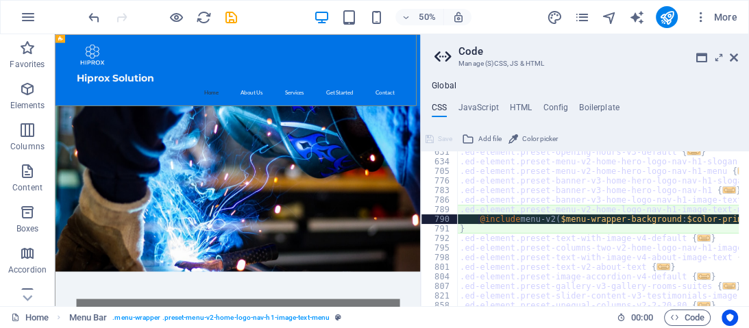
scroll to position [580, 0]
click at [254, 132] on div "Hiprox Solution" at bounding box center [420, 121] width 647 height 23
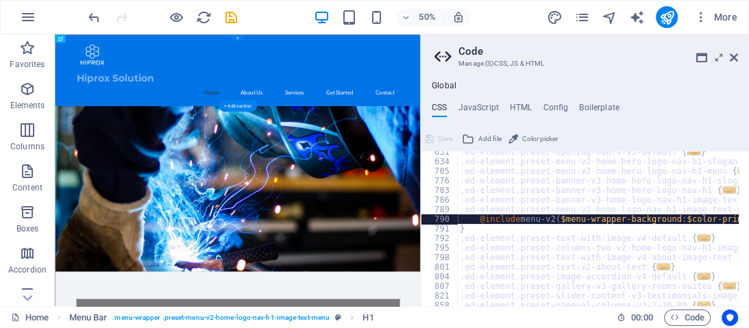
drag, startPoint x: 253, startPoint y: 131, endPoint x: 331, endPoint y: 108, distance: 81.3
drag, startPoint x: 123, startPoint y: 122, endPoint x: 255, endPoint y: 96, distance: 134.8
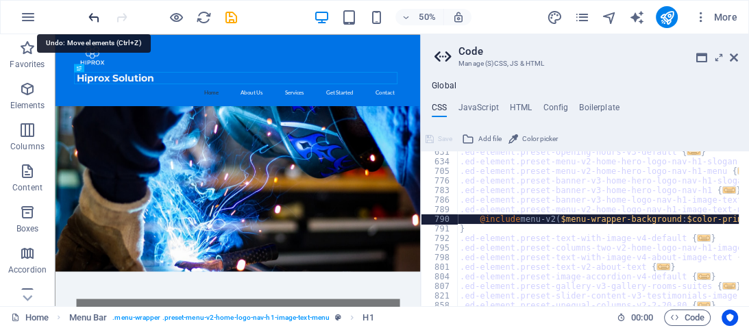
click at [90, 16] on icon "undo" at bounding box center [94, 18] width 16 height 16
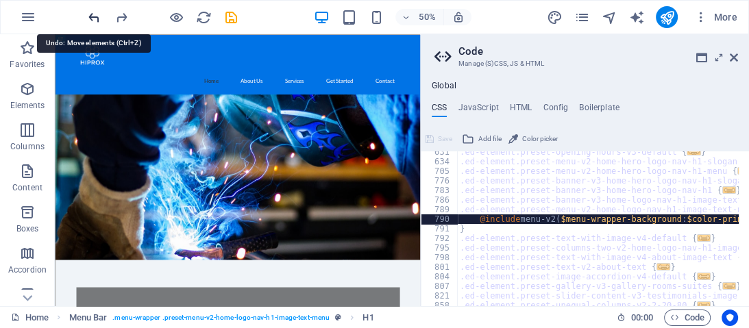
click at [90, 16] on icon "undo" at bounding box center [94, 18] width 16 height 16
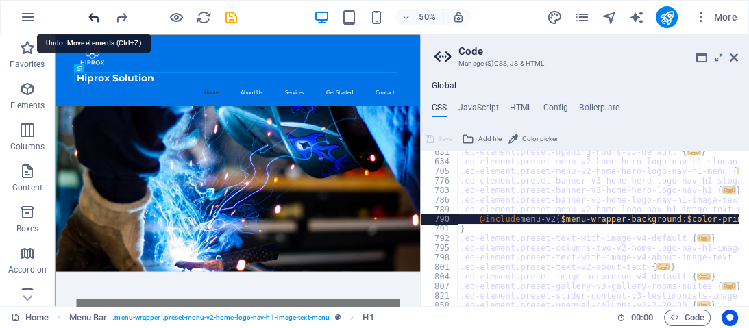
click at [90, 16] on icon "undo" at bounding box center [94, 18] width 16 height 16
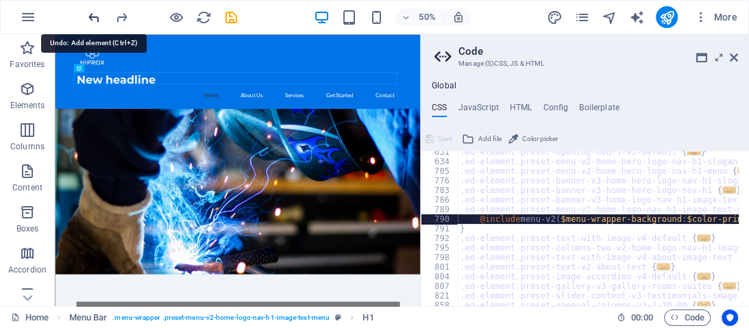
click at [90, 16] on icon "undo" at bounding box center [94, 18] width 16 height 16
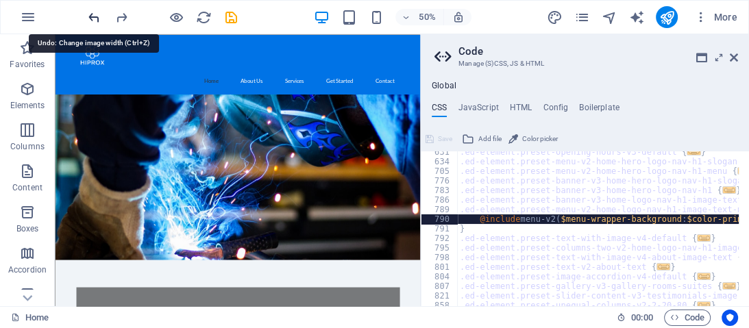
click at [90, 16] on icon "undo" at bounding box center [94, 18] width 16 height 16
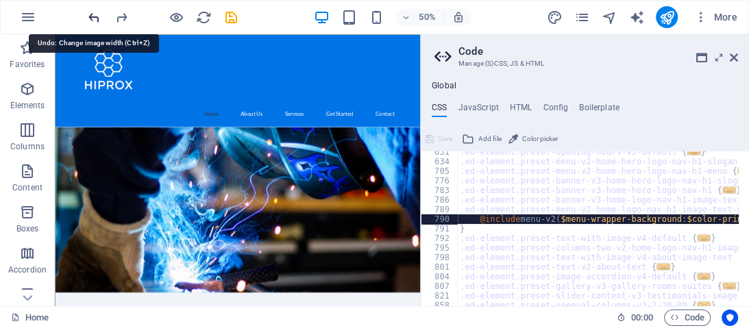
click at [90, 16] on icon "undo" at bounding box center [94, 18] width 16 height 16
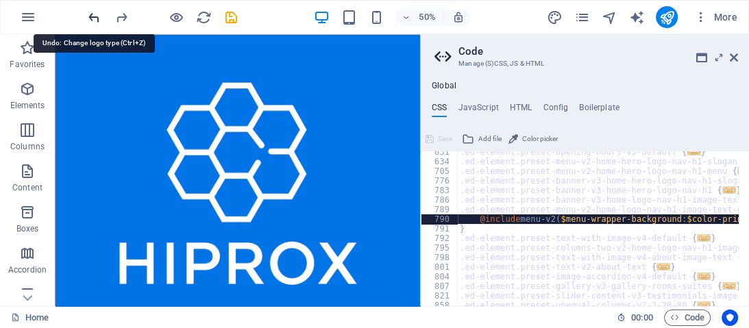
click at [90, 16] on icon "undo" at bounding box center [94, 18] width 16 height 16
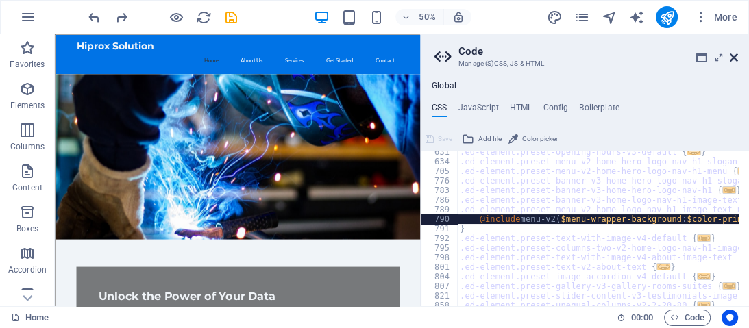
drag, startPoint x: 736, startPoint y: 57, endPoint x: 678, endPoint y: 25, distance: 66.2
click at [736, 57] on icon at bounding box center [734, 57] width 8 height 11
